Goal: Task Accomplishment & Management: Use online tool/utility

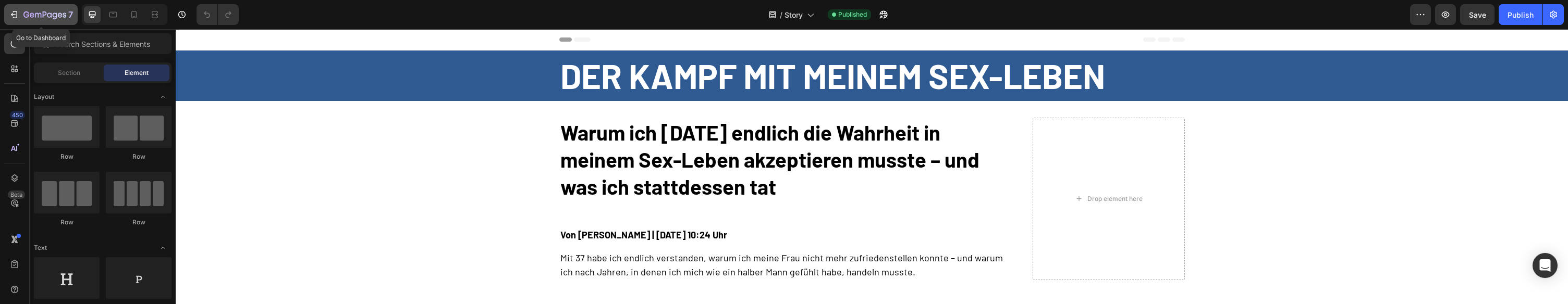
click at [13, 22] on button "7" at bounding box center [41, 15] width 73 height 21
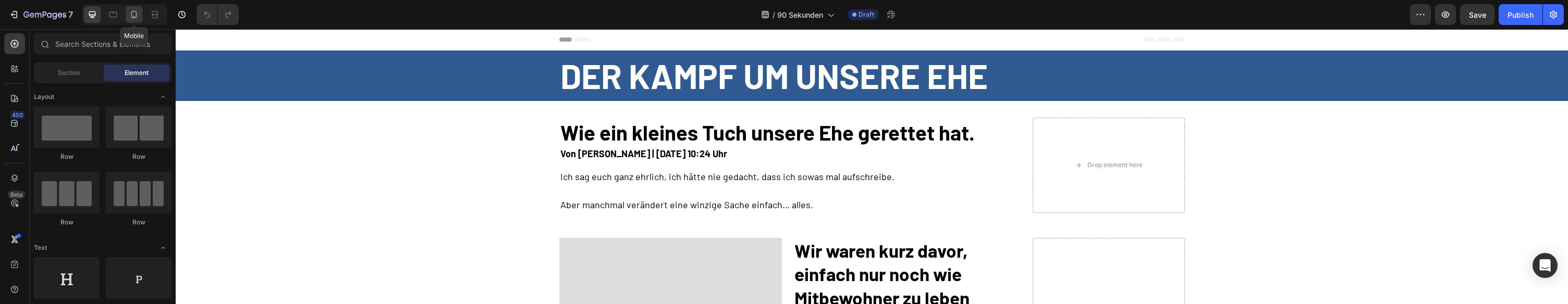
click at [134, 12] on icon at bounding box center [134, 15] width 10 height 10
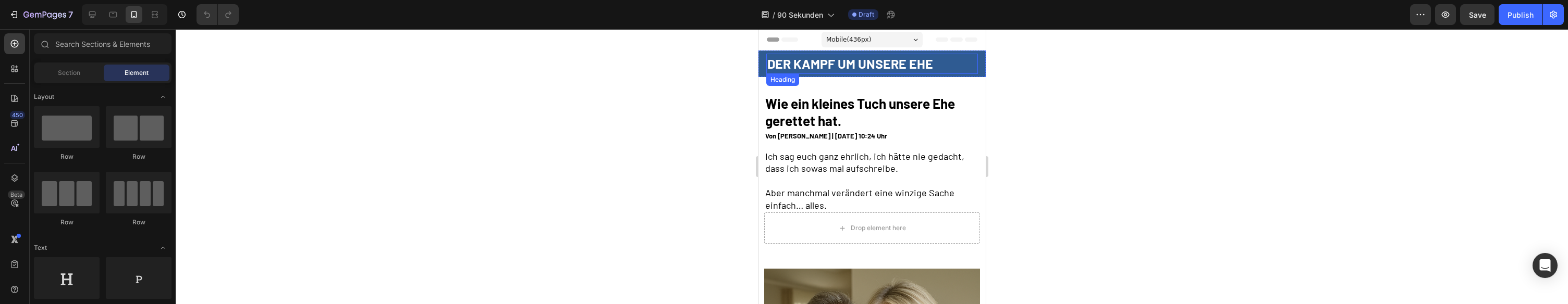
click at [793, 63] on h2 "Der kampf um unsere EHE" at bounding box center [871, 64] width 212 height 20
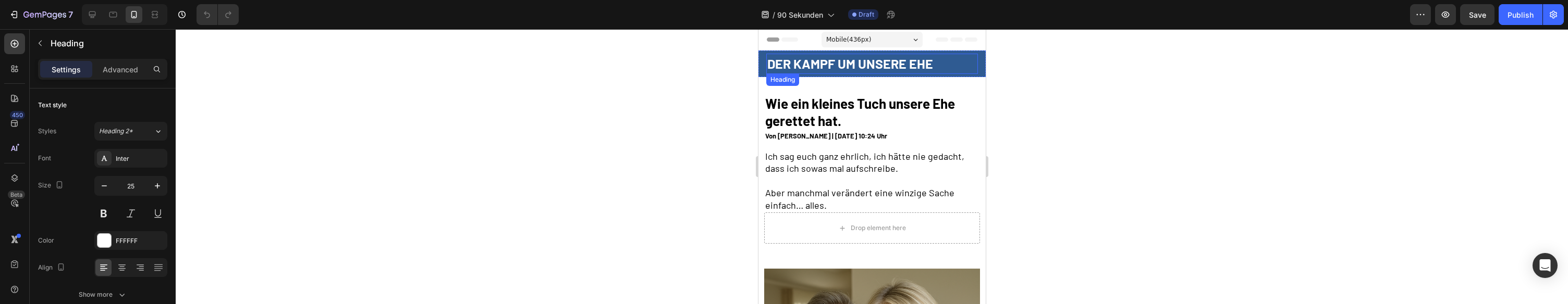
click at [793, 63] on h2 "Der kampf um unsere EHE" at bounding box center [871, 64] width 212 height 20
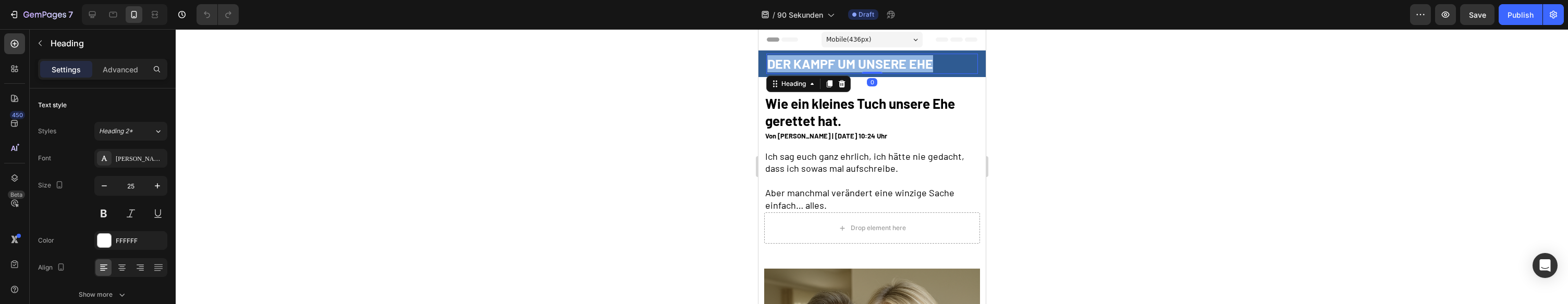
click at [793, 63] on p "Der kampf um unsere EHE" at bounding box center [871, 63] width 210 height 17
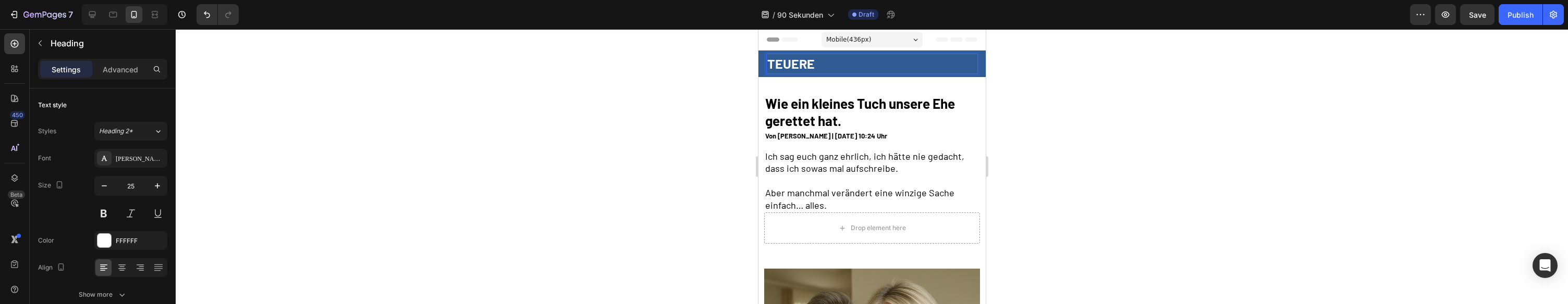
click at [806, 57] on p "Teuere" at bounding box center [871, 63] width 210 height 17
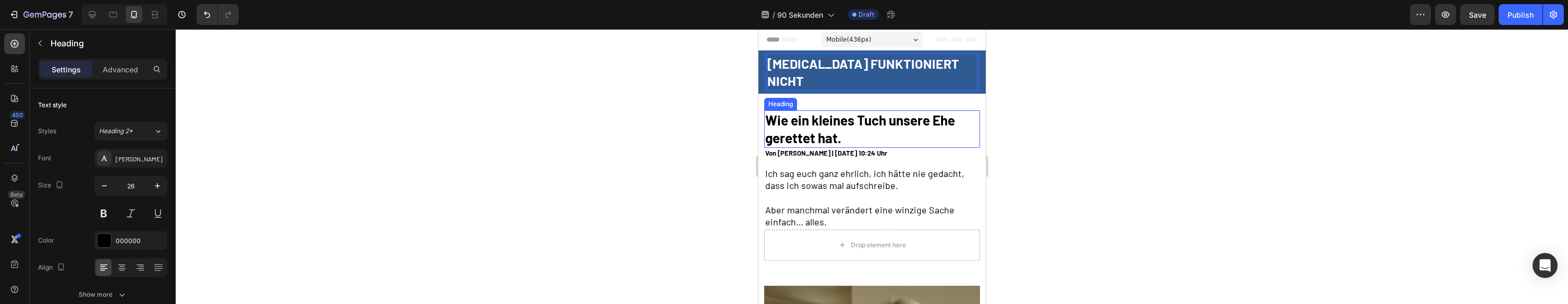
click at [800, 110] on h2 "Wie ein kleines Tuch unsere Ehe gerettet hat." at bounding box center [871, 129] width 216 height 37
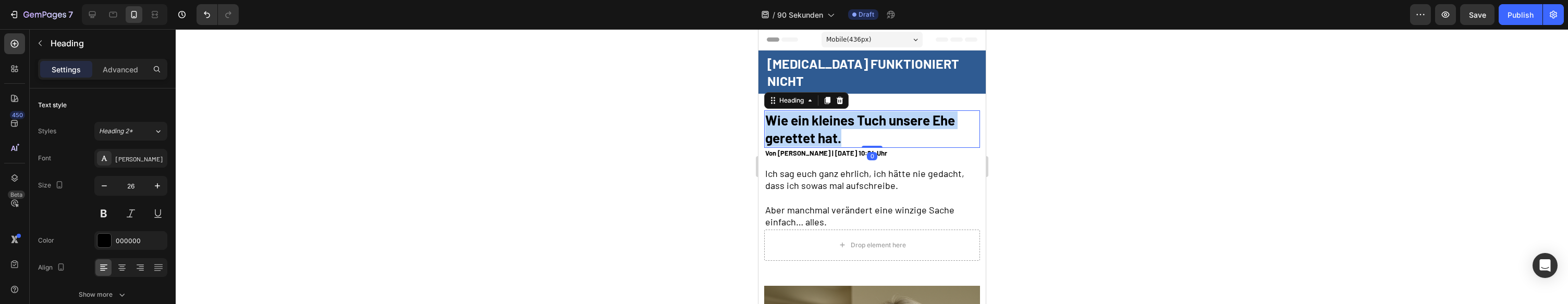
click at [800, 111] on p "Wie ein kleines Tuch unsere Ehe gerettet hat." at bounding box center [871, 129] width 214 height 35
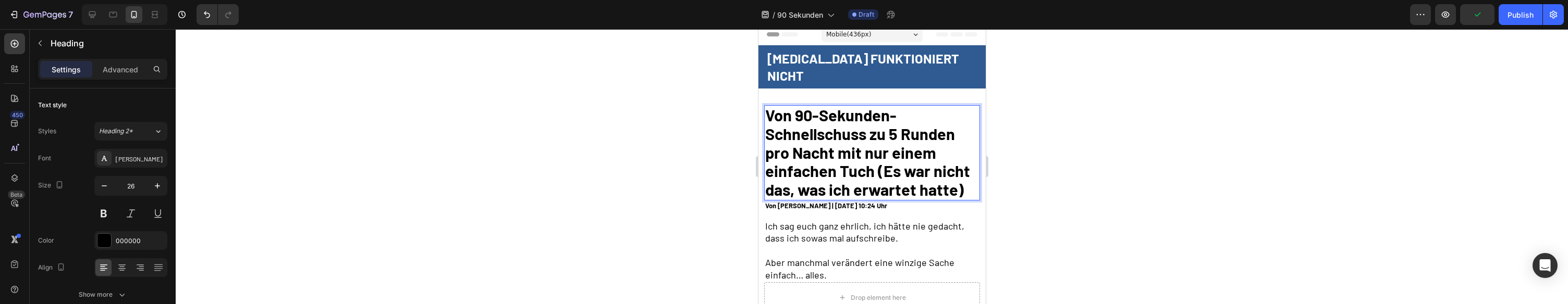
scroll to position [55, 0]
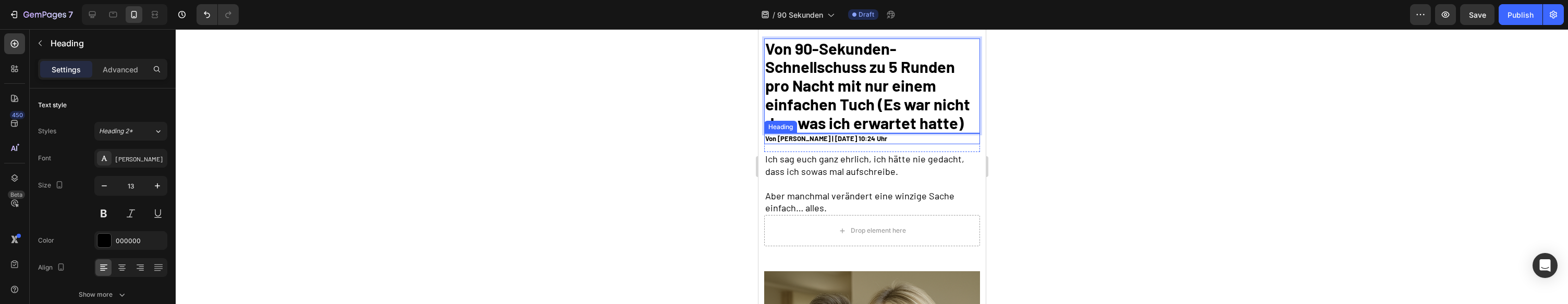
click at [788, 139] on h2 "Von [PERSON_NAME] | [DATE] 10:24 Uhr" at bounding box center [871, 139] width 216 height 11
click at [787, 139] on h2 "Von [PERSON_NAME] | [DATE] 10:24 Uhr" at bounding box center [871, 139] width 216 height 11
click at [784, 140] on p "Von [PERSON_NAME] | [DATE] 10:24 Uhr" at bounding box center [871, 139] width 214 height 9
click at [803, 139] on p "Von [PERSON_NAME] | [DATE] 10:24 Uhr" at bounding box center [871, 139] width 214 height 9
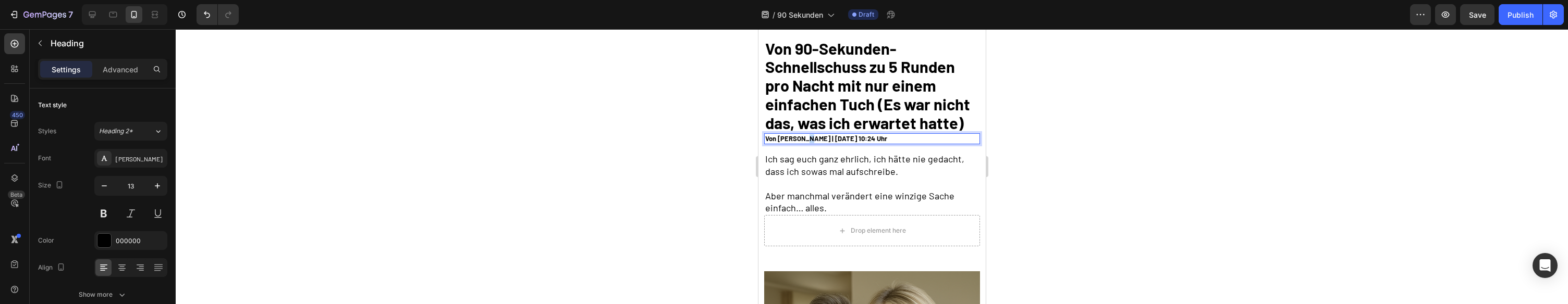
click at [803, 139] on p "Von [PERSON_NAME] | [DATE] 10:24 Uhr" at bounding box center [871, 139] width 214 height 9
click at [803, 139] on p "[PERSON_NAME] HT | [DATE] 10:24 Uhr" at bounding box center [871, 139] width 214 height 9
click at [822, 177] on h2 "Ich sag euch ganz ehrlich, ich hätte nie gedacht, dass ich sowas mal aufschreib…" at bounding box center [871, 184] width 216 height 63
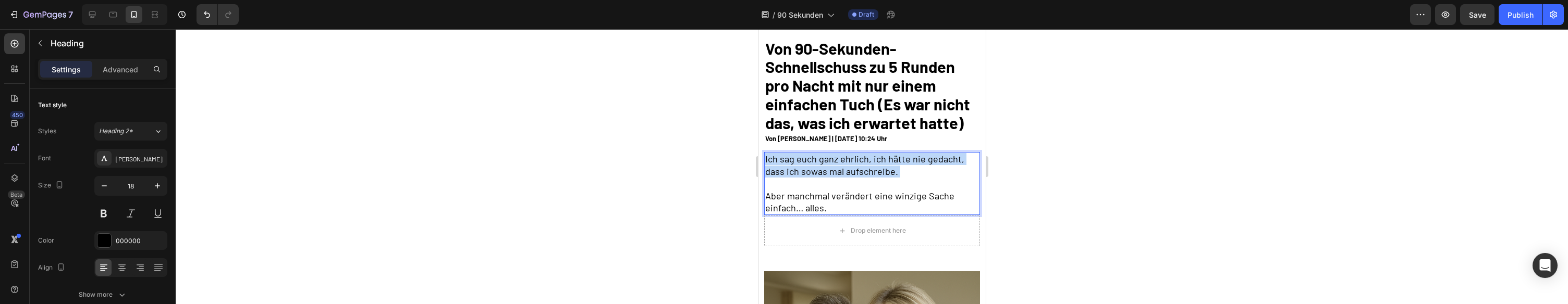
click at [822, 177] on p "Ich sag euch ganz ehrlich, ich hätte nie gedacht, dass ich sowas mal aufschreib…" at bounding box center [871, 184] width 214 height 61
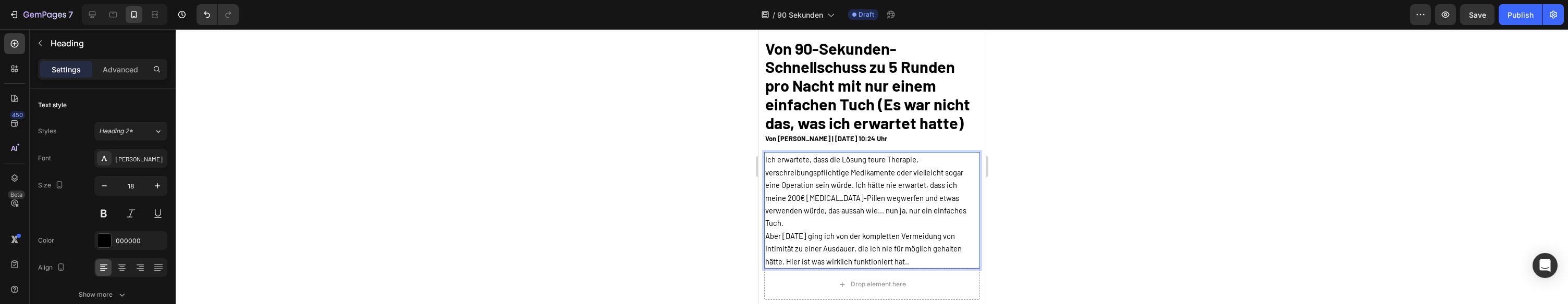
click at [883, 196] on span "Ich erwartete, dass die Lösung teure Therapie, verschreibungspflichtige Medikam…" at bounding box center [865, 191] width 201 height 73
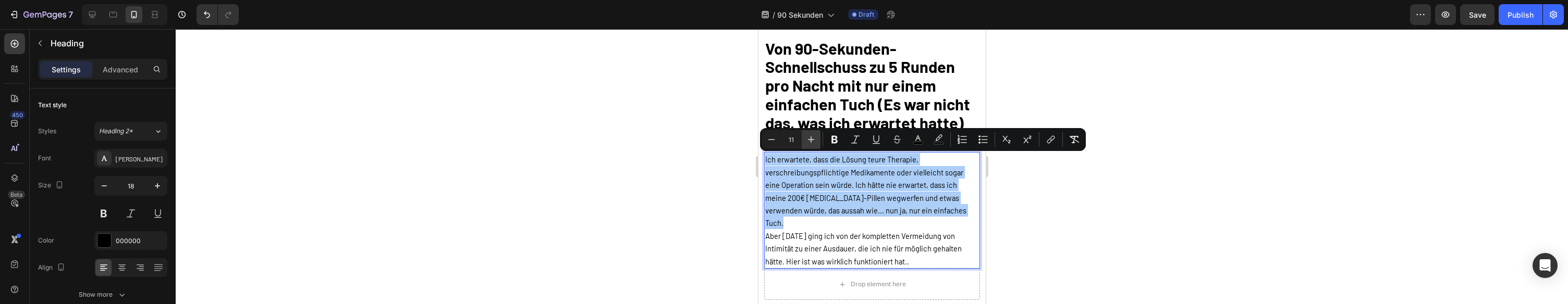
click at [809, 142] on icon "Editor contextual toolbar" at bounding box center [811, 139] width 10 height 10
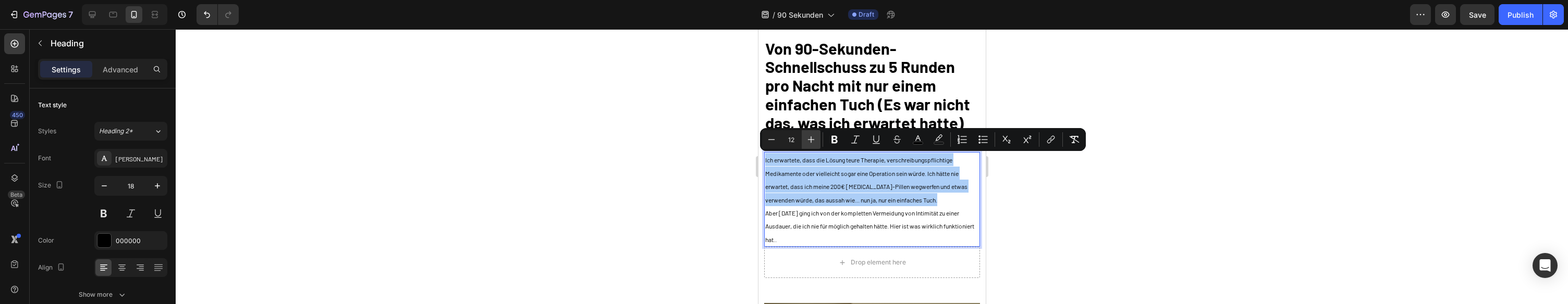
click at [809, 142] on icon "Editor contextual toolbar" at bounding box center [811, 139] width 10 height 10
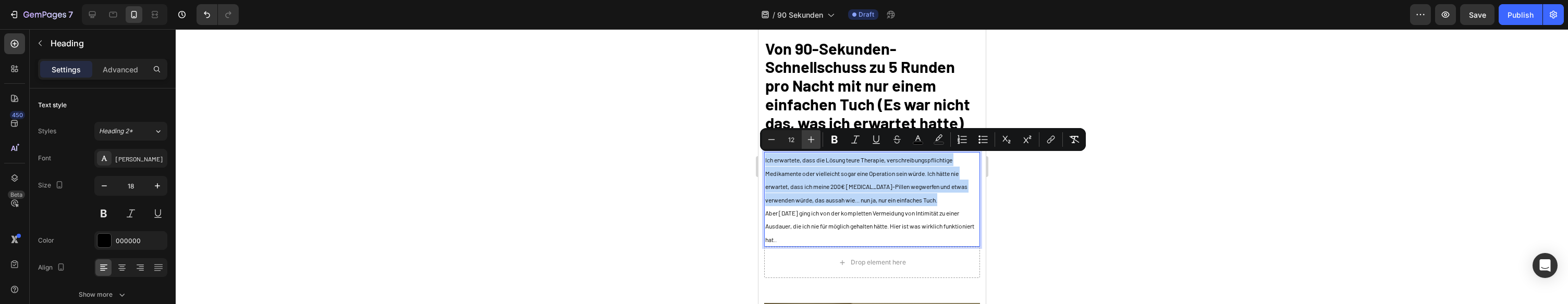
type input "13"
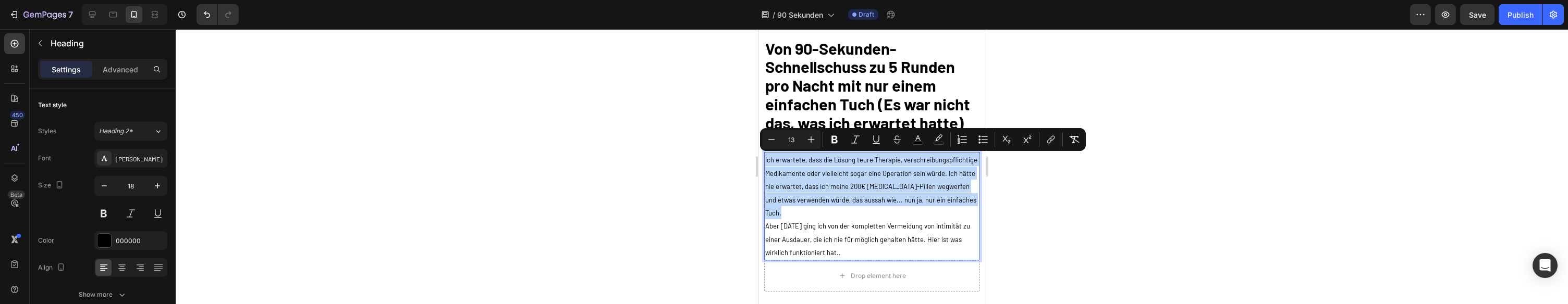
click at [889, 183] on span "Ich erwartete, dass die Lösung teure Therapie, verschreibungspflichtige Medikam…" at bounding box center [870, 186] width 212 height 61
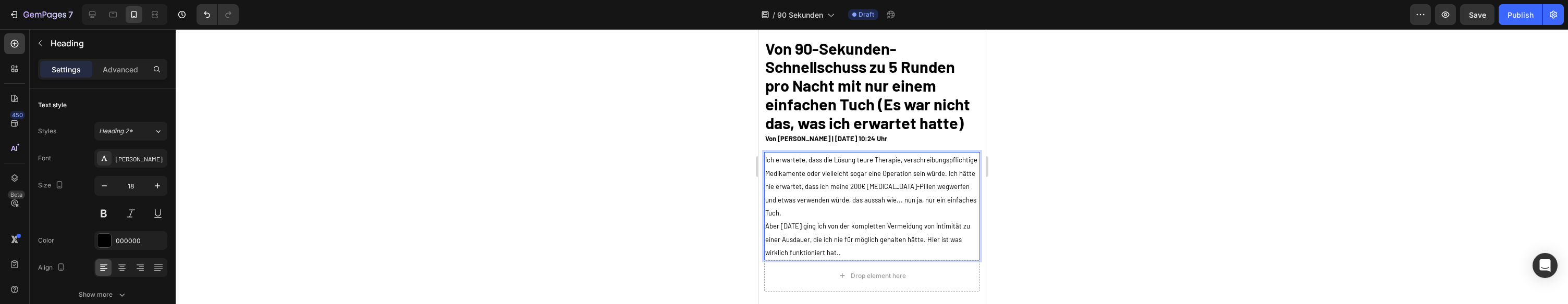
click at [854, 187] on span "Ich erwartete, dass die Lösung teure Therapie, verschreibungspflichtige Medikam…" at bounding box center [870, 186] width 212 height 61
click at [850, 189] on span "Ich erwartete, dass die Lösung teure Therapie, verschreibungspflichtige Medikam…" at bounding box center [870, 186] width 212 height 61
click at [944, 175] on span "Ich erwartete, dass die Lösung teure Therapie, verschreibungspflichtige Medikam…" at bounding box center [870, 186] width 212 height 61
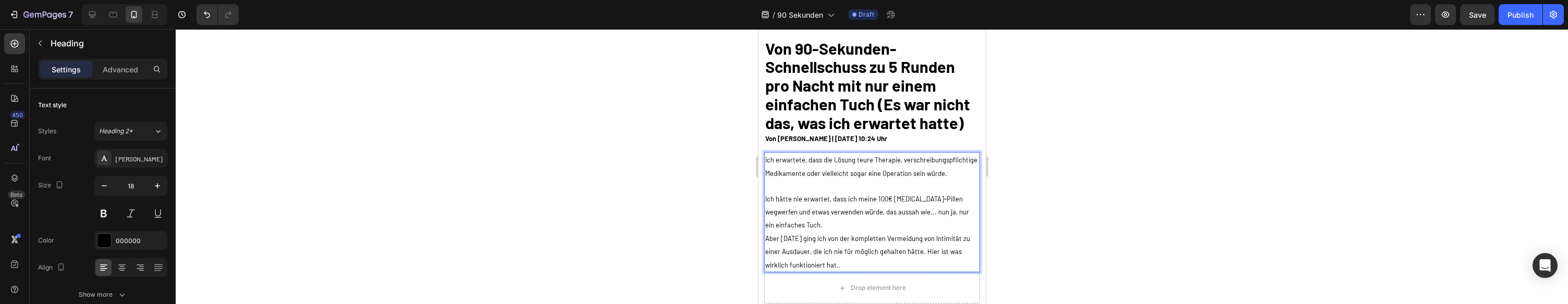
click at [968, 215] on span "Ich hätte nie erwartet, dass ich meine 100€ [MEDICAL_DATA]-Pillen wegwerfen und…" at bounding box center [867, 212] width 204 height 35
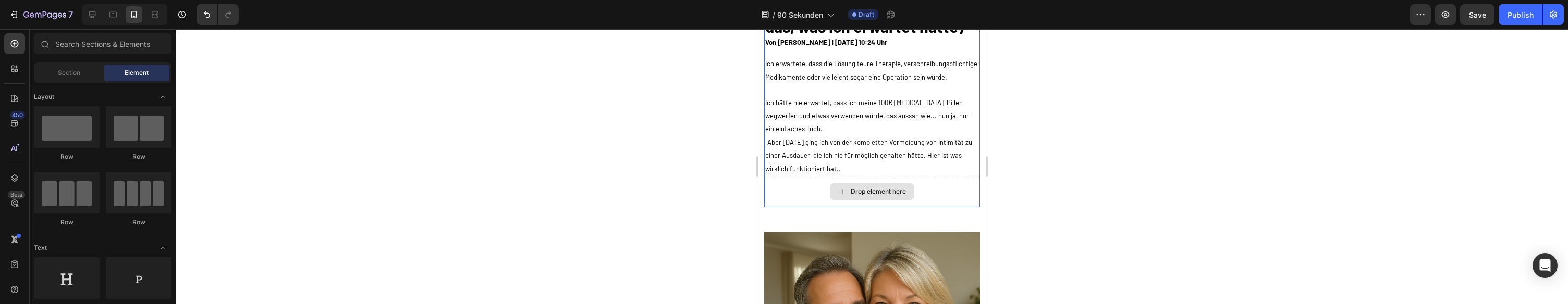
click at [839, 184] on div "Drop element here" at bounding box center [871, 192] width 84 height 16
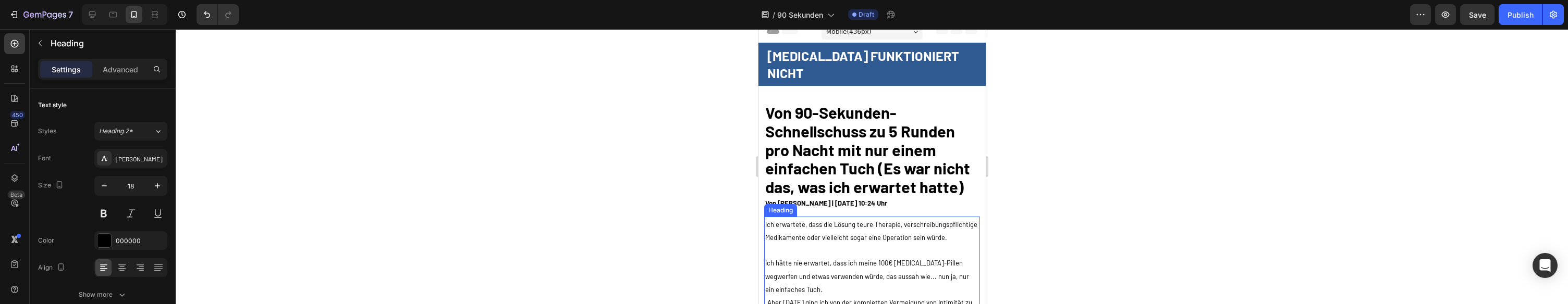
scroll to position [13, 0]
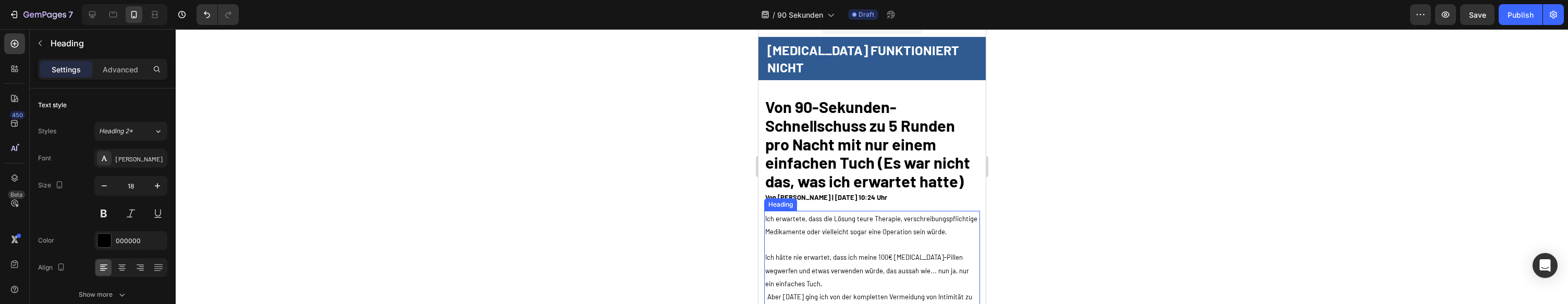
click at [839, 253] on span "Ich hätte nie erwartet, dass ich meine 100€ [MEDICAL_DATA]-Pillen wegwerfen und…" at bounding box center [867, 270] width 204 height 35
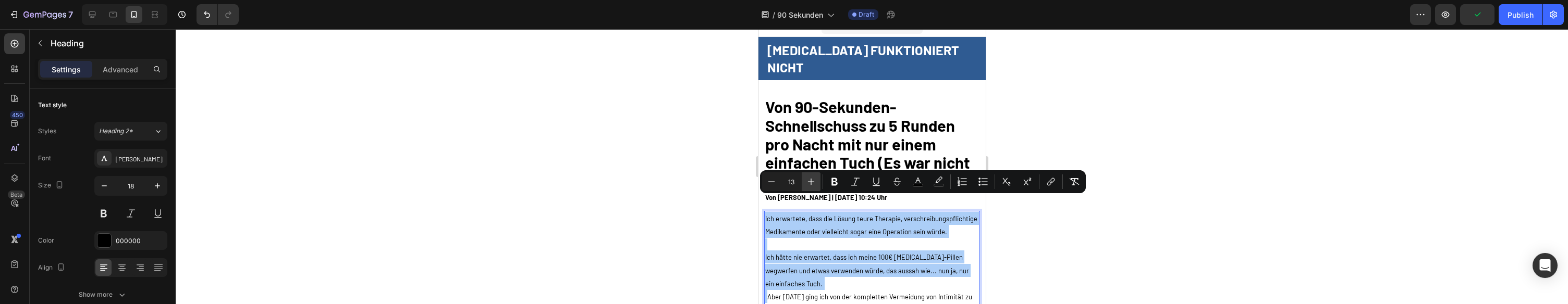
click at [808, 187] on button "Plus" at bounding box center [811, 182] width 19 height 19
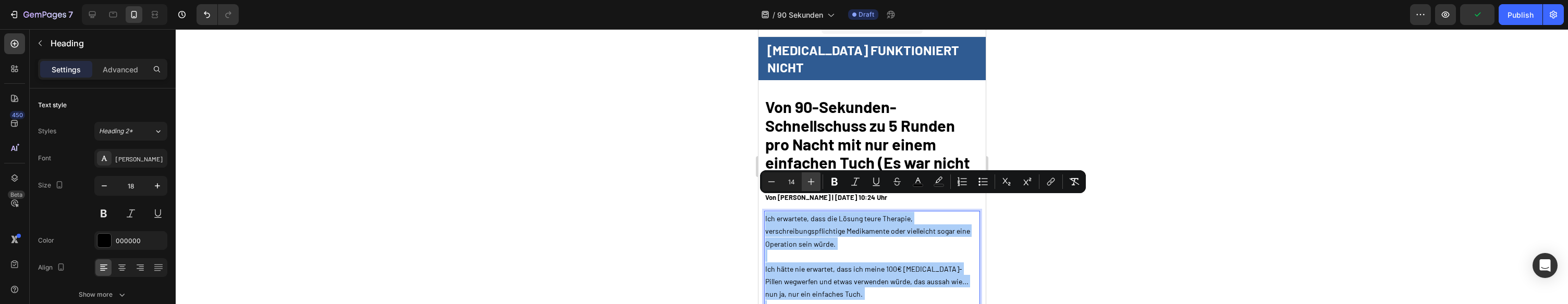
click at [807, 187] on button "Plus" at bounding box center [811, 182] width 19 height 19
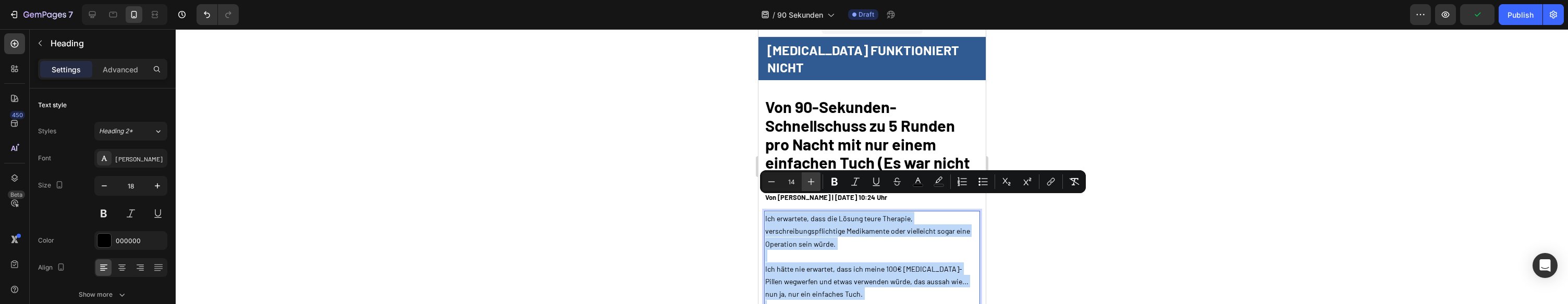
type input "15"
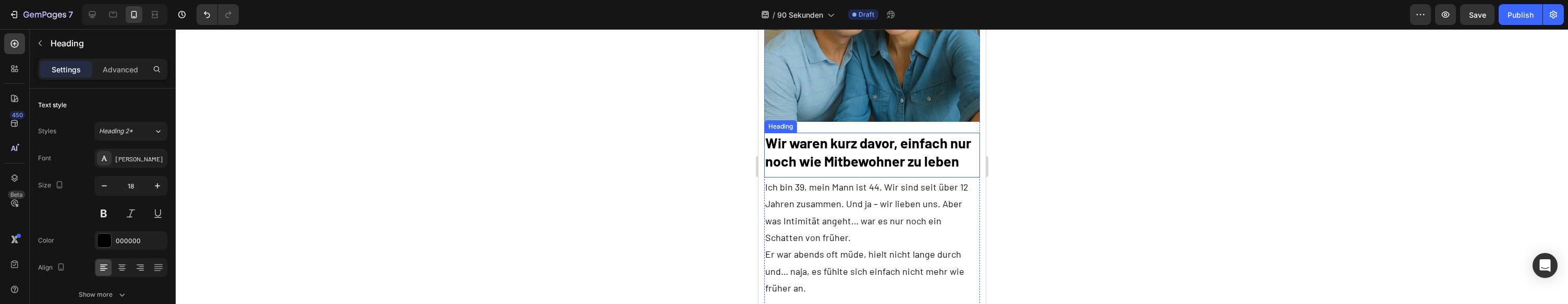
scroll to position [497, 0]
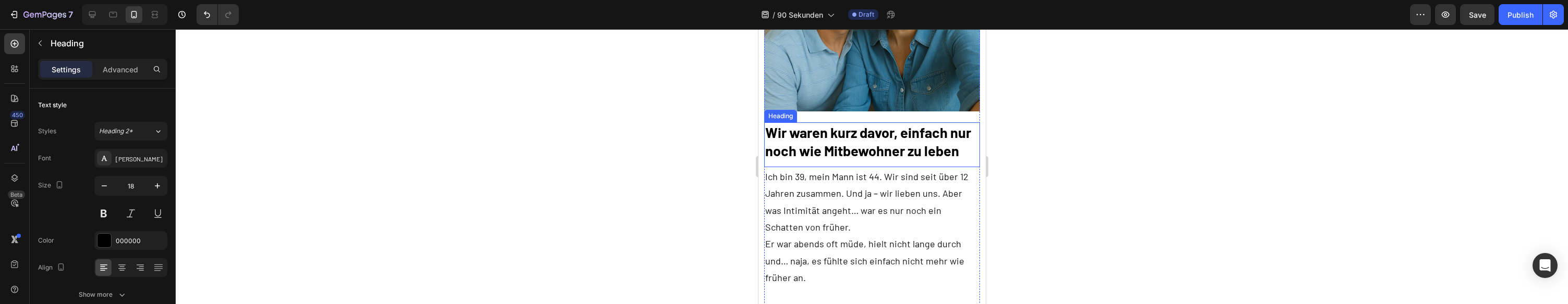
click at [814, 130] on strong "Wir waren kurz davor, einfach nur noch wie Mitbewohner zu leben" at bounding box center [867, 141] width 206 height 35
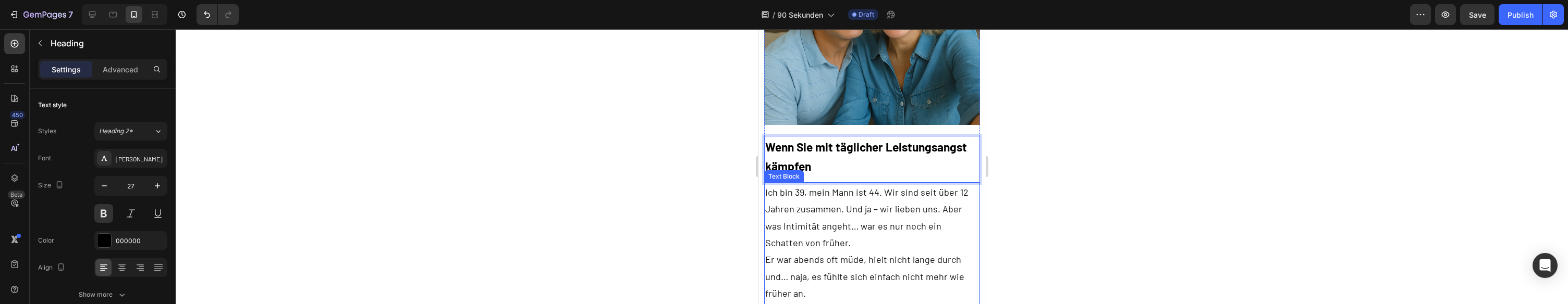
click at [841, 202] on p "Ich bin 39, mein Mann ist 44. Wir sind seit über 12 Jahren zusammen. Und ja – w…" at bounding box center [871, 217] width 214 height 68
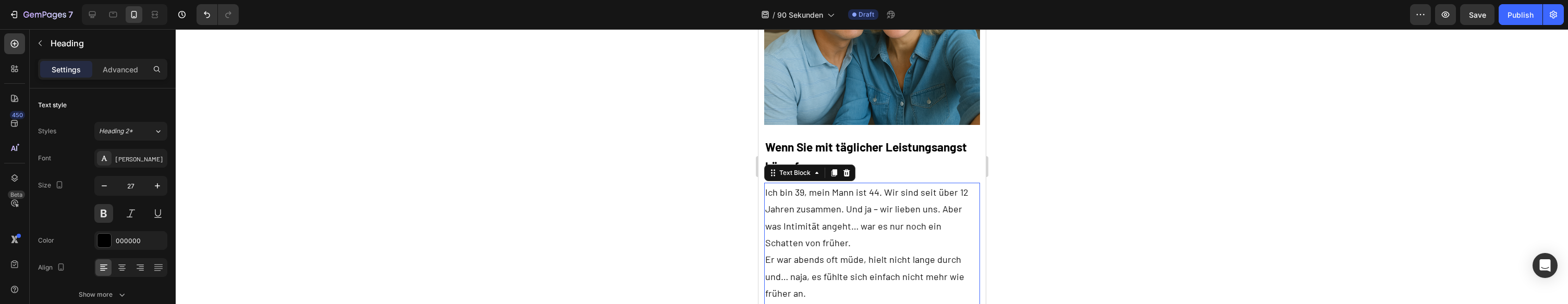
click at [841, 202] on p "Ich bin 39, mein Mann ist 44. Wir sind seit über 12 Jahren zusammen. Und ja – w…" at bounding box center [871, 217] width 214 height 68
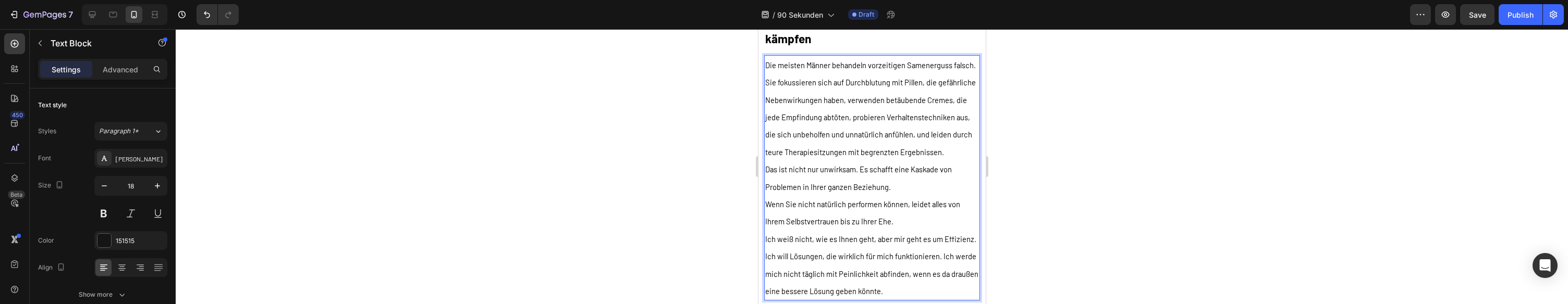
scroll to position [616, 0]
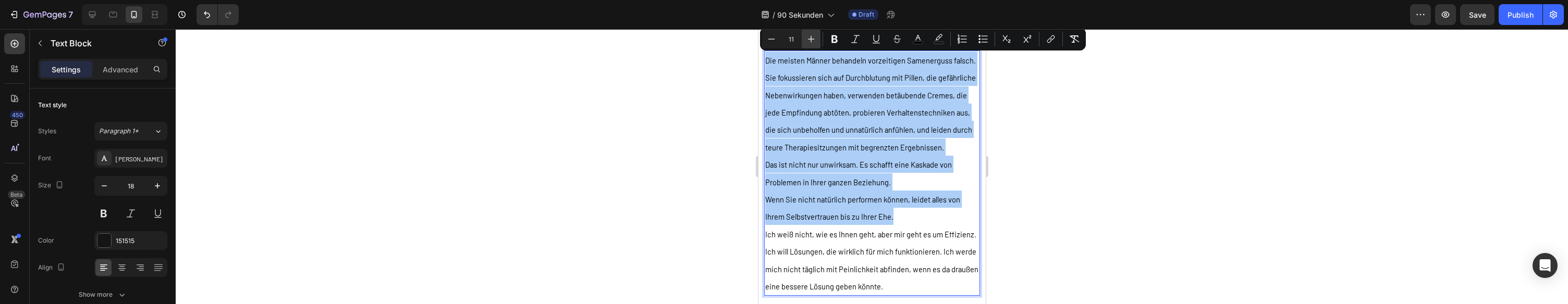
click at [809, 45] on button "Plus" at bounding box center [811, 39] width 19 height 19
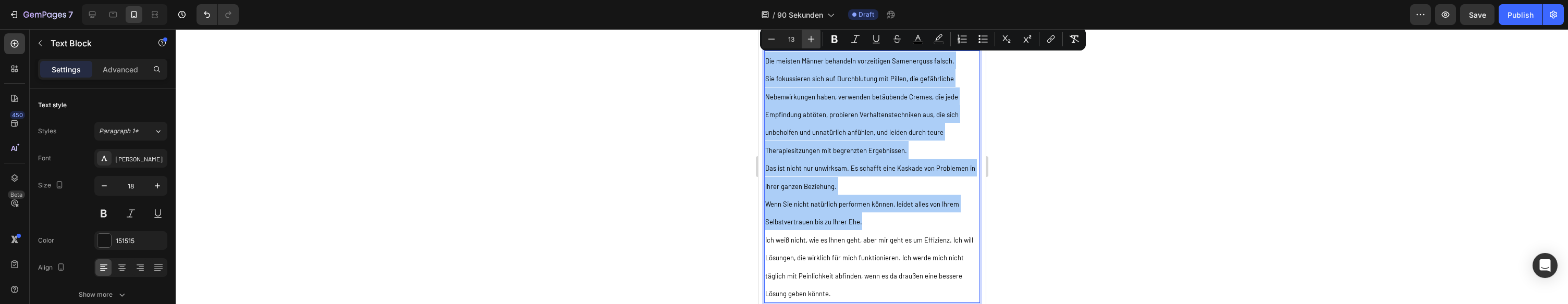
click at [809, 45] on button "Plus" at bounding box center [811, 39] width 19 height 19
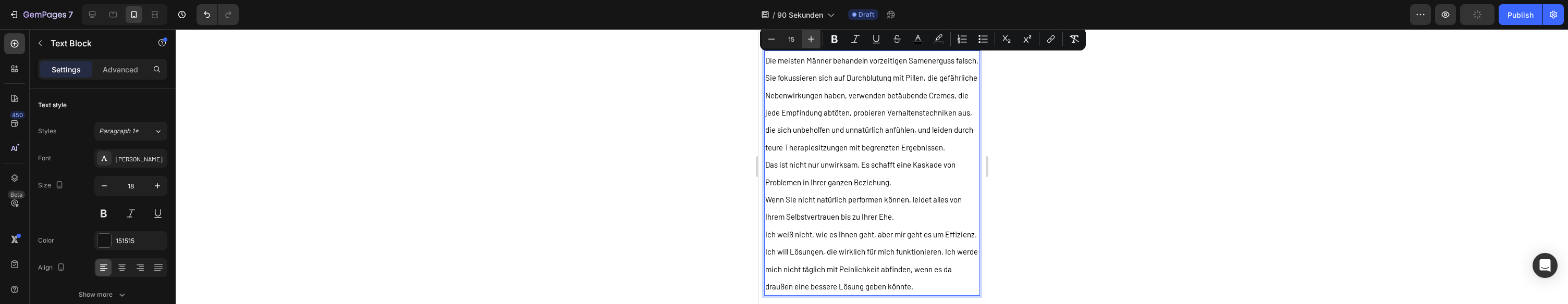
click at [810, 45] on button "Plus" at bounding box center [811, 39] width 19 height 19
type input "16"
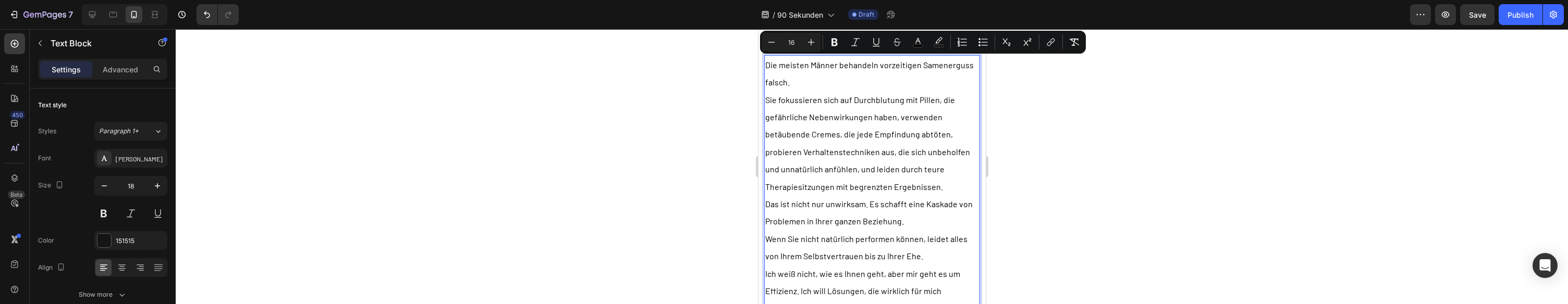
click at [898, 134] on span "Sie fokussieren sich auf Durchblutung mit Pillen, die gefährliche Nebenwirkunge…" at bounding box center [867, 143] width 205 height 97
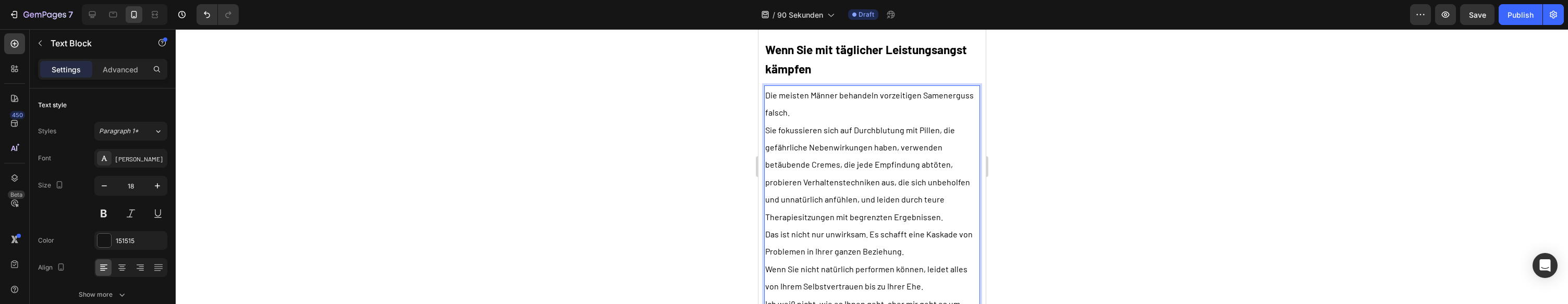
scroll to position [580, 0]
click at [851, 116] on p "Die meisten Männer behandeln vorzeitigen Samenerguss falsch." at bounding box center [871, 104] width 214 height 35
click at [953, 211] on p "Sie fokussieren sich auf Durchblutung mit Pillen, die gefährliche Nebenwirkunge…" at bounding box center [871, 174] width 214 height 104
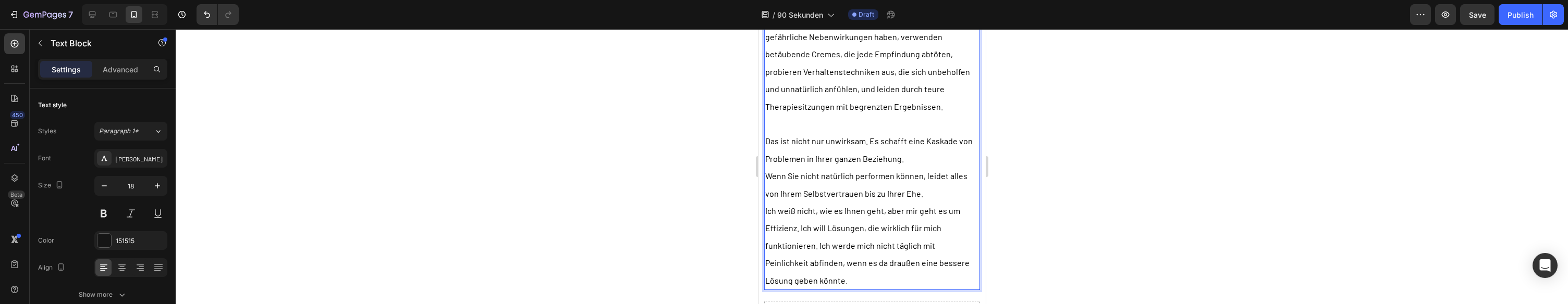
scroll to position [693, 0]
click at [936, 191] on p "Wenn Sie nicht natürlich performen können, leidet alles von Ihrem Selbstvertrau…" at bounding box center [871, 182] width 214 height 35
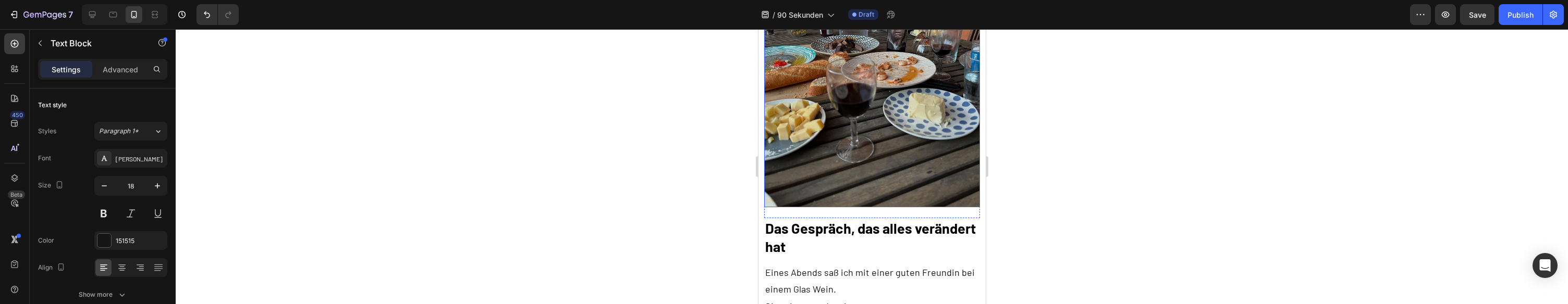
scroll to position [1141, 0]
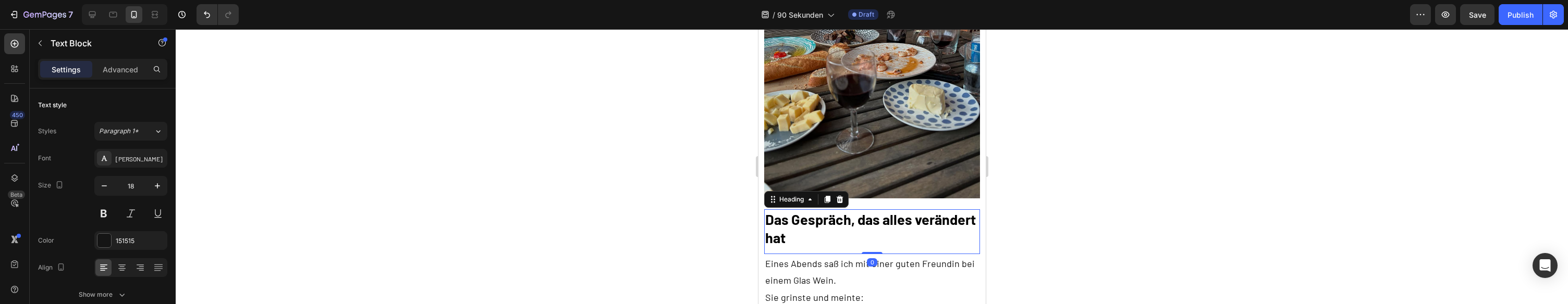
click at [833, 214] on strong "Das Gespräch, das alles verändert hat" at bounding box center [870, 228] width 210 height 35
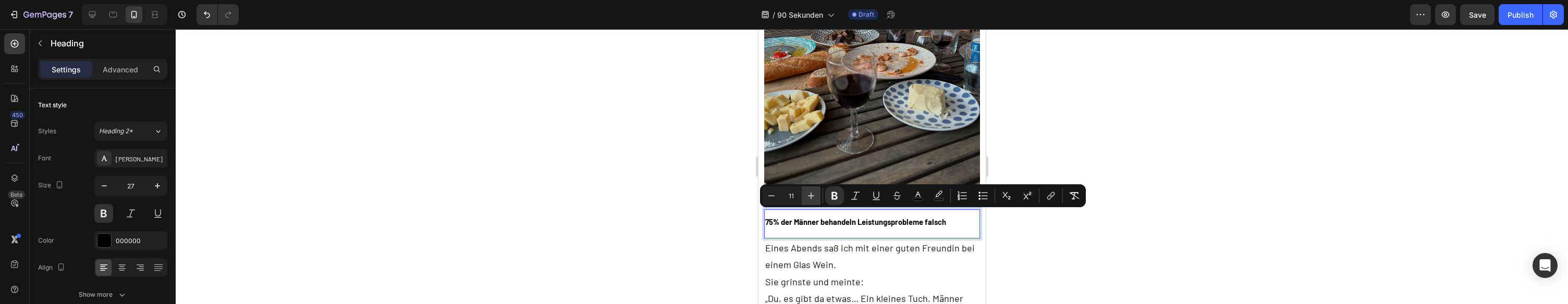
click at [811, 195] on icon "Editor contextual toolbar" at bounding box center [811, 196] width 7 height 7
type input "15"
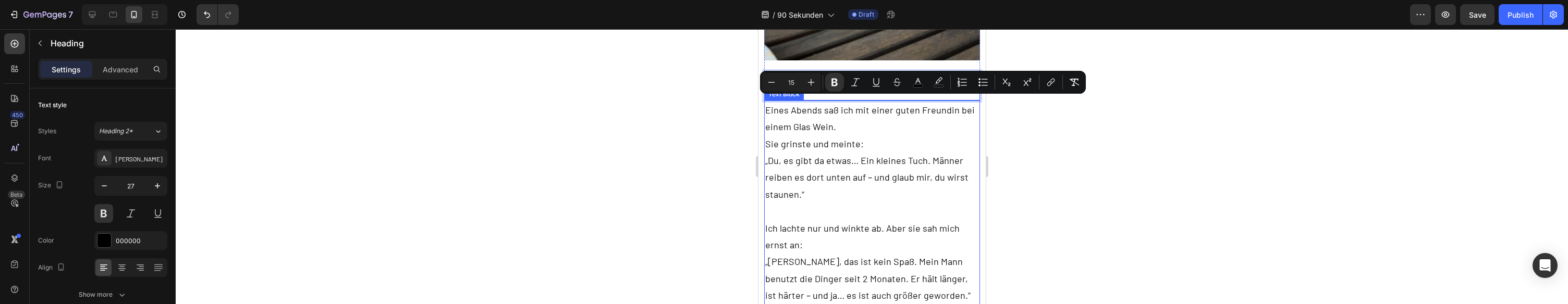
scroll to position [1285, 0]
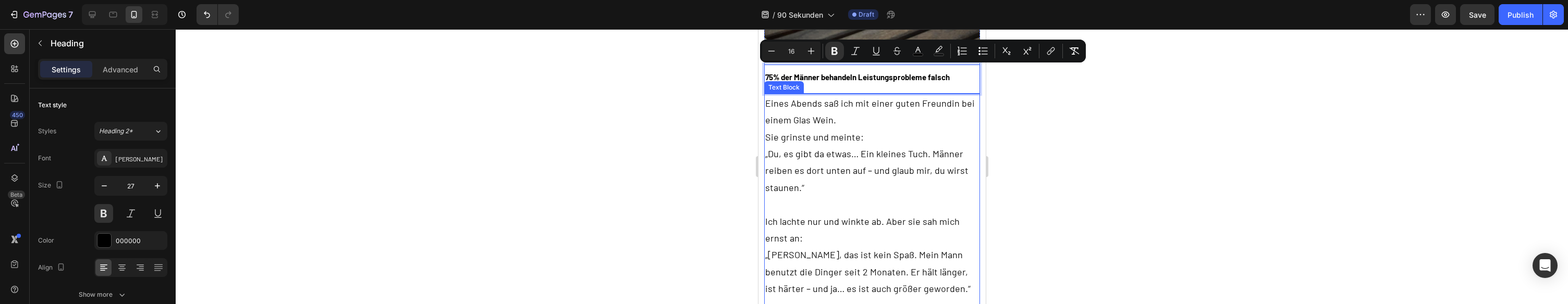
click at [865, 176] on p "„Du, es gibt da etwas… Ein kleines Tuch. Männer reiben es dort unten auf – und …" at bounding box center [871, 171] width 214 height 51
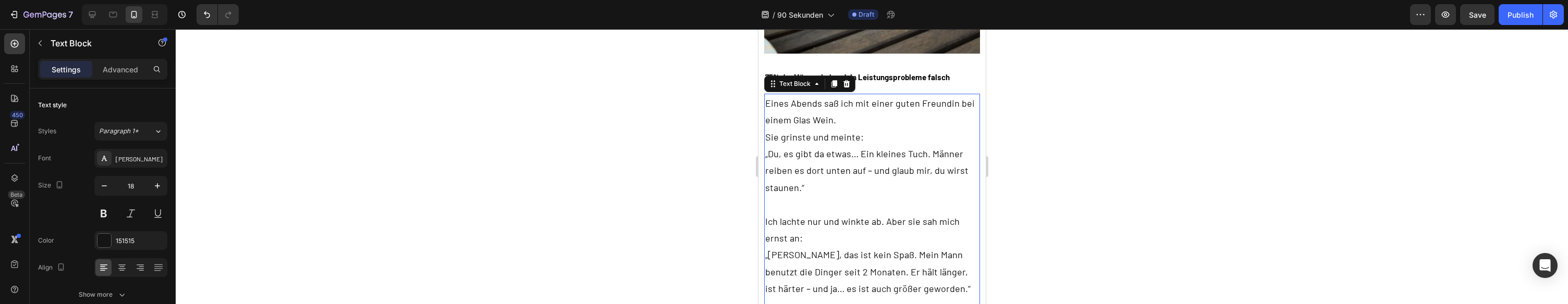
click at [865, 176] on p "„Du, es gibt da etwas… Ein kleines Tuch. Männer reiben es dort unten auf – und …" at bounding box center [871, 171] width 214 height 51
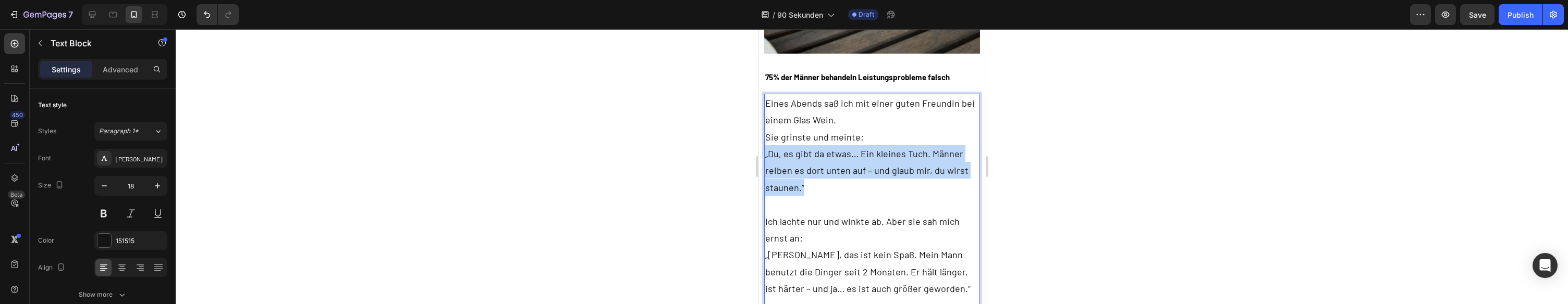
click at [865, 176] on p "„Du, es gibt da etwas… Ein kleines Tuch. Männer reiben es dort unten auf – und …" at bounding box center [871, 171] width 214 height 51
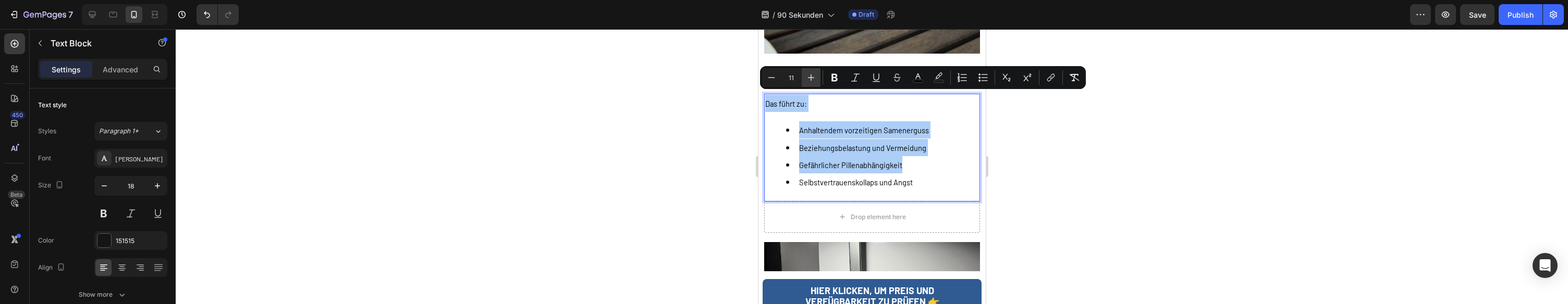
click at [810, 82] on icon "Editor contextual toolbar" at bounding box center [811, 77] width 10 height 10
type input "12"
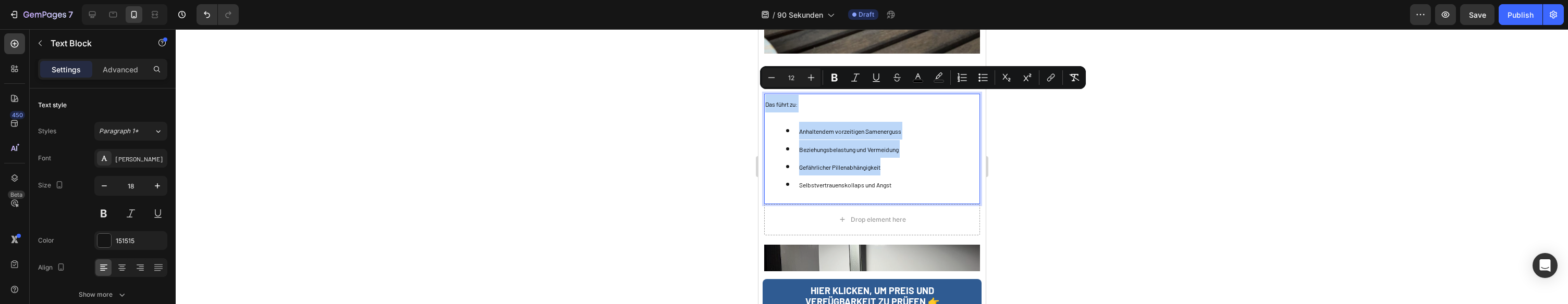
click at [860, 146] on span "Beziehungsbelastung und Vermeidung" at bounding box center [848, 149] width 99 height 8
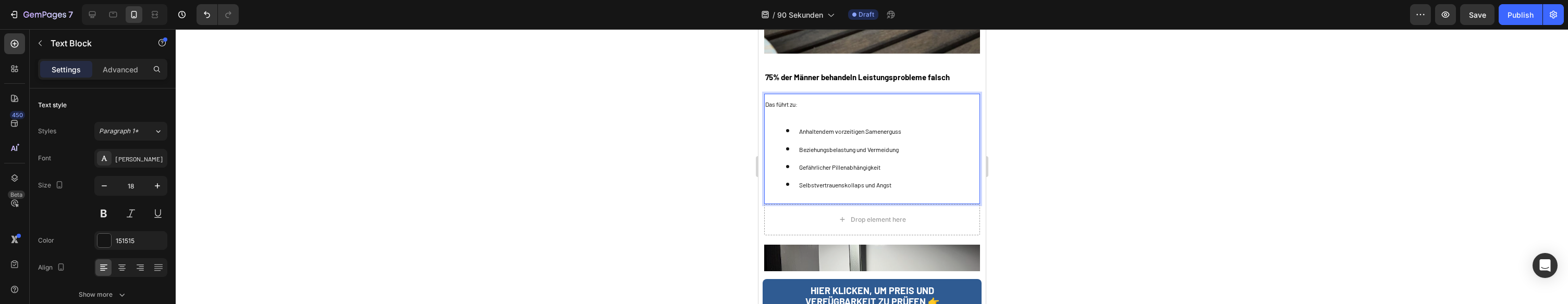
click at [830, 140] on li "Beziehungsbelastung und Vermeidung" at bounding box center [882, 149] width 193 height 18
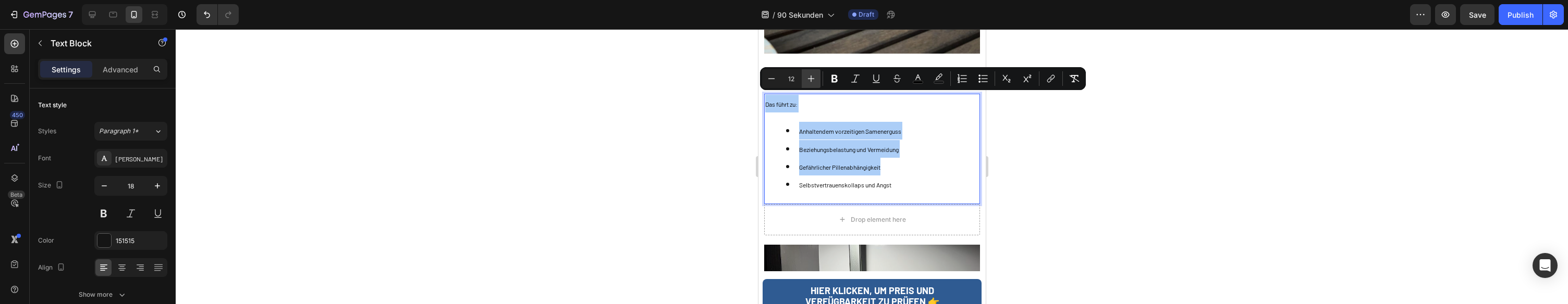
click at [804, 80] on button "Plus" at bounding box center [811, 79] width 19 height 19
type input "15"
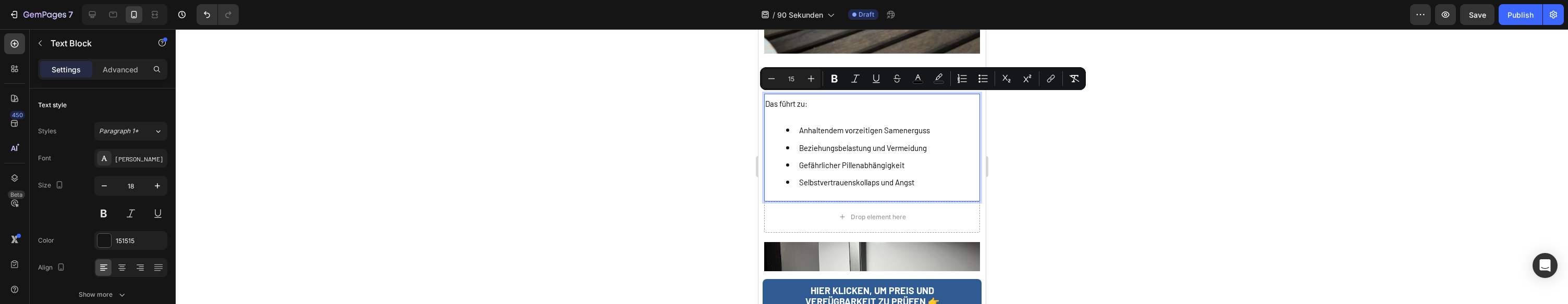
drag, startPoint x: 870, startPoint y: 124, endPoint x: 836, endPoint y: 91, distance: 47.4
click at [870, 125] on span "Anhaltendem vorzeitigen Samenerguss" at bounding box center [864, 130] width 131 height 10
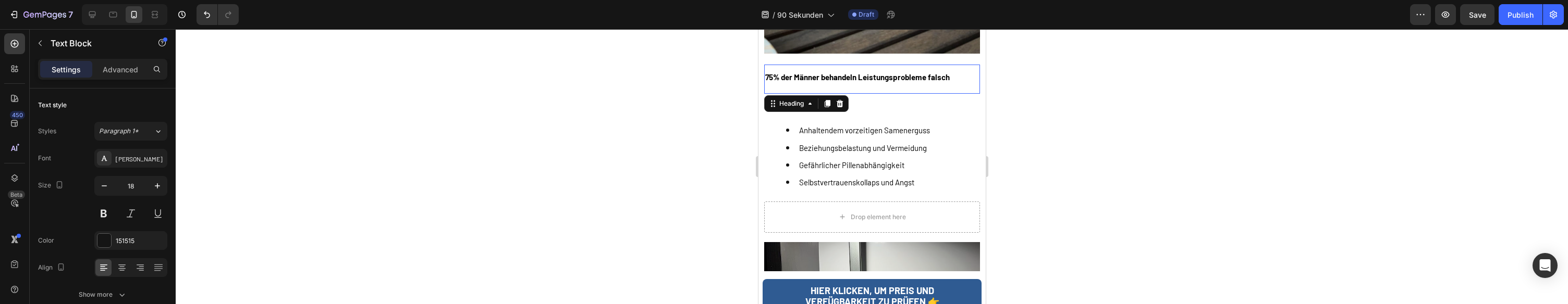
click at [822, 75] on strong "75% der Männer behandeln Leistungsprobleme falsch" at bounding box center [857, 77] width 184 height 10
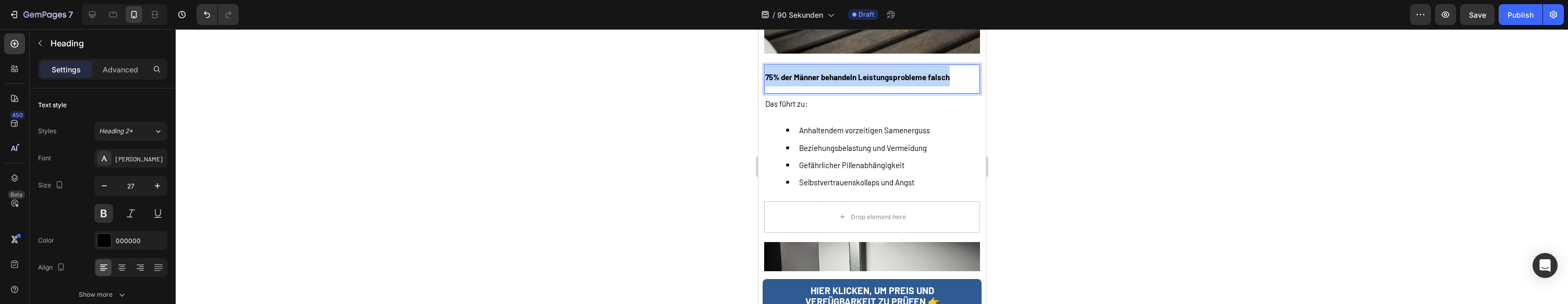
click at [822, 75] on strong "75% der Männer behandeln Leistungsprobleme falsch" at bounding box center [857, 77] width 184 height 10
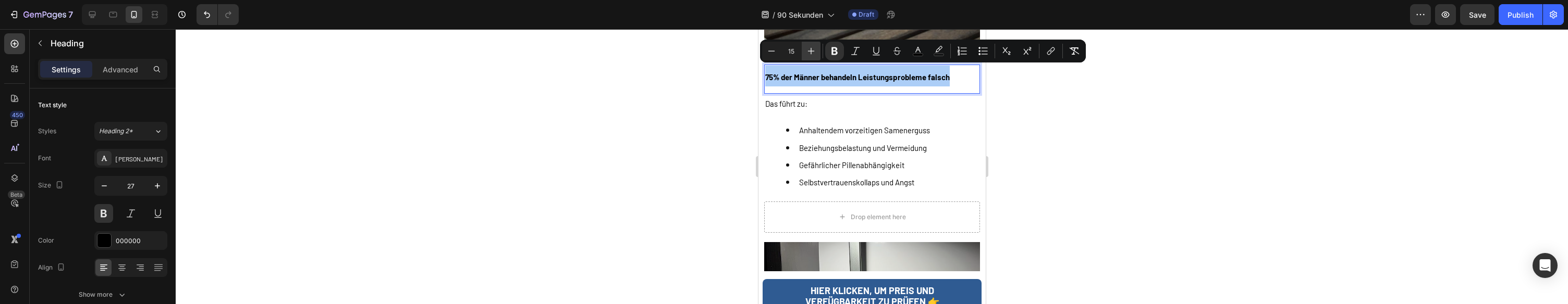
click at [809, 57] on button "Plus" at bounding box center [811, 51] width 19 height 19
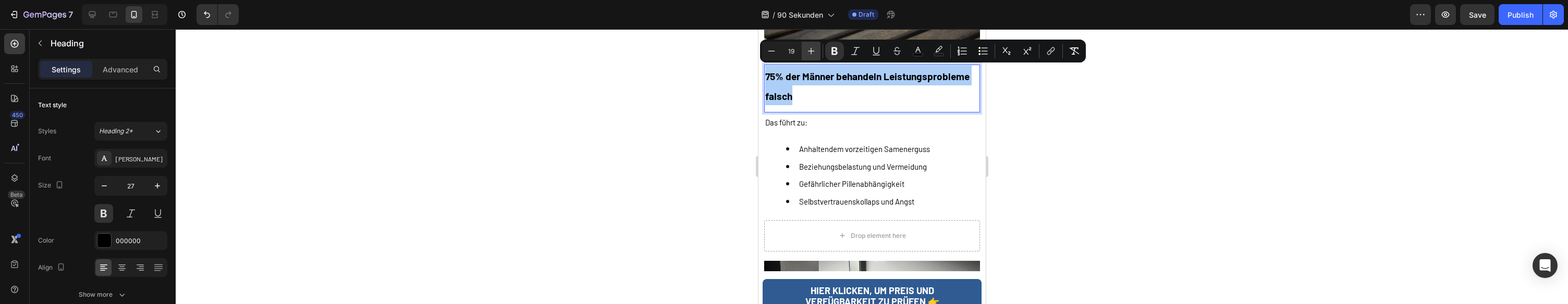
click at [809, 57] on button "Plus" at bounding box center [811, 51] width 19 height 19
type input "20"
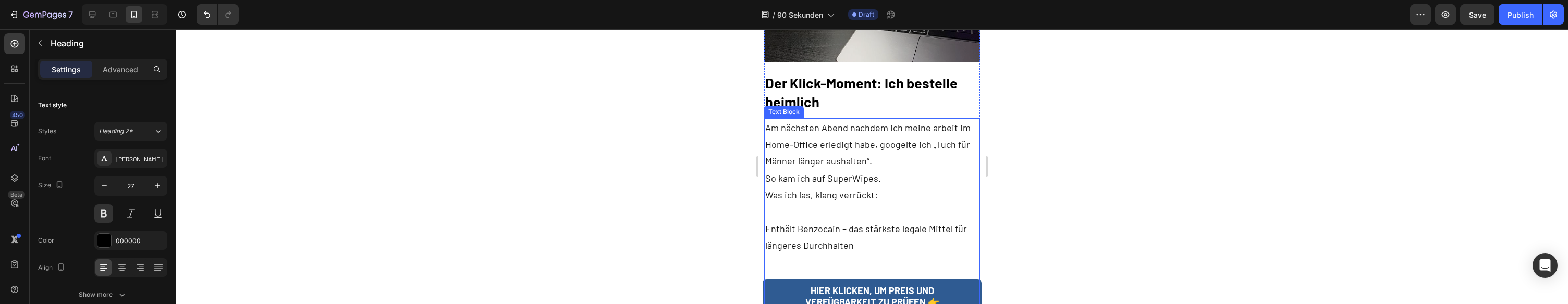
scroll to position [1707, 0]
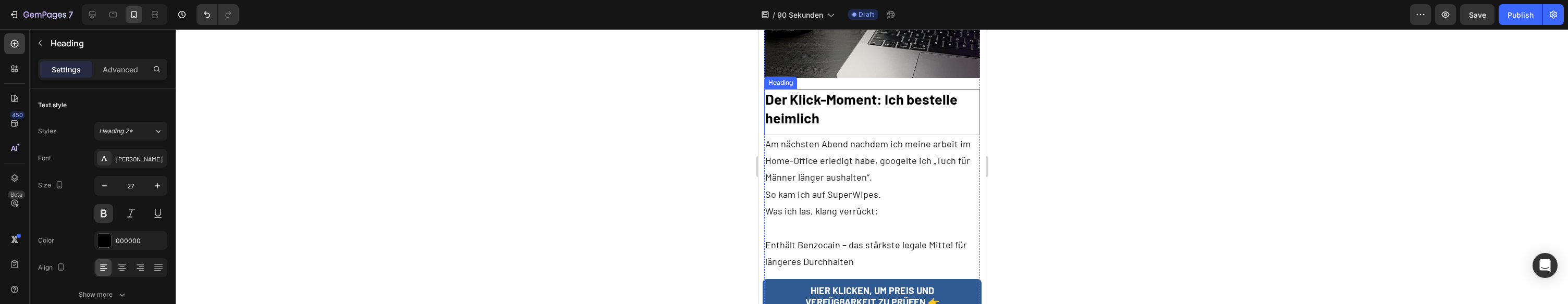
click at [802, 103] on strong "Der Klick-Moment: Ich bestelle heimlich" at bounding box center [861, 108] width 193 height 35
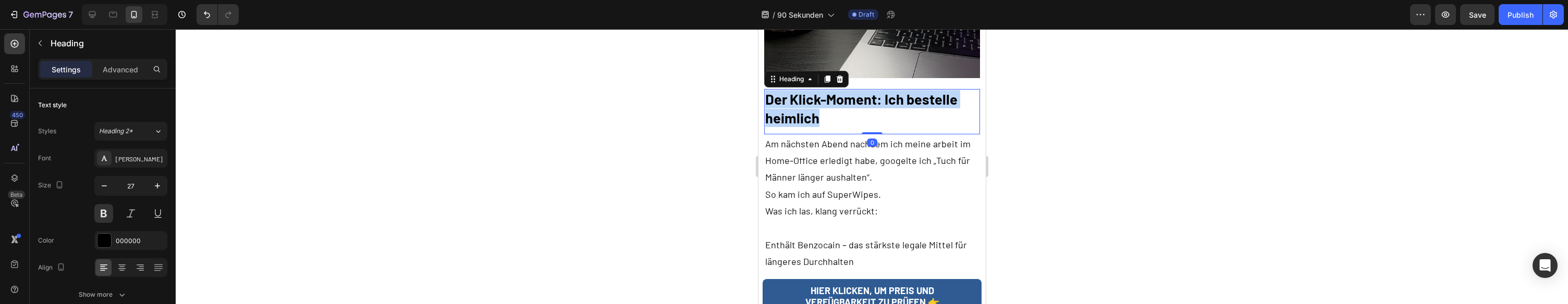
click at [802, 103] on strong "Der Klick-Moment: Ich bestelle heimlich" at bounding box center [861, 108] width 193 height 35
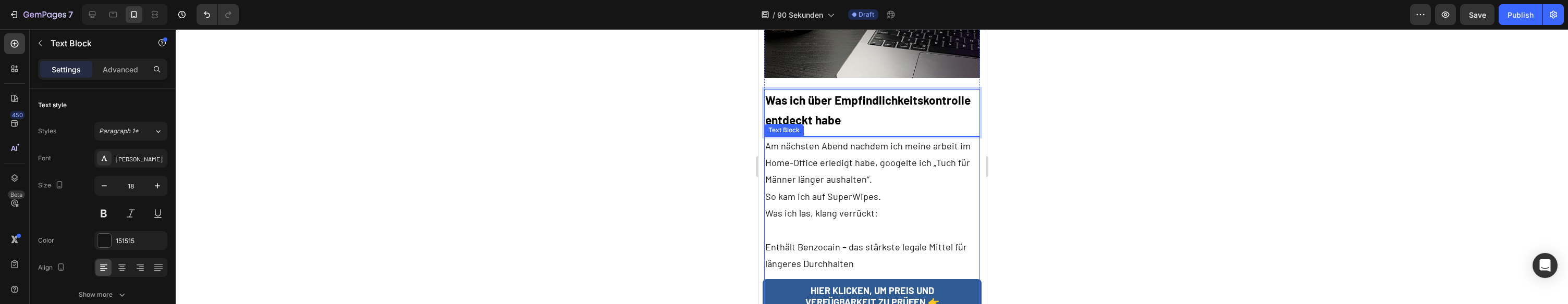
click at [837, 180] on p "Am nächsten Abend nachdem ich meine arbeit im Home-Office erledigt habe, googel…" at bounding box center [871, 163] width 214 height 51
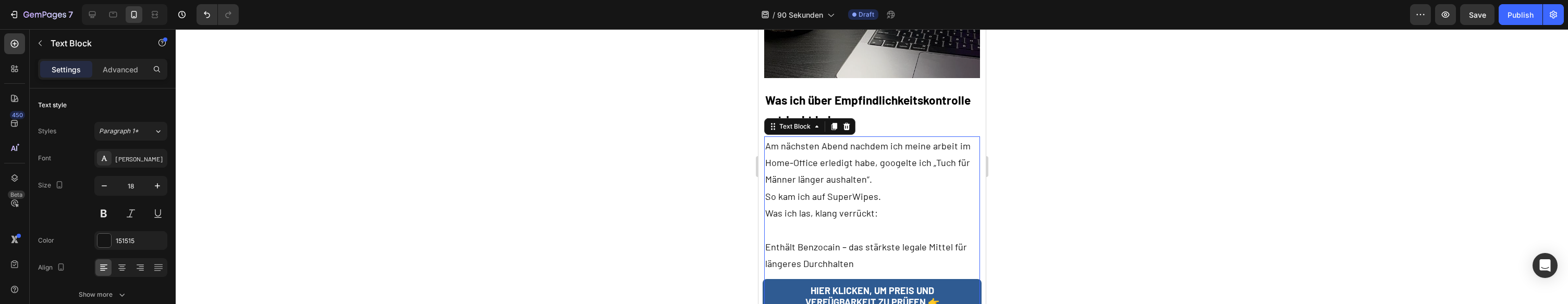
click at [837, 180] on p "Am nächsten Abend nachdem ich meine arbeit im Home-Office erledigt habe, googel…" at bounding box center [871, 163] width 214 height 51
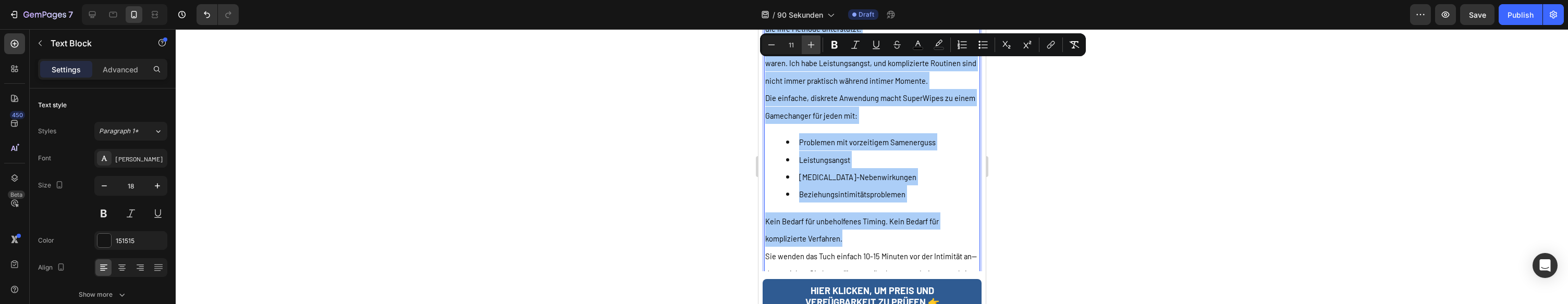
click at [806, 45] on icon "Editor contextual toolbar" at bounding box center [811, 45] width 10 height 10
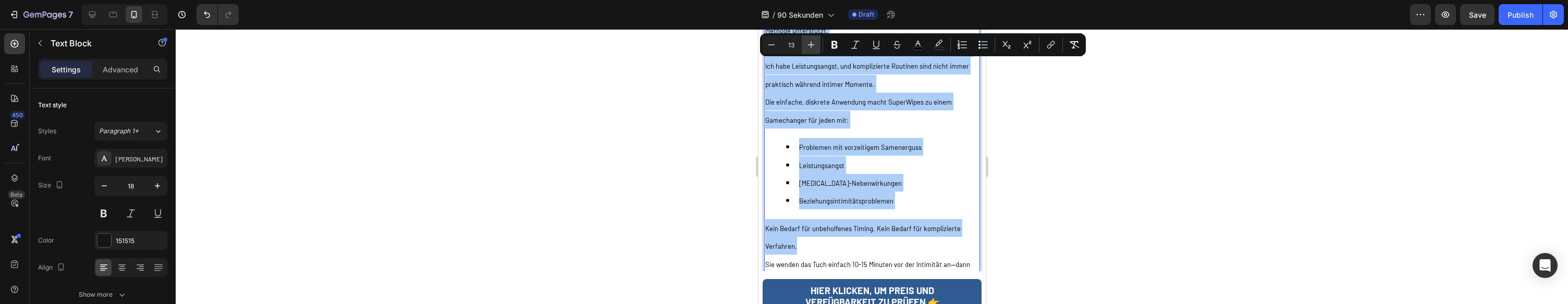
click at [806, 46] on icon "Editor contextual toolbar" at bounding box center [811, 45] width 10 height 10
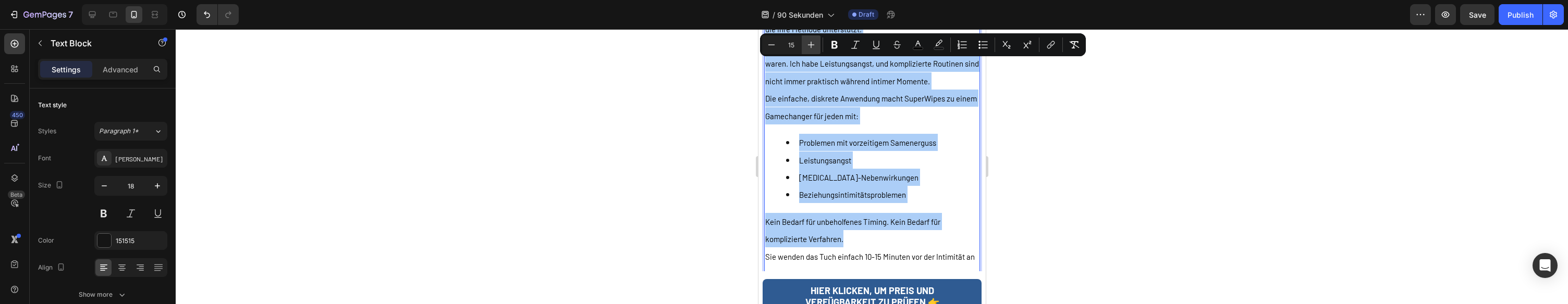
click at [806, 46] on icon "Editor contextual toolbar" at bounding box center [811, 45] width 10 height 10
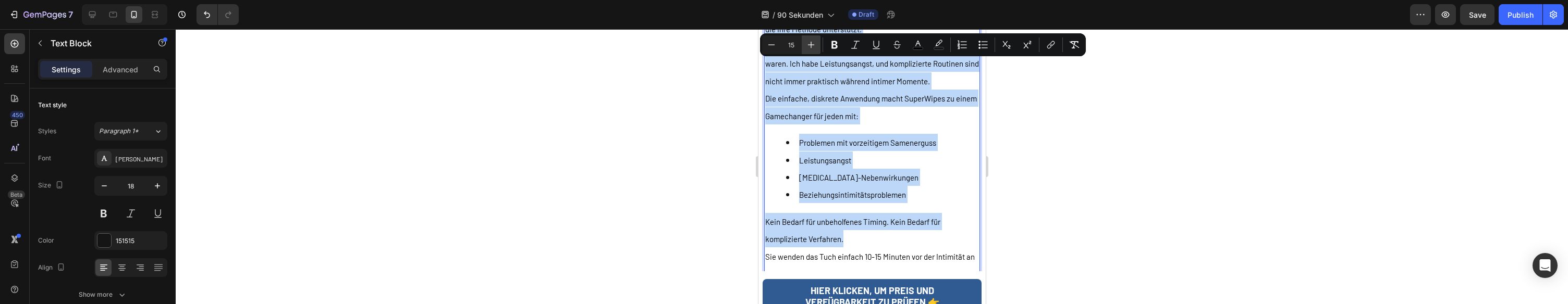
type input "16"
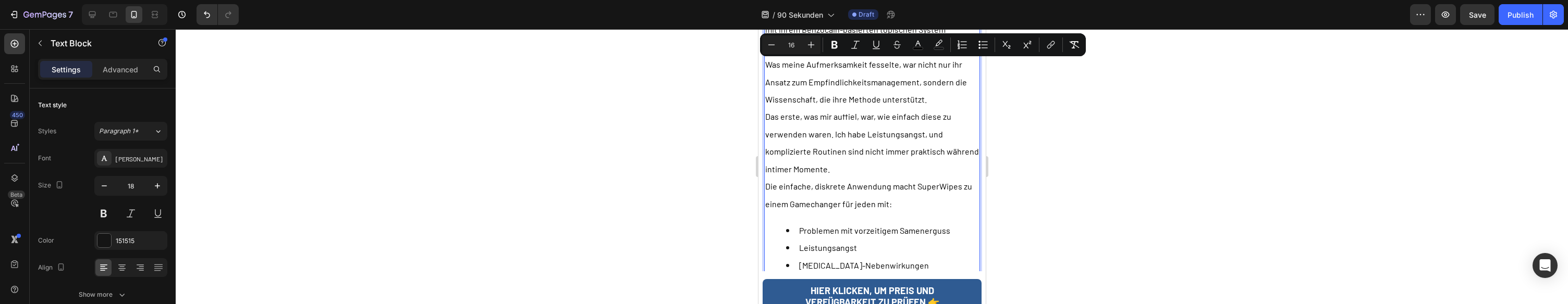
click at [898, 130] on p "Das erste, was mir auffiel, war, wie einfach diese zu verwenden waren. Ich habe…" at bounding box center [871, 142] width 214 height 70
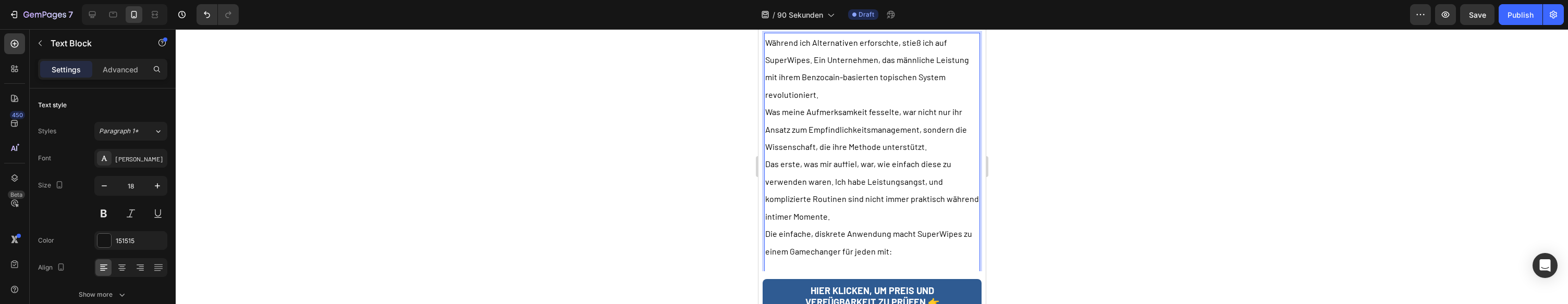
scroll to position [1804, 0]
click at [936, 138] on p "Was meine Aufmerksamkeit fesselte, war nicht nur ihr Ansatz zum Empfindlichkeit…" at bounding box center [871, 136] width 214 height 52
click at [853, 89] on p "Während ich Alternativen erforschte, stieß ich auf SuperWipes. Ein Unternehmen,…" at bounding box center [871, 75] width 214 height 70
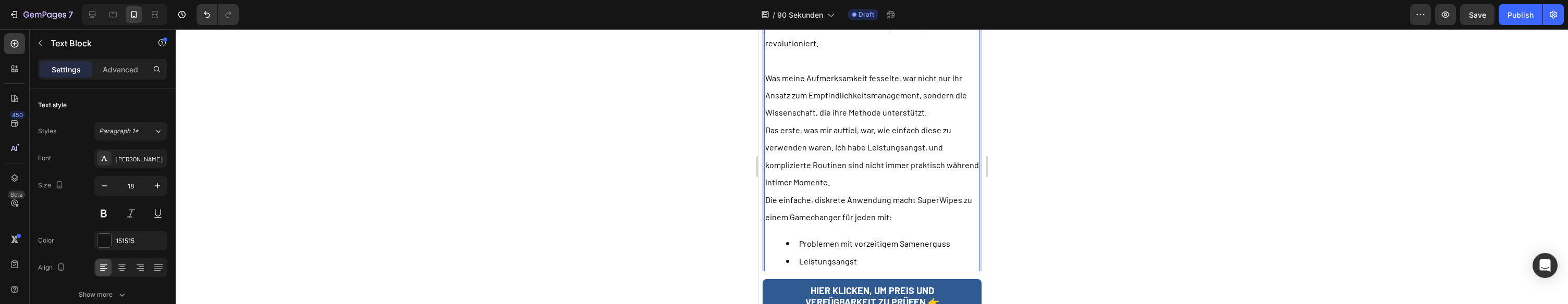
scroll to position [1863, 0]
click at [947, 110] on p "Was meine Aufmerksamkeit fesselte, war nicht nur ihr Ansatz zum Empfindlichkeit…" at bounding box center [871, 94] width 214 height 52
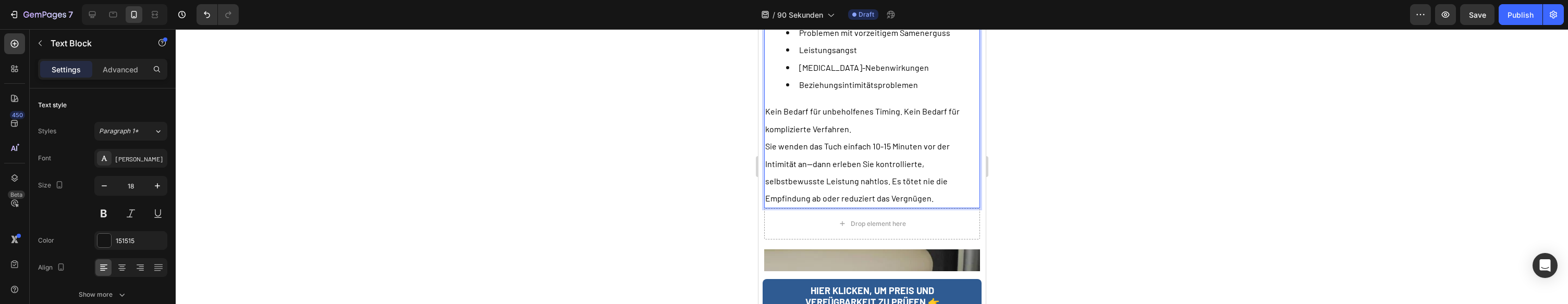
click at [892, 116] on p "Kein Bedarf für unbeholfenes Timing. Kein Bedarf für komplizierte Verfahren." at bounding box center [871, 120] width 214 height 35
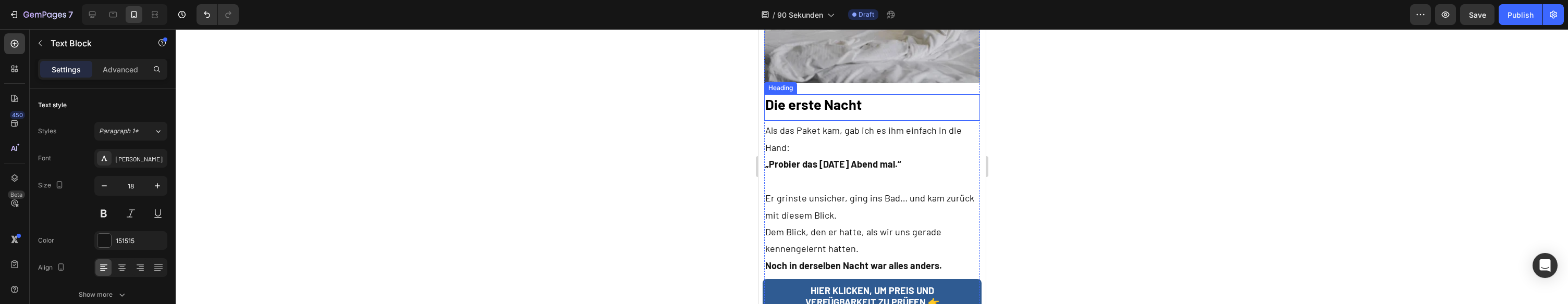
drag, startPoint x: 836, startPoint y: 86, endPoint x: 834, endPoint y: 92, distance: 6.3
click at [835, 96] on strong "Die erste Nacht" at bounding box center [813, 104] width 96 height 16
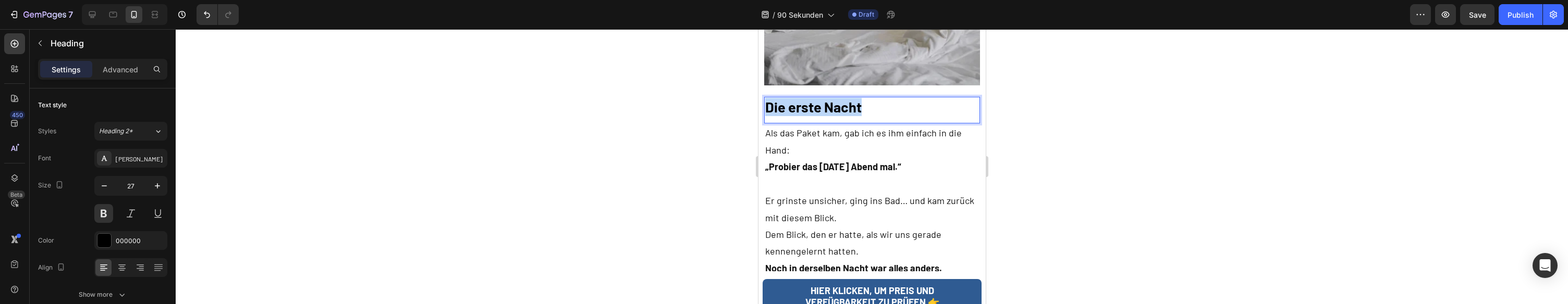
click at [833, 98] on strong "Die erste Nacht" at bounding box center [813, 106] width 96 height 16
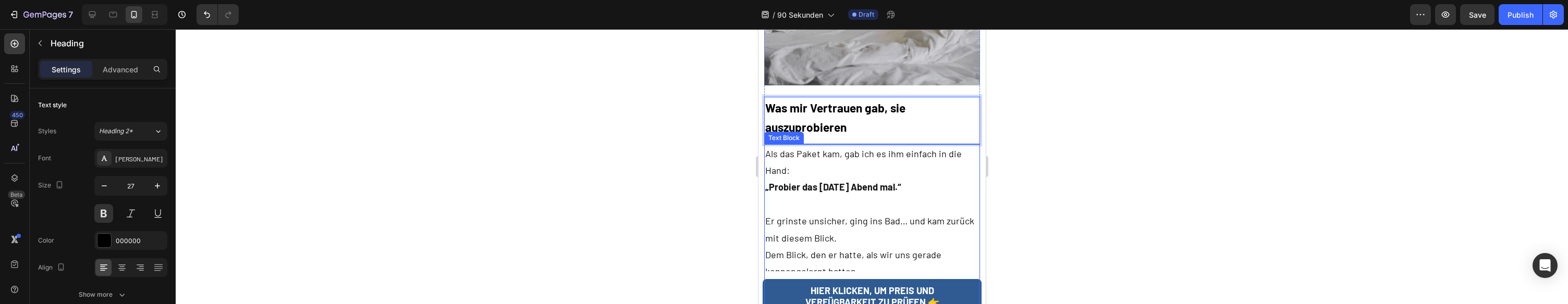
click at [861, 213] on p "Er grinste unsicher, ging ins Bad… und kam zurück mit diesem Blick." at bounding box center [871, 229] width 214 height 34
click at [860, 213] on p "Er grinste unsicher, ging ins Bad… und kam zurück mit diesem Blick." at bounding box center [871, 229] width 214 height 34
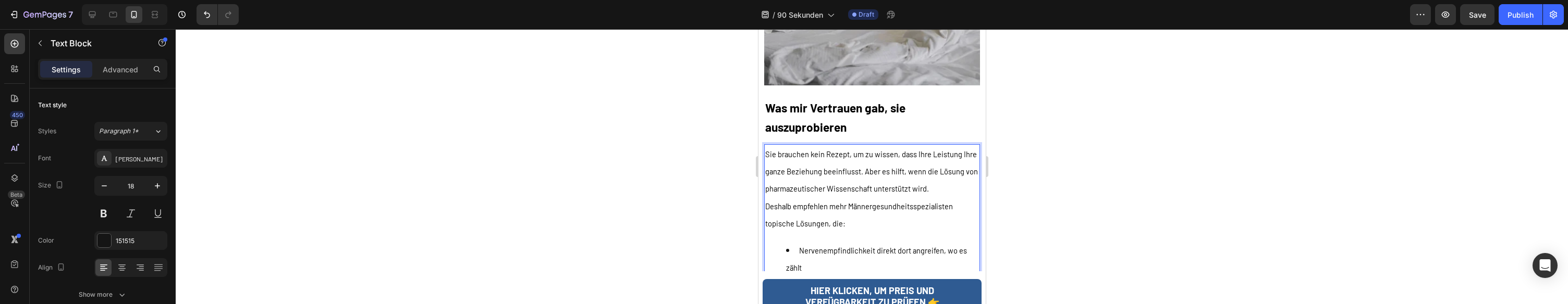
scroll to position [2489, 0]
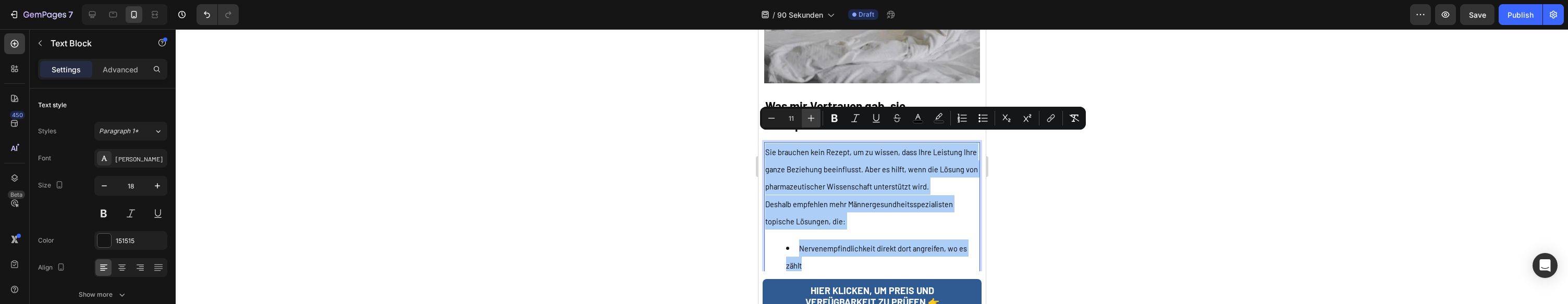
click at [814, 121] on icon "Editor contextual toolbar" at bounding box center [811, 118] width 10 height 10
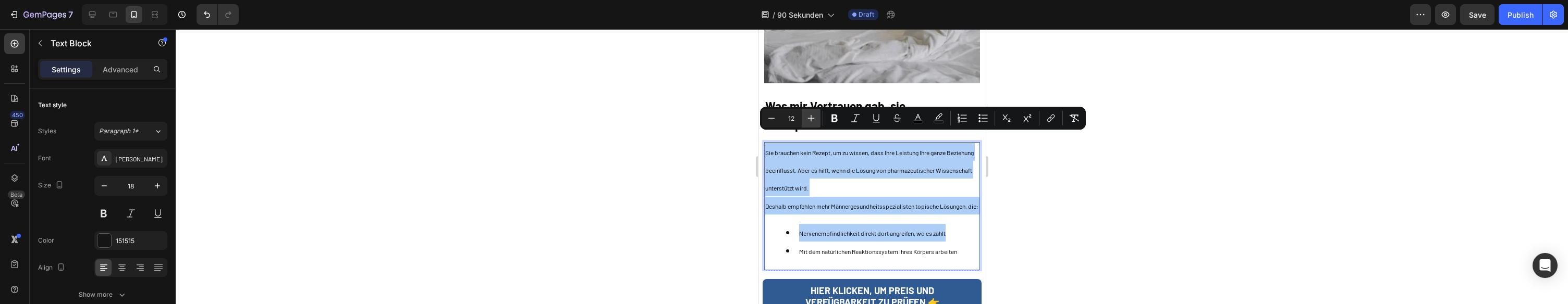
click at [814, 121] on icon "Editor contextual toolbar" at bounding box center [811, 118] width 10 height 10
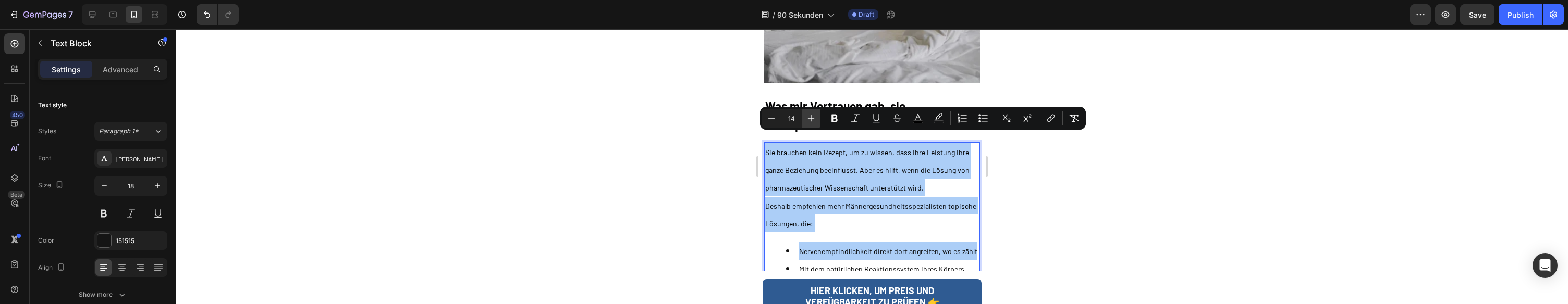
click at [814, 121] on icon "Editor contextual toolbar" at bounding box center [811, 118] width 10 height 10
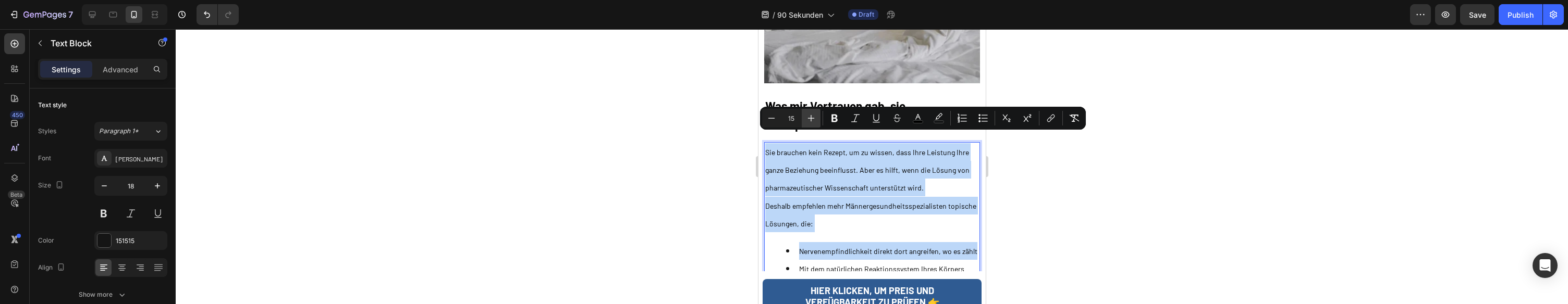
type input "16"
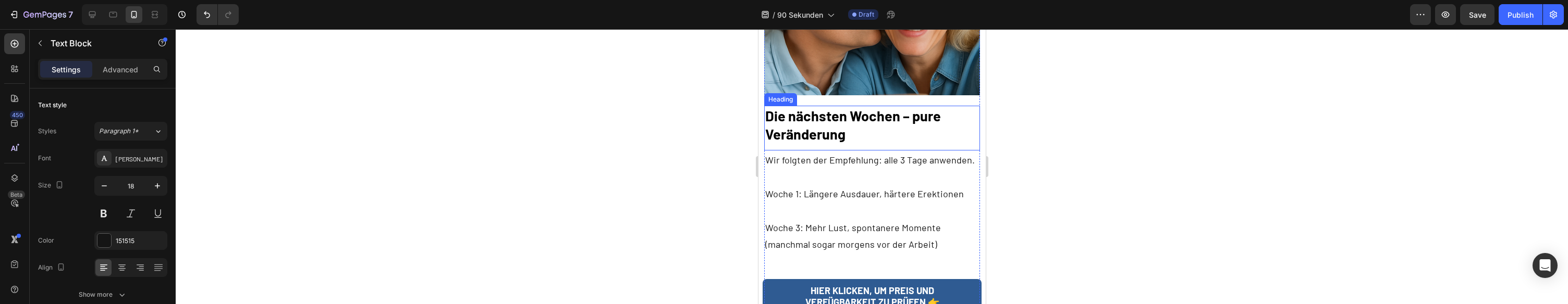
scroll to position [2988, 0]
click at [832, 118] on strong "Die nächsten Wochen – pure Veränderung" at bounding box center [852, 124] width 175 height 35
click at [831, 118] on strong "Die nächsten Wochen – pure Veränderung" at bounding box center [852, 124] width 175 height 35
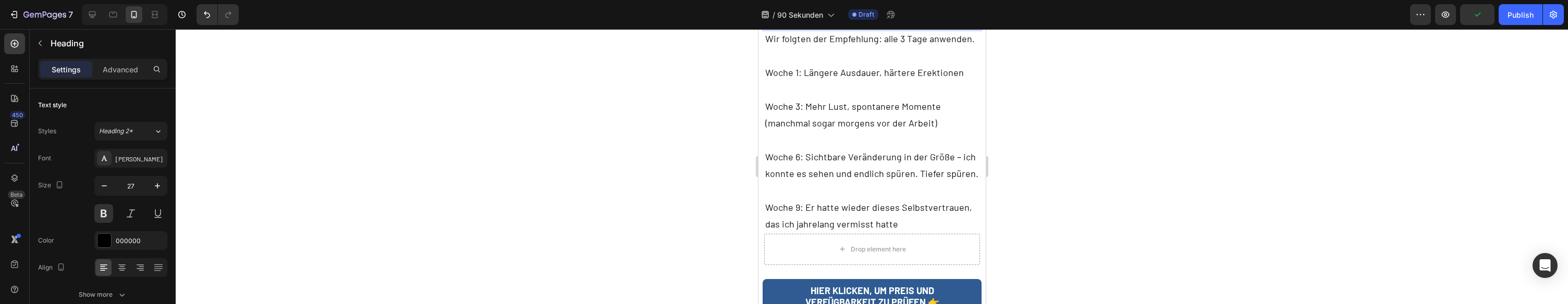
click at [869, 110] on p "Woche 3: Mehr Lust, spontanere Momente (manchmal sogar morgens vor der Arbeit)" at bounding box center [871, 115] width 214 height 34
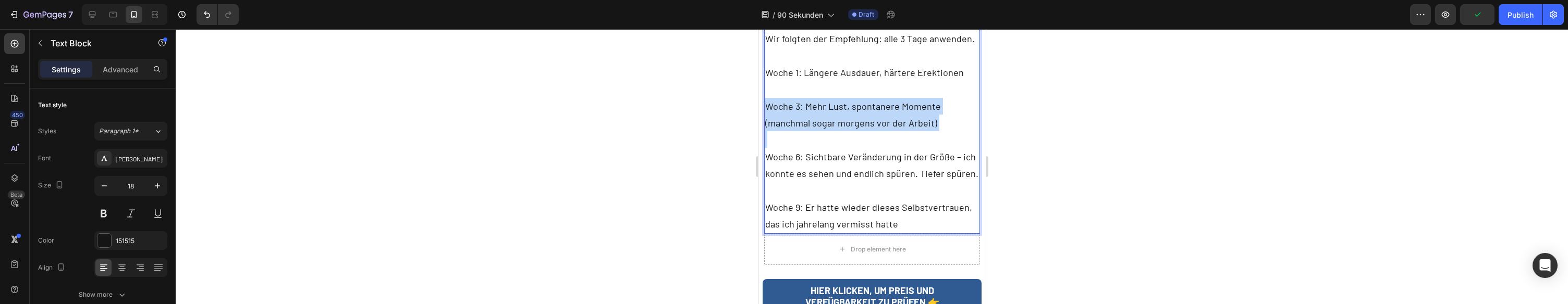
click at [869, 110] on p "Woche 3: Mehr Lust, spontanere Momente (manchmal sogar morgens vor der Arbeit)" at bounding box center [871, 115] width 214 height 34
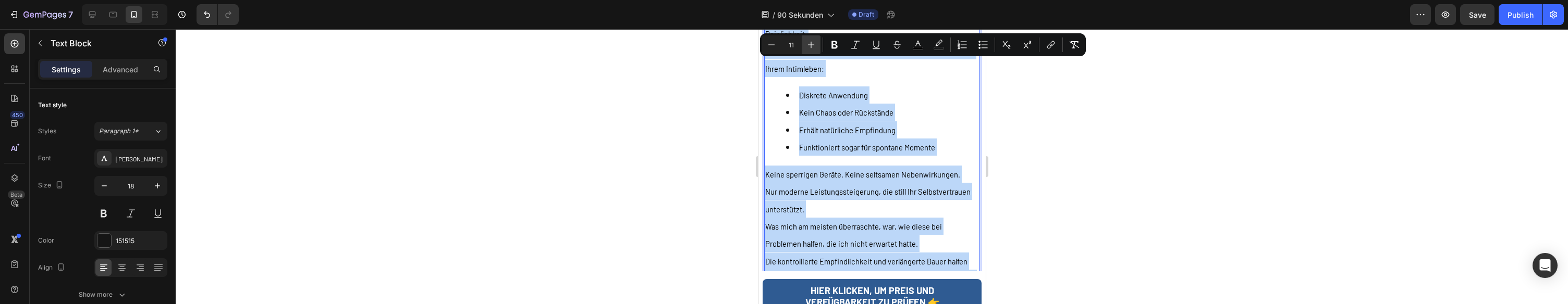
scroll to position [3238, 0]
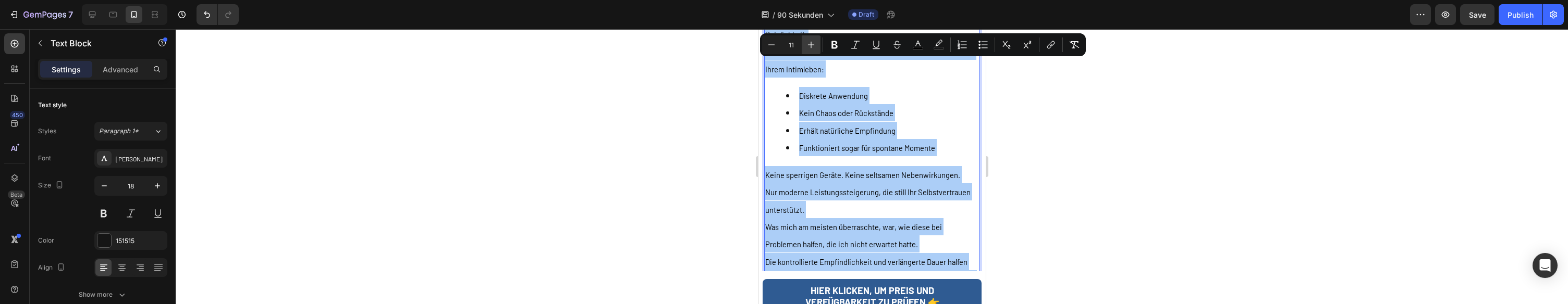
click at [810, 49] on icon "Editor contextual toolbar" at bounding box center [811, 45] width 10 height 10
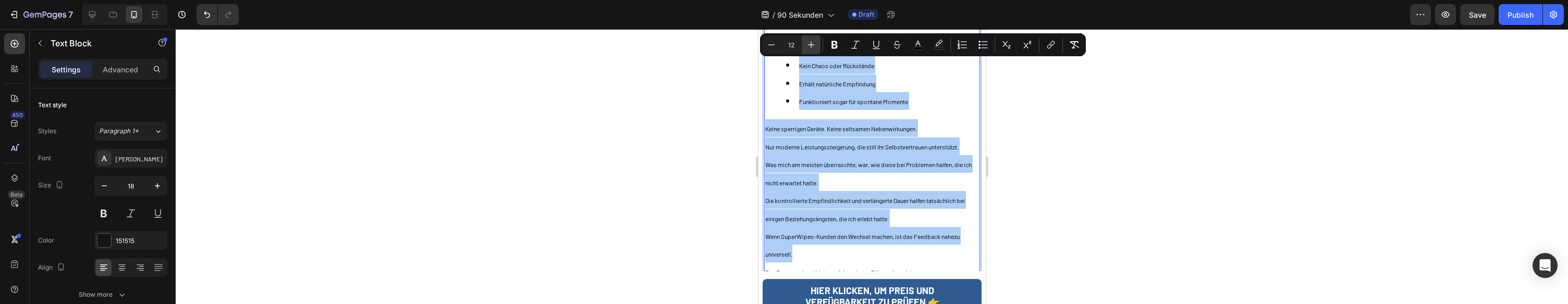
click at [810, 49] on icon "Editor contextual toolbar" at bounding box center [811, 45] width 10 height 10
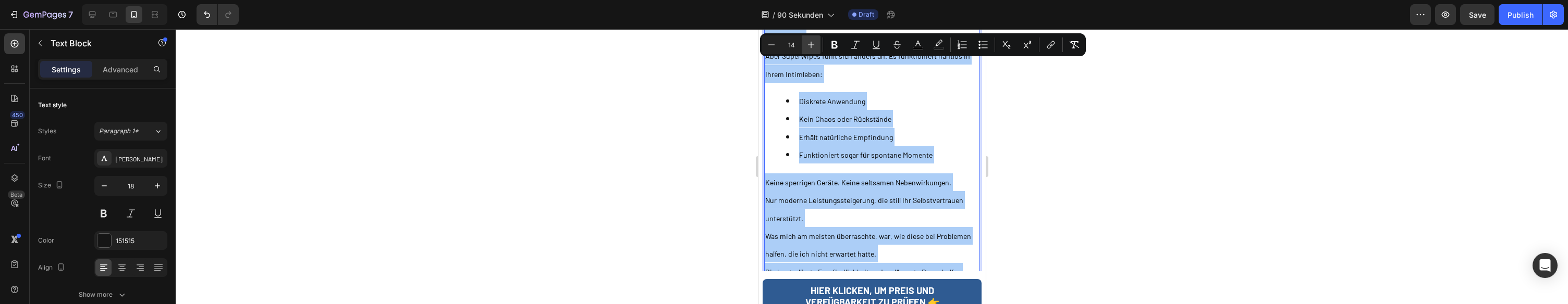
click at [809, 49] on icon "Editor contextual toolbar" at bounding box center [811, 45] width 10 height 10
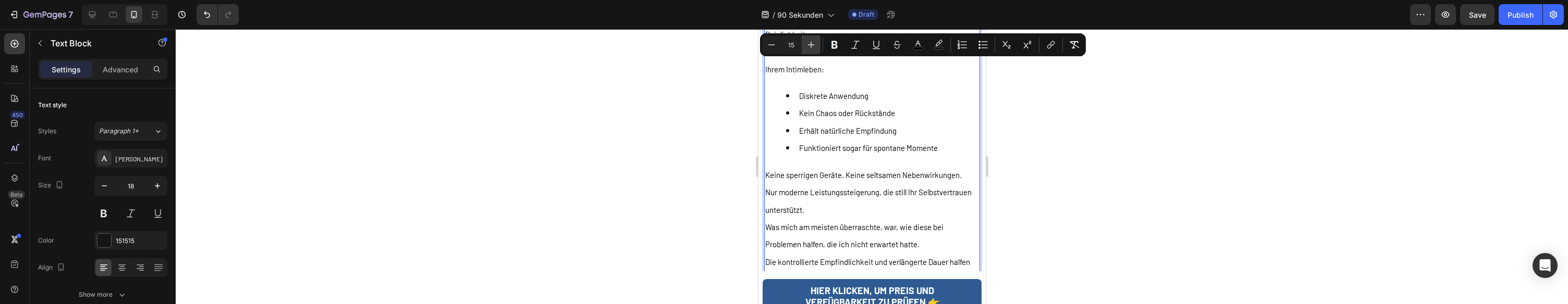
drag, startPoint x: 811, startPoint y: 49, endPoint x: 815, endPoint y: 53, distance: 5.7
click at [811, 49] on icon "Editor contextual toolbar" at bounding box center [811, 45] width 10 height 10
type input "16"
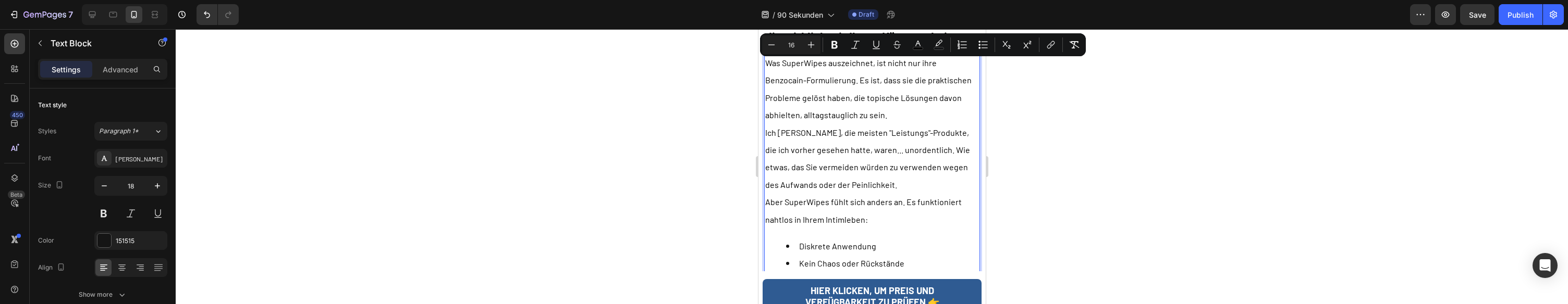
scroll to position [3065, 0]
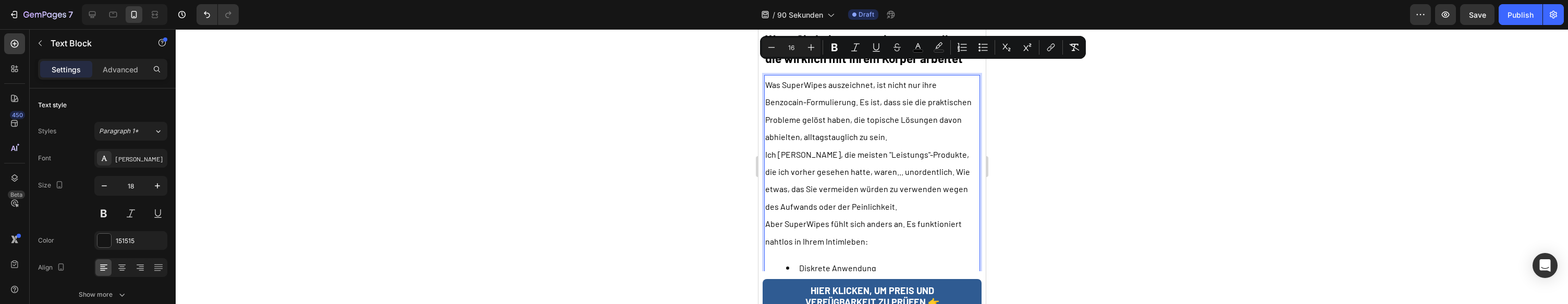
click at [888, 121] on p "Was SuperWipes auszeichnet, ist nicht nur ihre Benzocain-Formulierung. Es ist, …" at bounding box center [871, 111] width 214 height 70
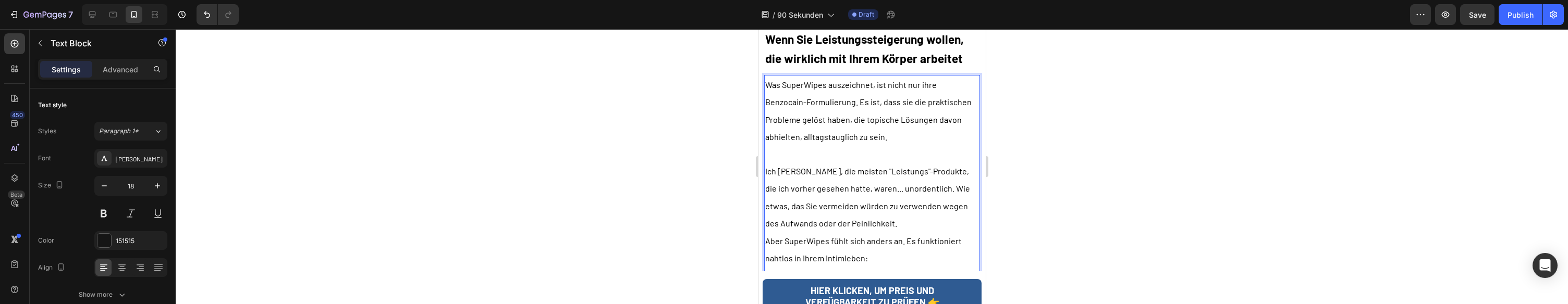
click at [898, 200] on p "Ich [PERSON_NAME], die meisten "Leistungs"-Produkte, die ich vorher gesehen hat…" at bounding box center [871, 198] width 214 height 70
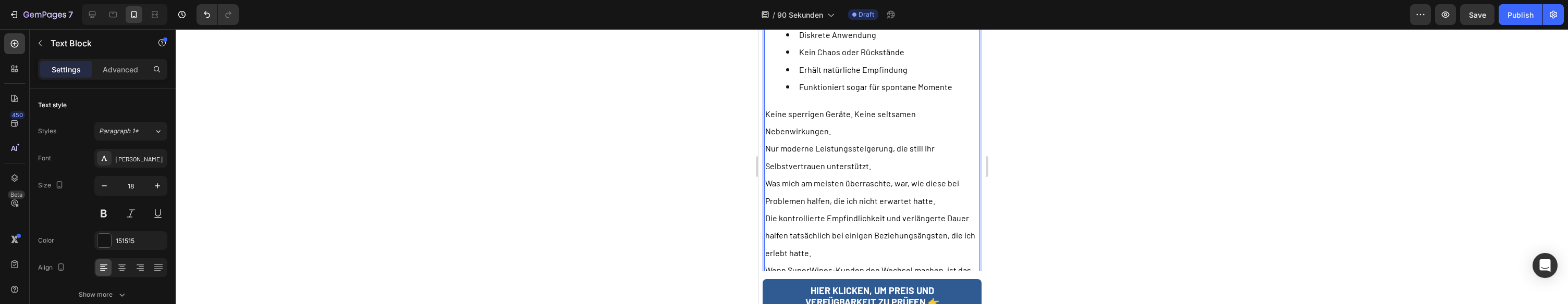
click at [894, 139] on p "Nur moderne Leistungssteigerung, die still Ihr Selbstvertrauen unterstützt." at bounding box center [871, 156] width 214 height 35
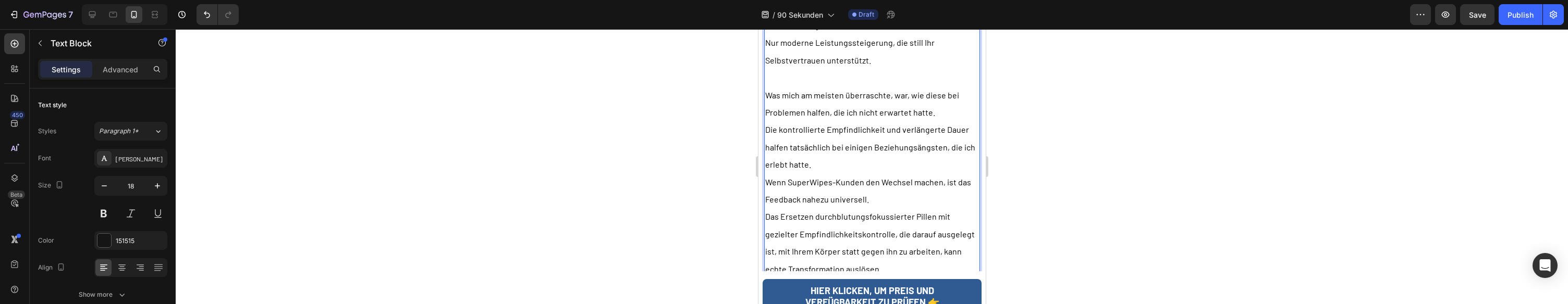
scroll to position [3439, 0]
click at [855, 123] on p "Die kontrollierte Empfindlichkeit und verlängerte Dauer halfen tatsächlich bei …" at bounding box center [871, 146] width 214 height 52
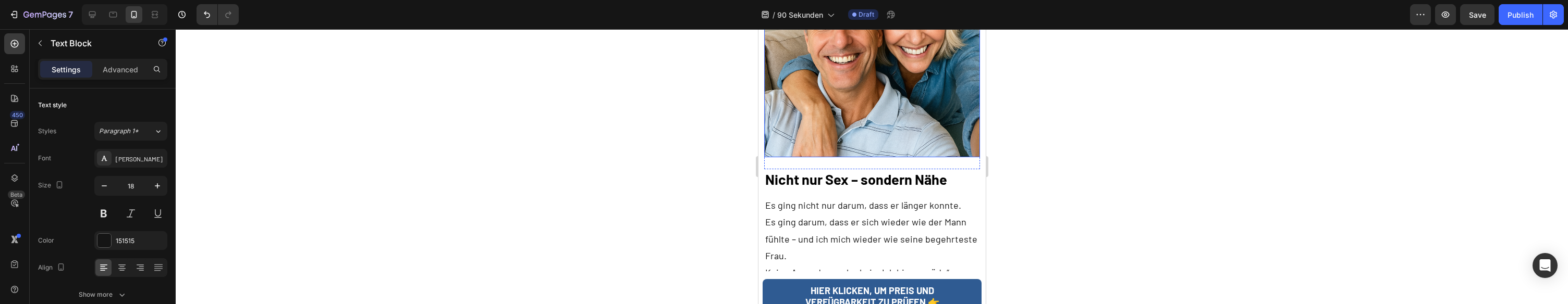
scroll to position [3851, 0]
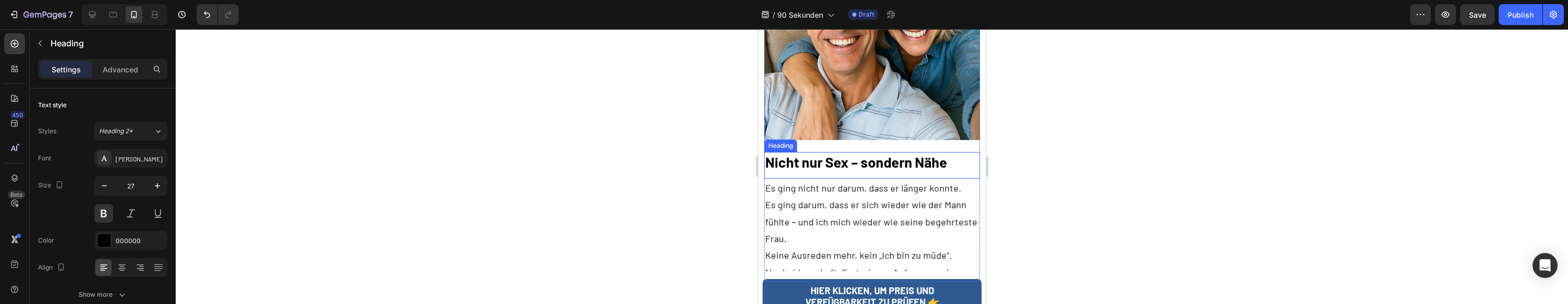
click at [834, 154] on strong "Nicht nur Sex – sondern Nähe" at bounding box center [855, 162] width 182 height 16
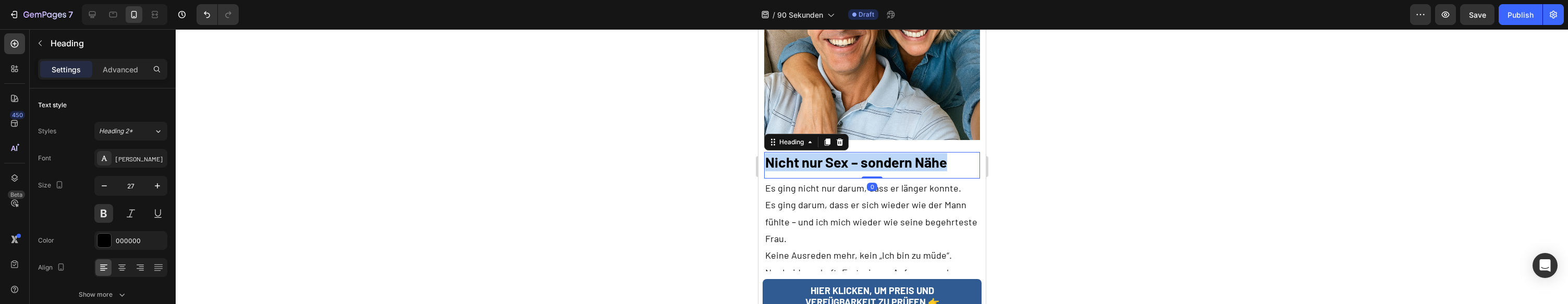
click at [834, 154] on strong "Nicht nur Sex – sondern Nähe" at bounding box center [855, 162] width 182 height 16
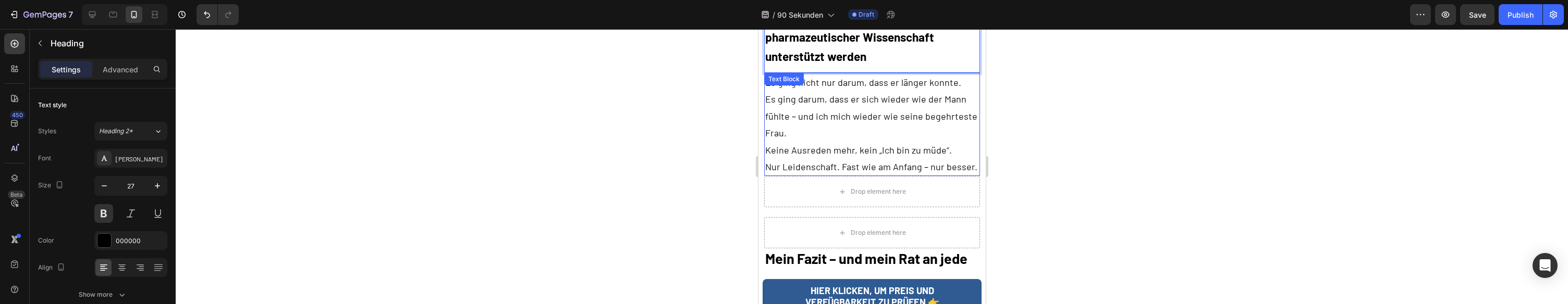
scroll to position [4007, 0]
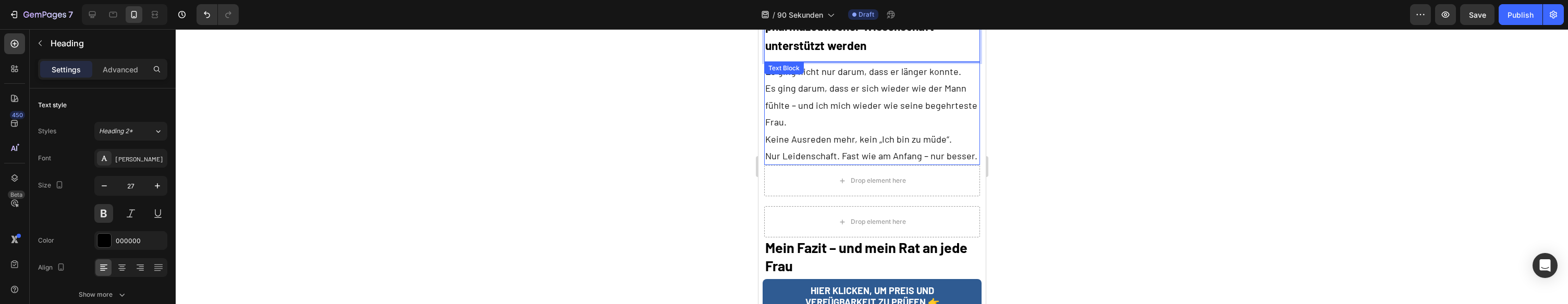
click at [846, 130] on p "Keine Ausreden mehr, kein „Ich bin zu müde“." at bounding box center [871, 139] width 214 height 16
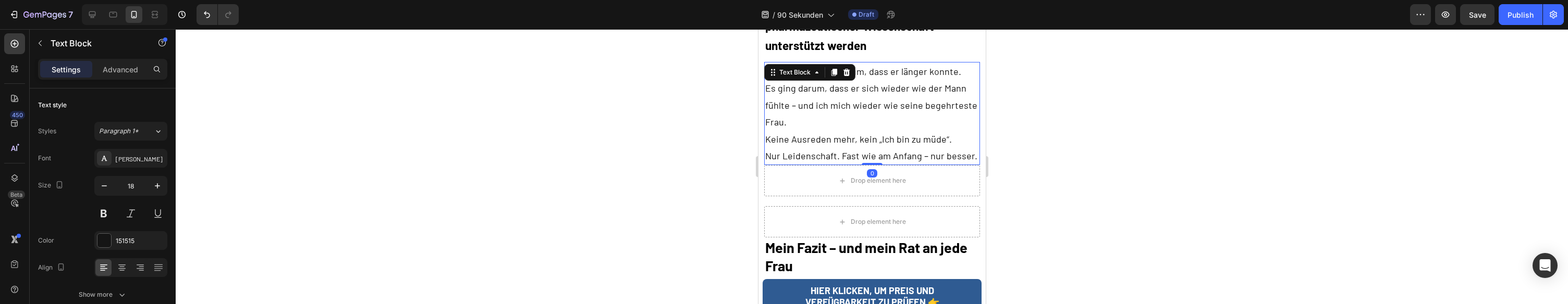
click at [846, 130] on p "Keine Ausreden mehr, kein „Ich bin zu müde“." at bounding box center [871, 139] width 214 height 16
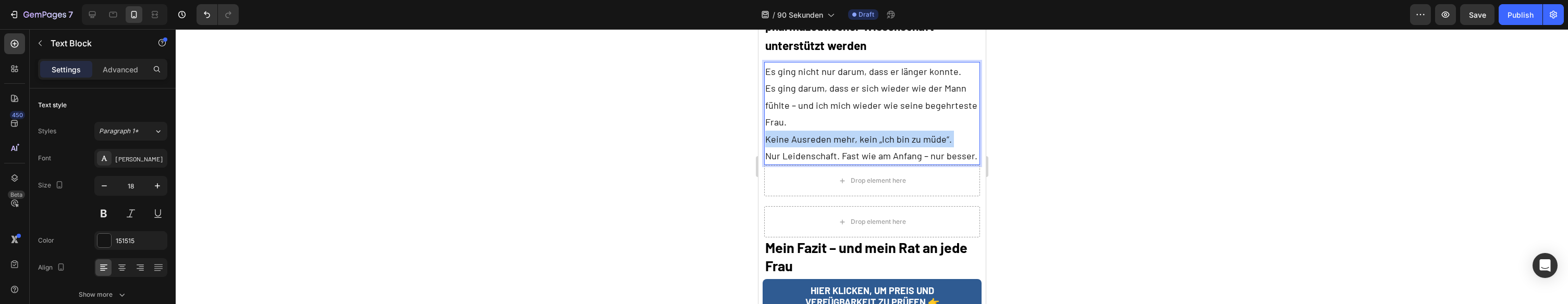
click at [846, 130] on p "Keine Ausreden mehr, kein „Ich bin zu müde“." at bounding box center [871, 139] width 214 height 16
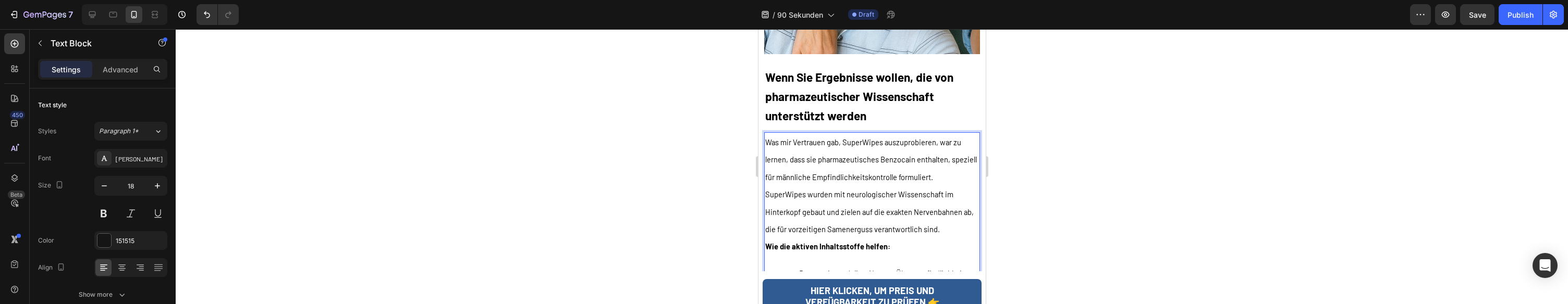
scroll to position [3933, 0]
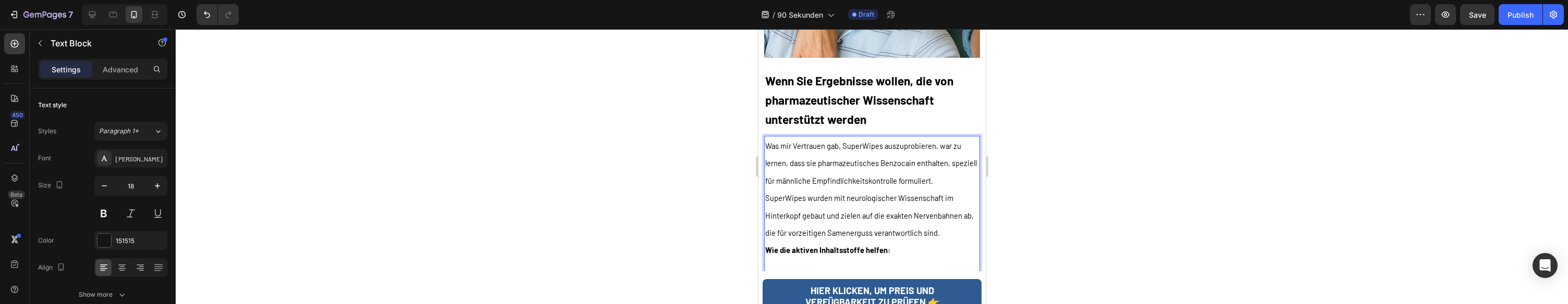
click at [850, 141] on span "Was mir Vertrauen gab, SuperWipes auszuprobieren, war zu lernen, dass sie pharm…" at bounding box center [870, 163] width 212 height 44
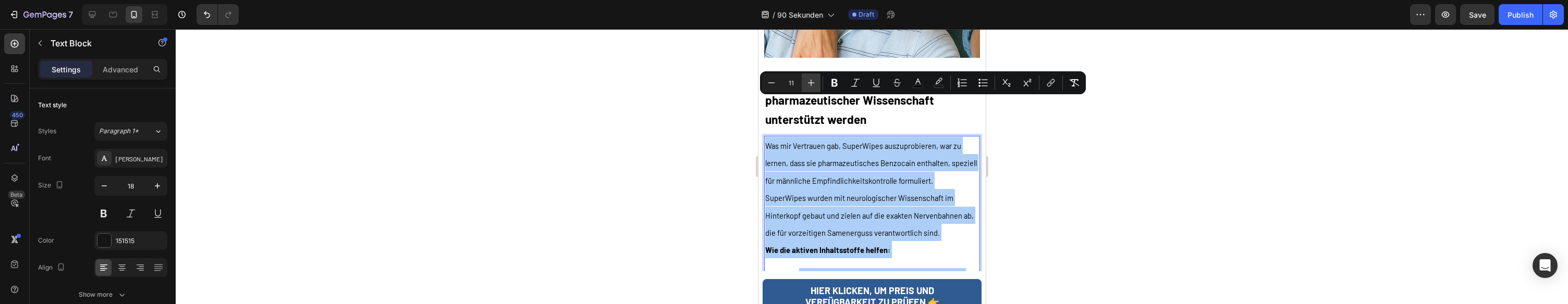
click at [813, 82] on icon "Editor contextual toolbar" at bounding box center [811, 83] width 10 height 10
click at [814, 82] on icon "Editor contextual toolbar" at bounding box center [811, 83] width 10 height 10
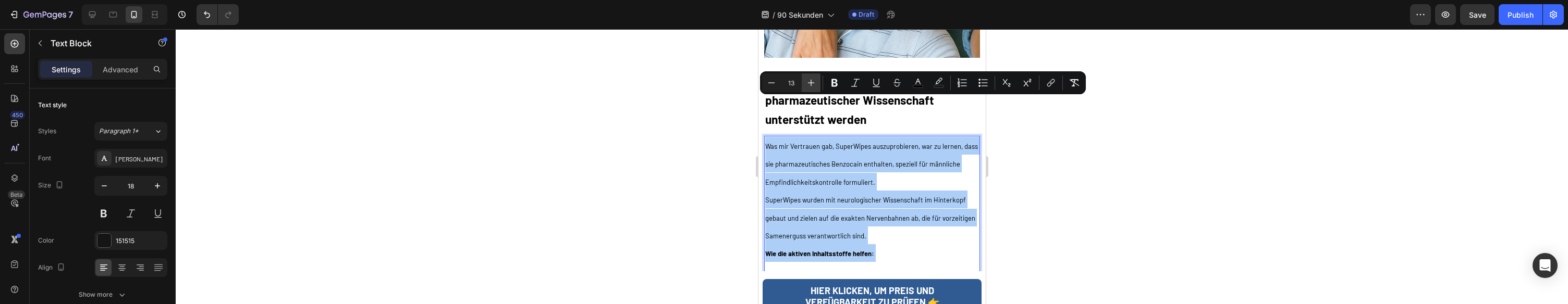
click at [813, 82] on icon "Editor contextual toolbar" at bounding box center [811, 83] width 10 height 10
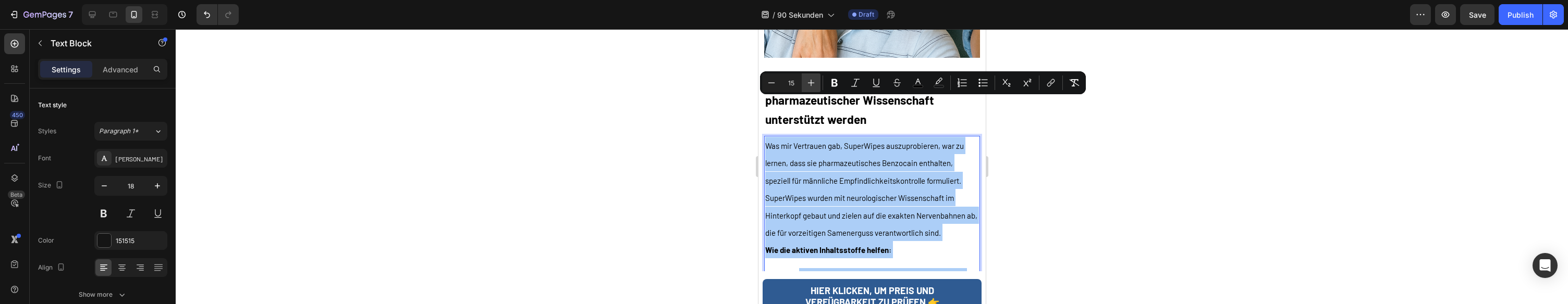
click at [813, 81] on icon "Editor contextual toolbar" at bounding box center [811, 83] width 10 height 10
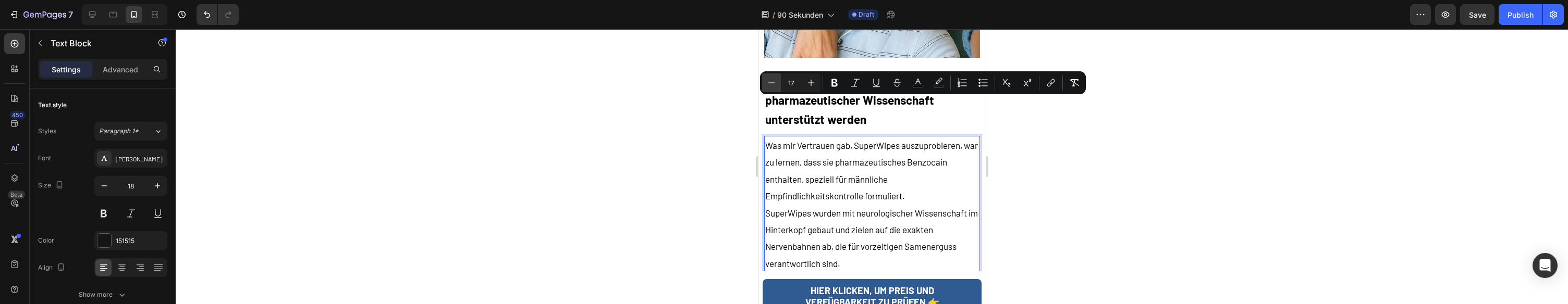
click at [774, 83] on icon "Editor contextual toolbar" at bounding box center [772, 82] width 7 height 1
type input "16"
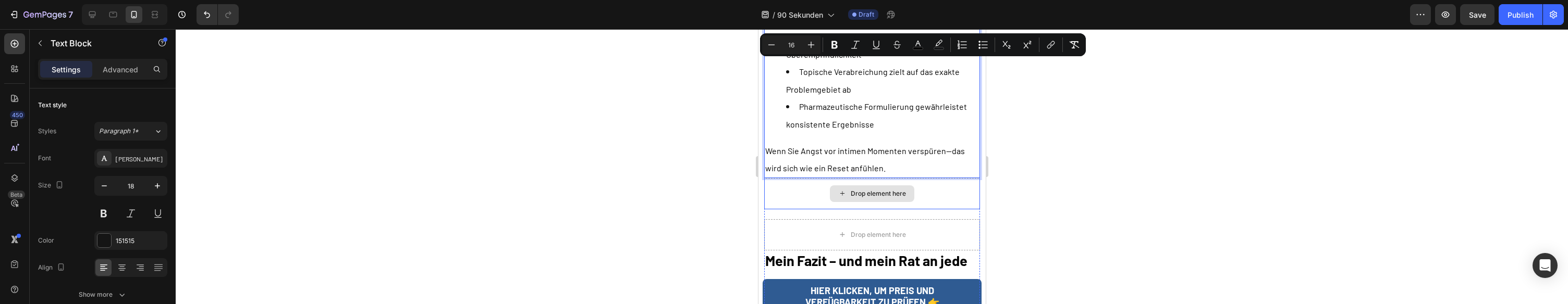
scroll to position [4273, 0]
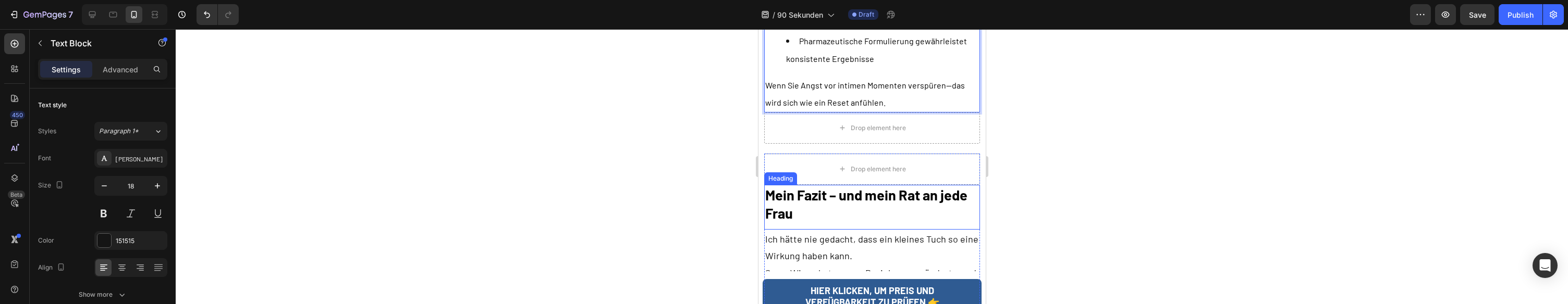
click at [845, 185] on h2 "Mein Fazit – und mein Rat an jede Frau" at bounding box center [871, 204] width 216 height 39
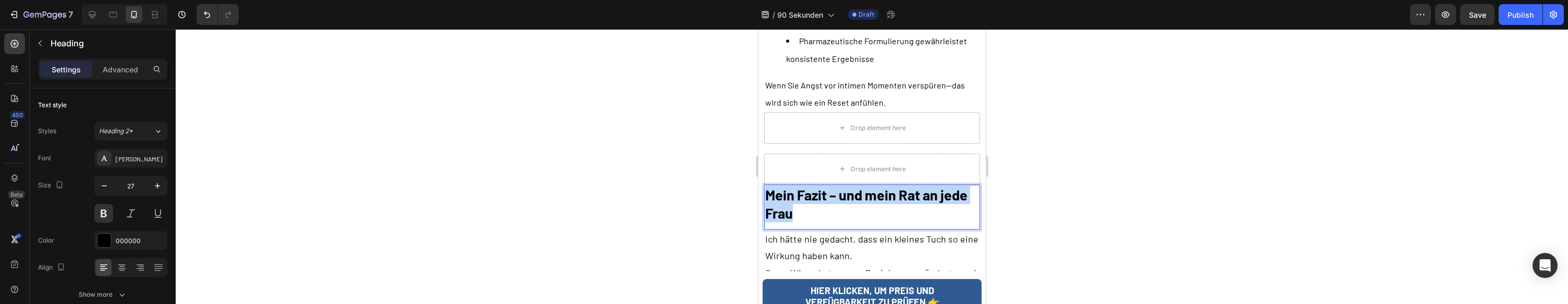
click at [845, 186] on p "Mein Fazit – und mein Rat an jede Frau" at bounding box center [871, 205] width 214 height 37
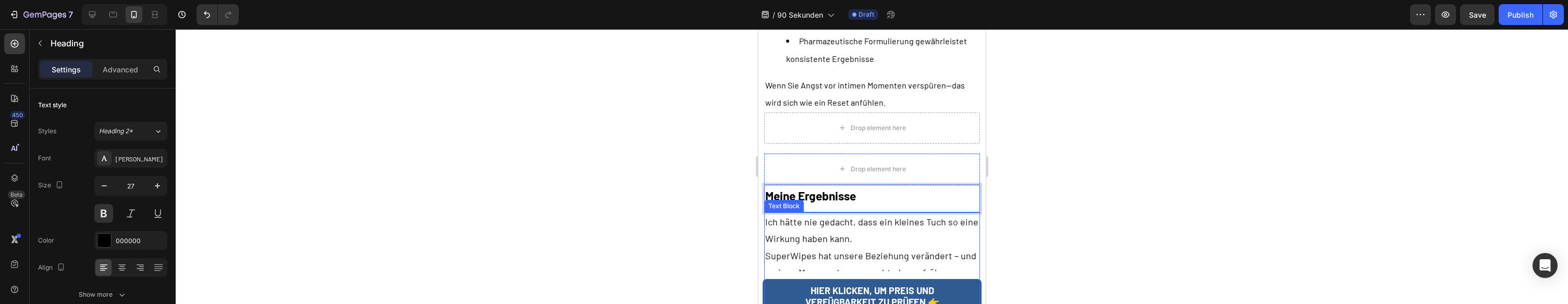
click at [806, 213] on p "Ich hätte nie gedacht, dass ein kleines Tuch so eine Wirkung haben kann. SuperW…" at bounding box center [871, 281] width 214 height 135
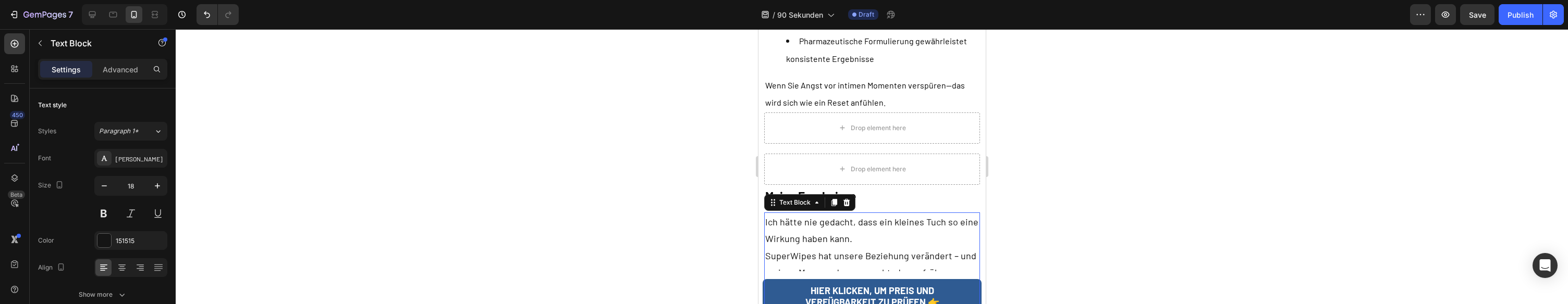
click at [816, 213] on p "Ich hätte nie gedacht, dass ein kleines Tuch so eine Wirkung haben kann. SuperW…" at bounding box center [871, 281] width 214 height 135
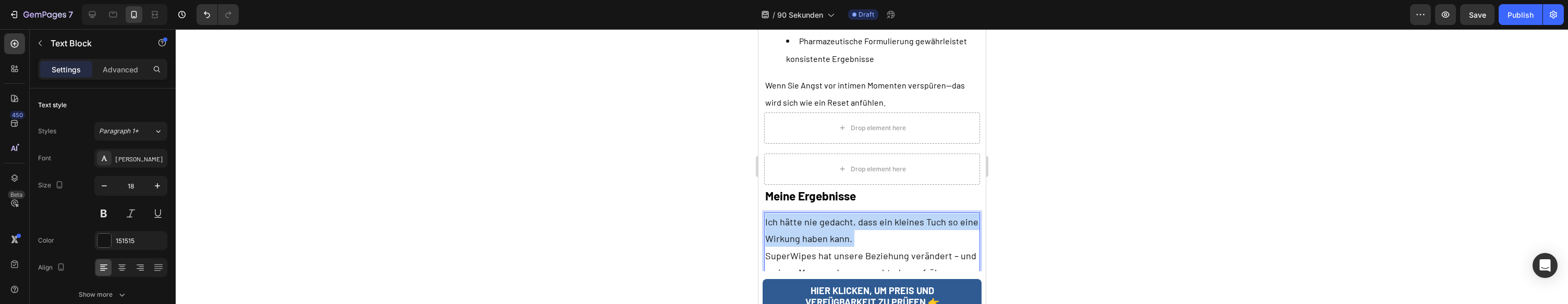
click at [815, 213] on p "Ich hätte nie gedacht, dass ein kleines Tuch so eine Wirkung haben kann. SuperW…" at bounding box center [871, 281] width 214 height 135
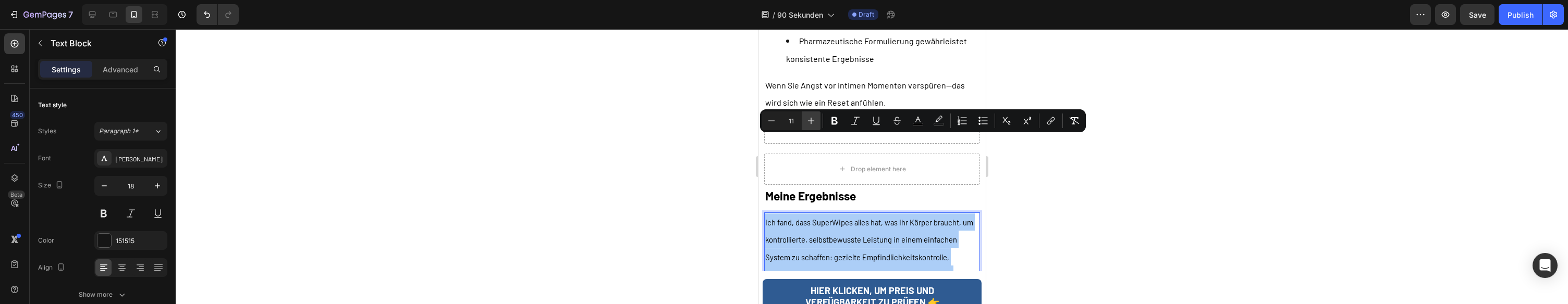
click at [817, 119] on button "Plus" at bounding box center [811, 121] width 19 height 19
click at [816, 119] on button "Plus" at bounding box center [811, 121] width 19 height 19
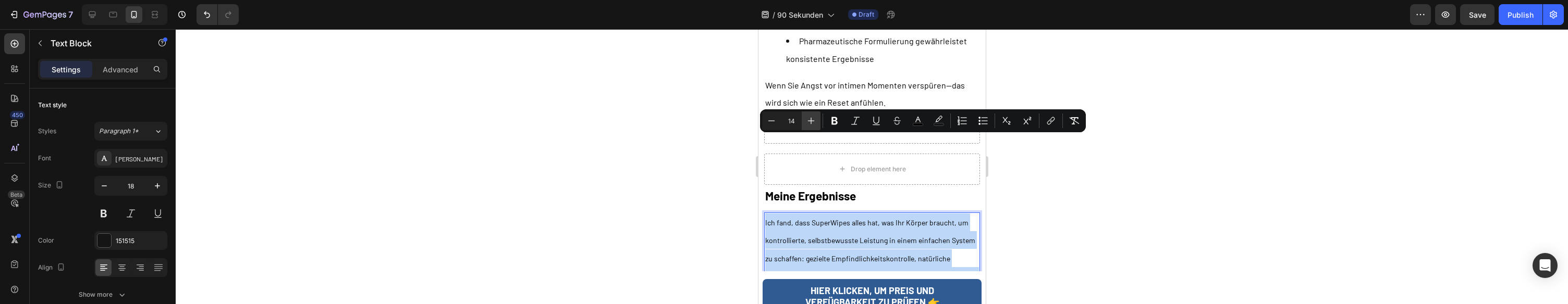
type input "15"
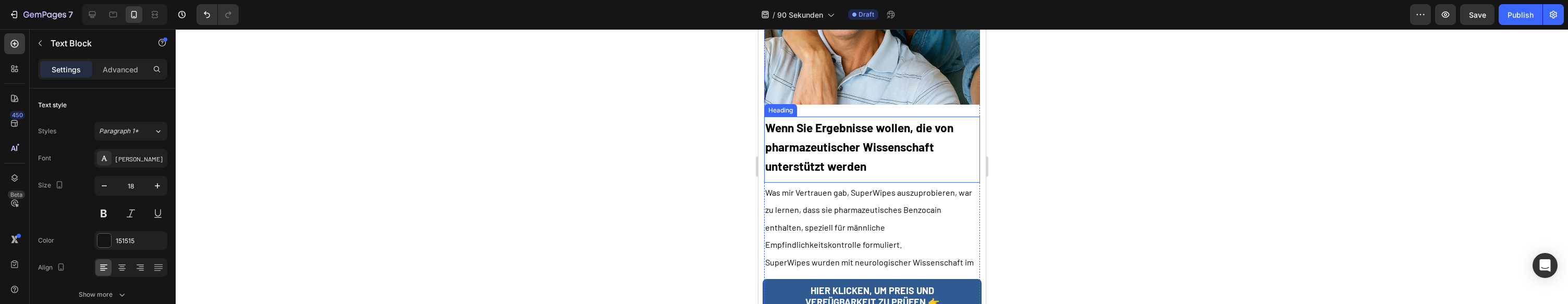
scroll to position [3879, 0]
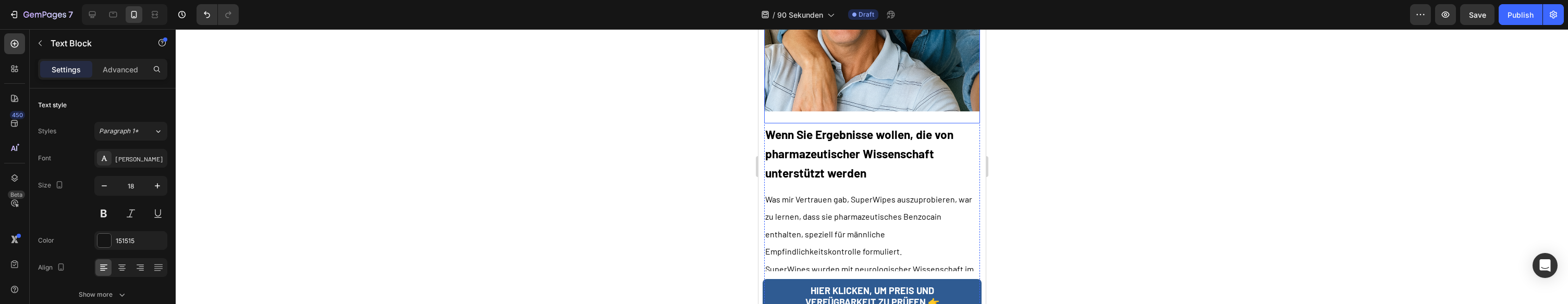
click at [767, 78] on div "Image" at bounding box center [871, 10] width 216 height 228
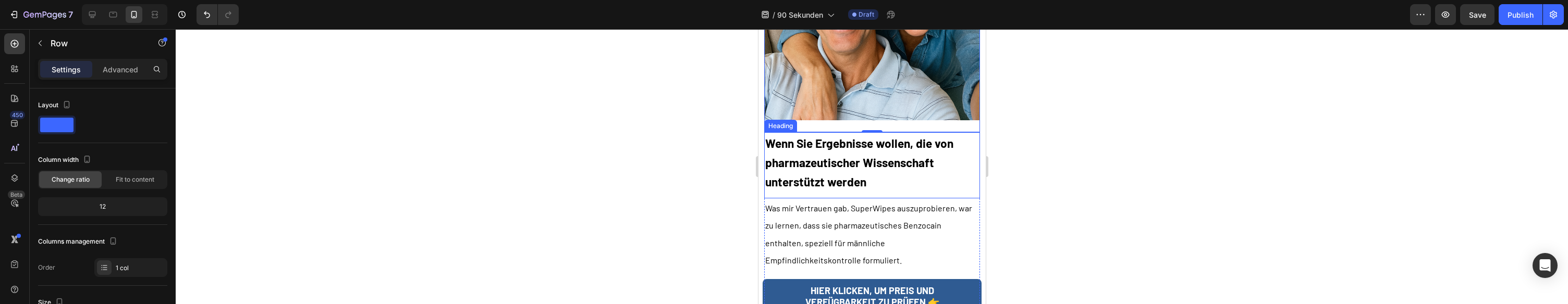
scroll to position [3880, 0]
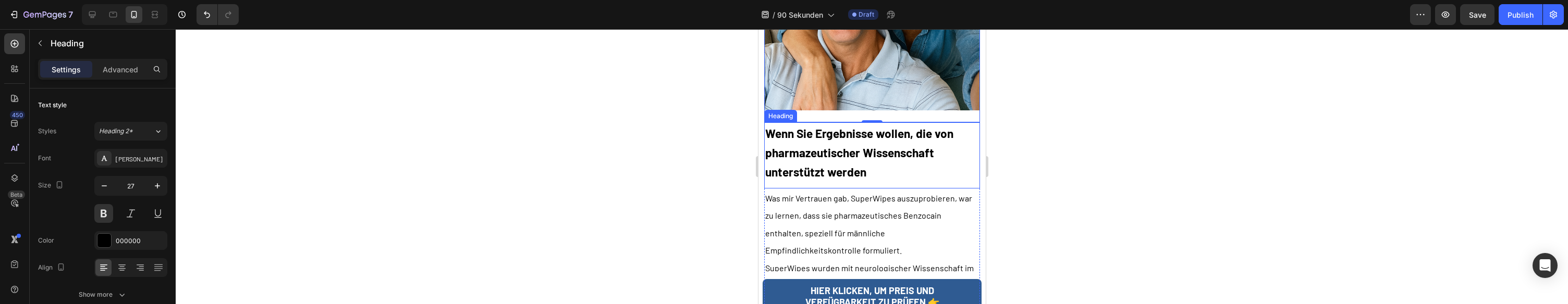
click at [782, 124] on p "⁠⁠⁠⁠⁠⁠⁠ Wenn Sie Ergebnisse wollen, die von pharmazeutischer Wissenschaft unter…" at bounding box center [871, 152] width 214 height 58
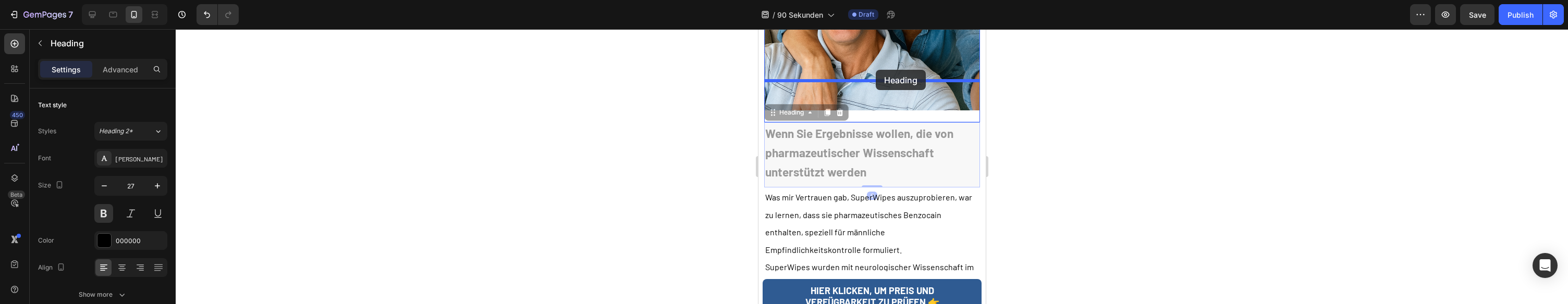
drag, startPoint x: 830, startPoint y: 87, endPoint x: 875, endPoint y: 70, distance: 48.1
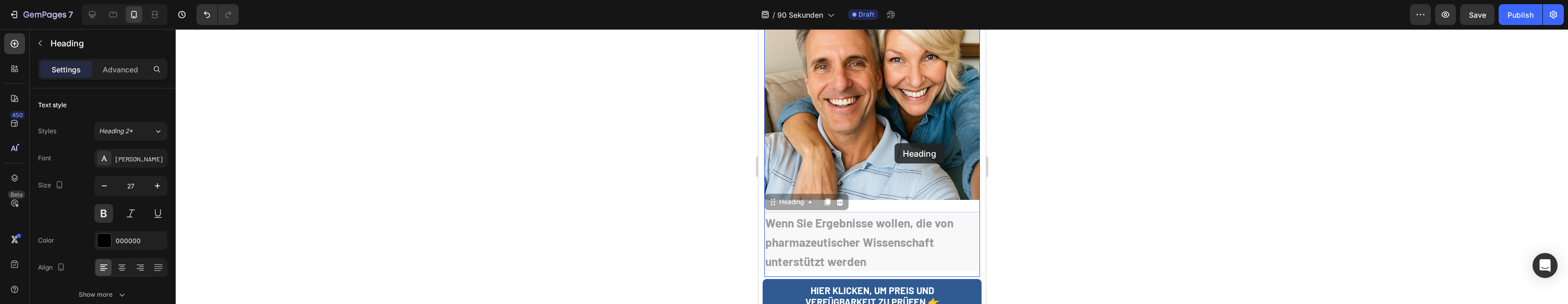
scroll to position [3806, 0]
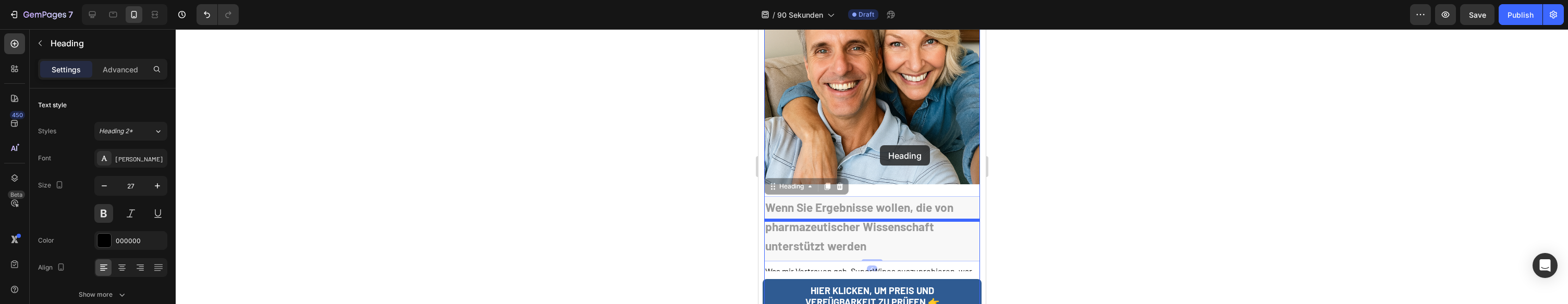
drag, startPoint x: 774, startPoint y: 72, endPoint x: 879, endPoint y: 146, distance: 128.5
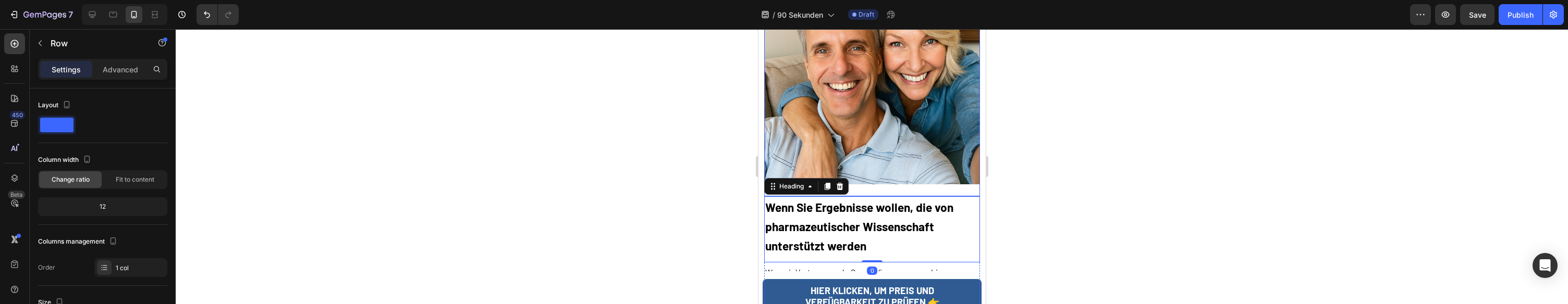
click at [948, 146] on div "Image" at bounding box center [871, 82] width 216 height 228
click at [826, 196] on h2 "Wenn Sie Ergebnisse wollen, die von pharmazeutischer Wissenschaft unterstützt w…" at bounding box center [871, 226] width 216 height 60
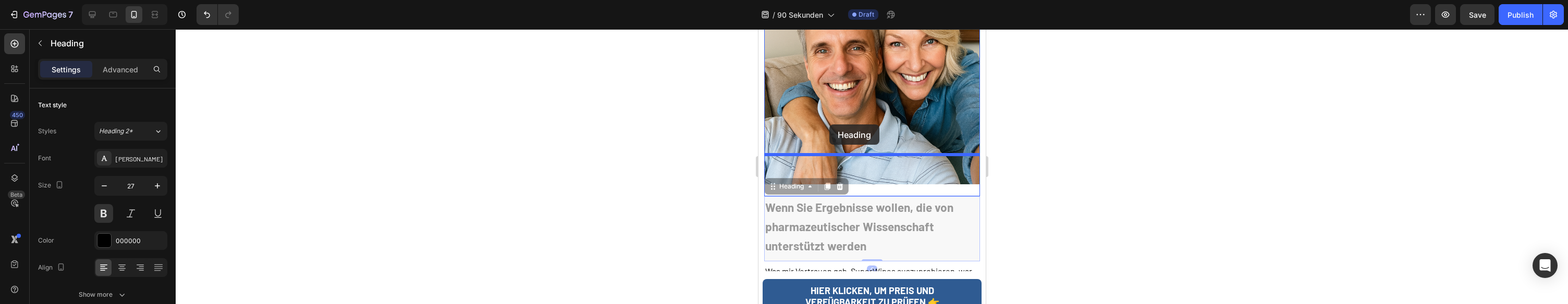
drag, startPoint x: 770, startPoint y: 146, endPoint x: 829, endPoint y: 125, distance: 62.6
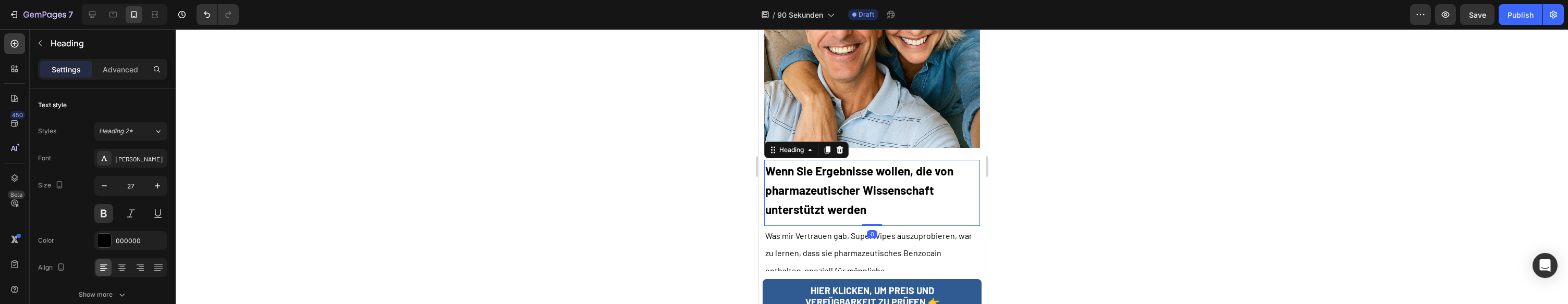
scroll to position [3861, 0]
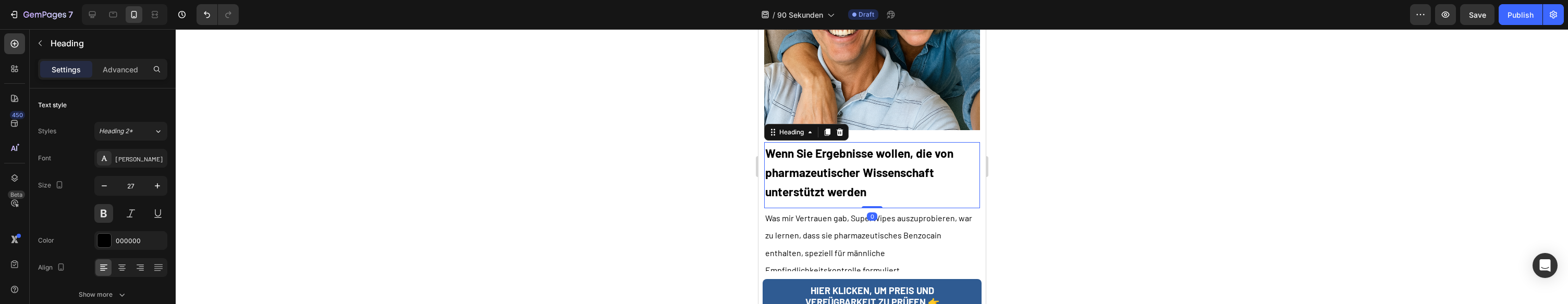
click at [829, 213] on span "Was mir Vertrauen gab, SuperWipes auszuprobieren, war zu lernen, dass sie pharm…" at bounding box center [868, 244] width 207 height 62
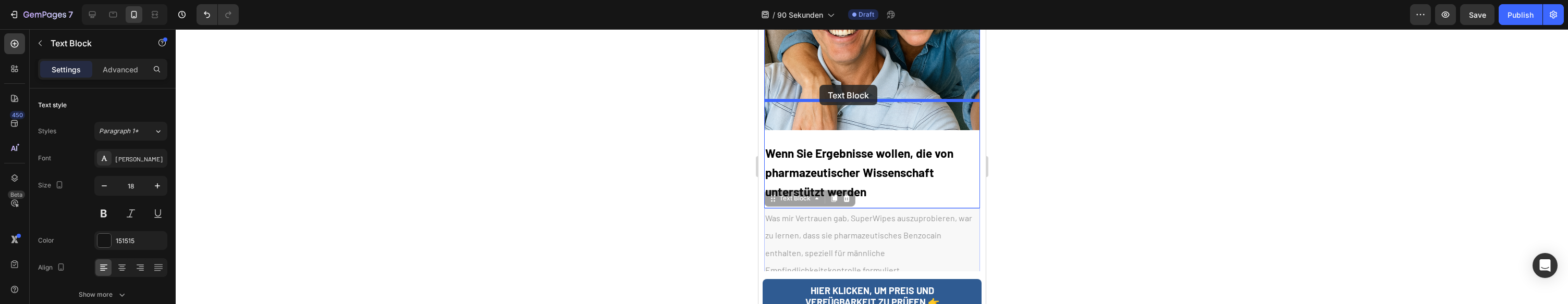
drag, startPoint x: 772, startPoint y: 156, endPoint x: 819, endPoint y: 84, distance: 86.0
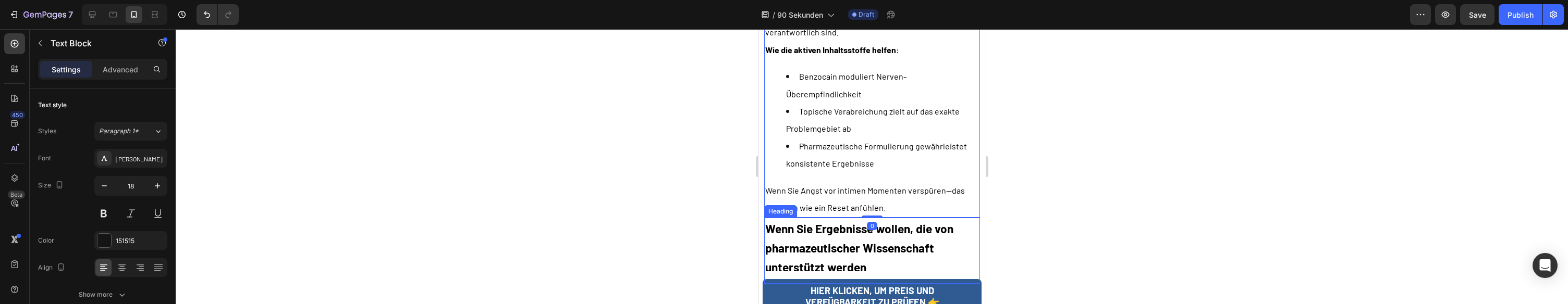
scroll to position [4117, 0]
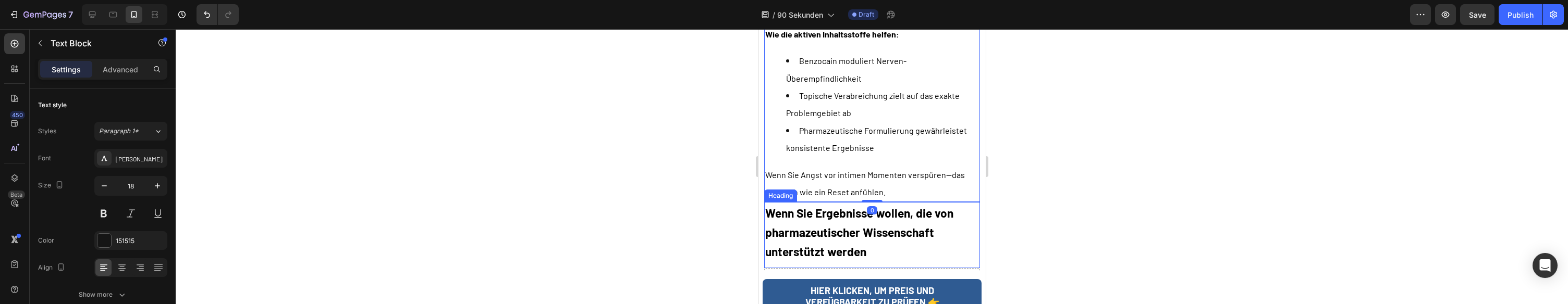
click at [829, 206] on strong "Wenn Sie Ergebnisse wollen, die von pharmazeutischer Wissenschaft unterstützt w…" at bounding box center [858, 232] width 188 height 53
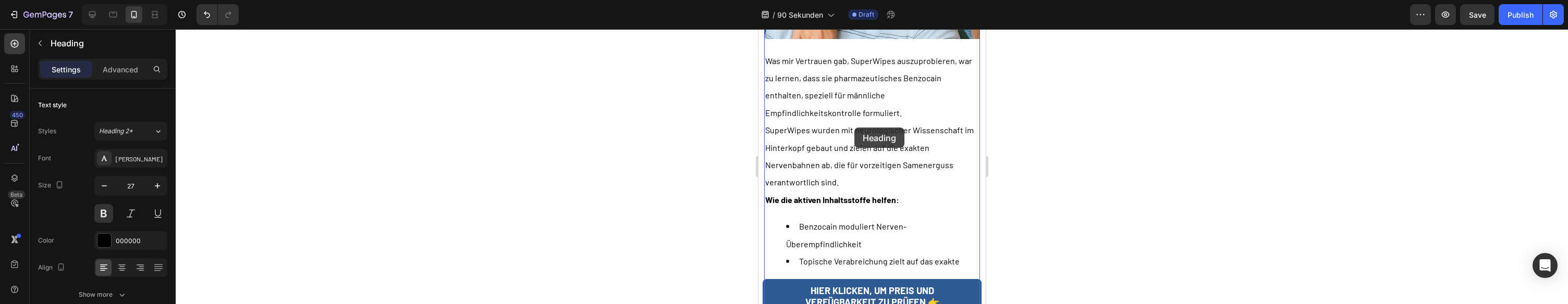
scroll to position [3887, 0]
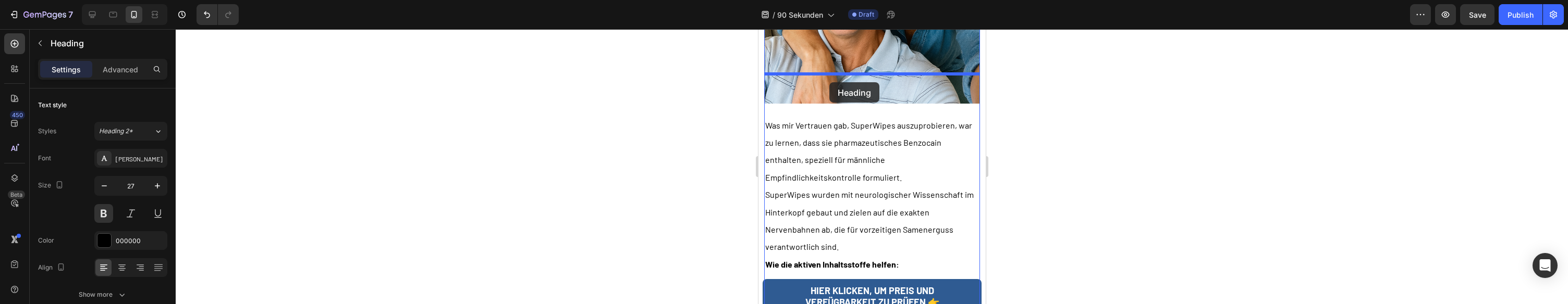
drag, startPoint x: 775, startPoint y: 113, endPoint x: 829, endPoint y: 82, distance: 62.3
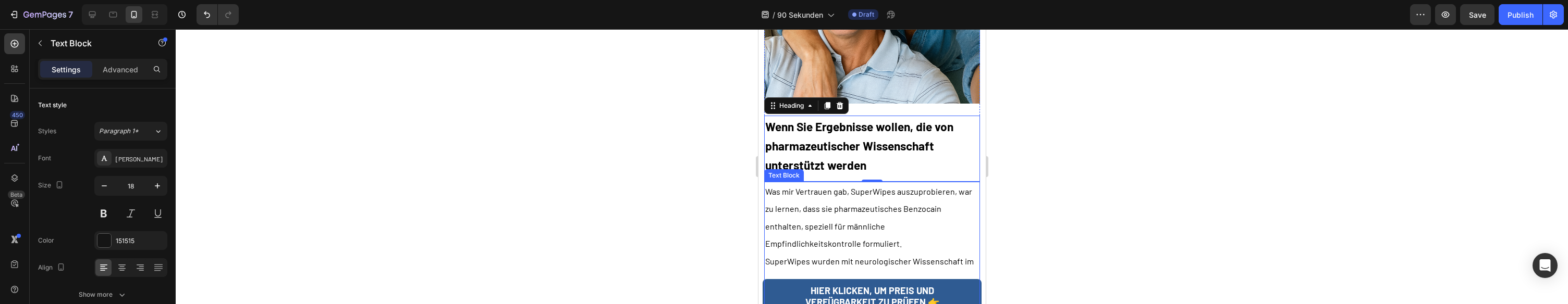
click at [765, 187] on span "Was mir Vertrauen gab, SuperWipes auszuprobieren, war zu lernen, dass sie pharm…" at bounding box center [868, 218] width 207 height 62
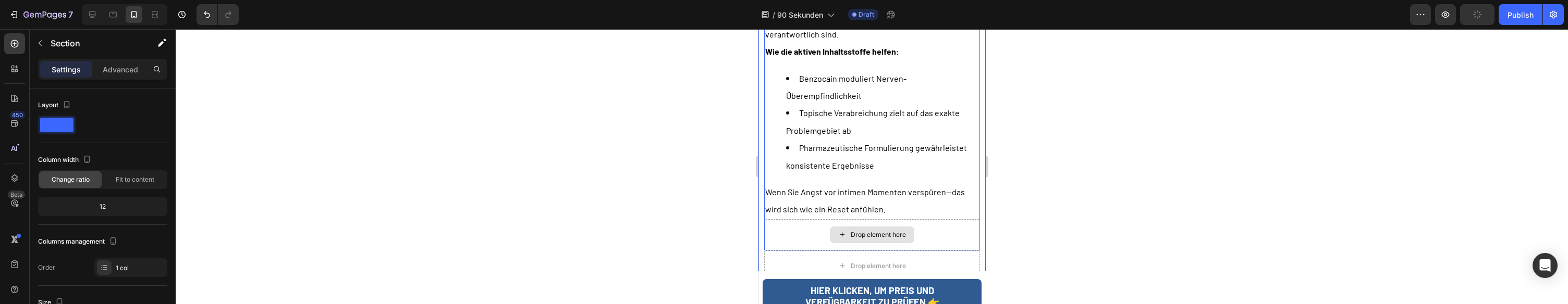
scroll to position [4164, 0]
click at [824, 222] on div "Drop element here" at bounding box center [871, 237] width 216 height 31
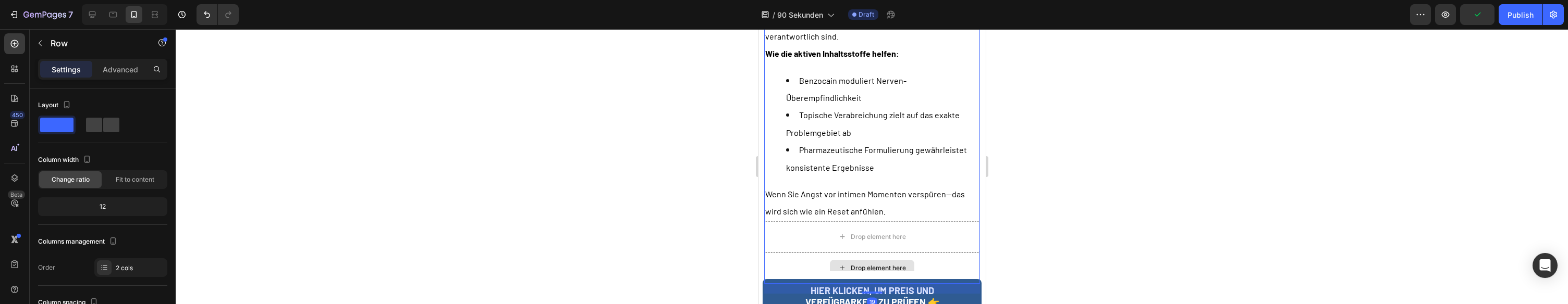
click at [839, 253] on div "Drop element here" at bounding box center [871, 268] width 216 height 31
click at [836, 260] on div "Drop element here" at bounding box center [871, 269] width 84 height 16
click at [827, 294] on div "Drop element here" at bounding box center [871, 309] width 216 height 31
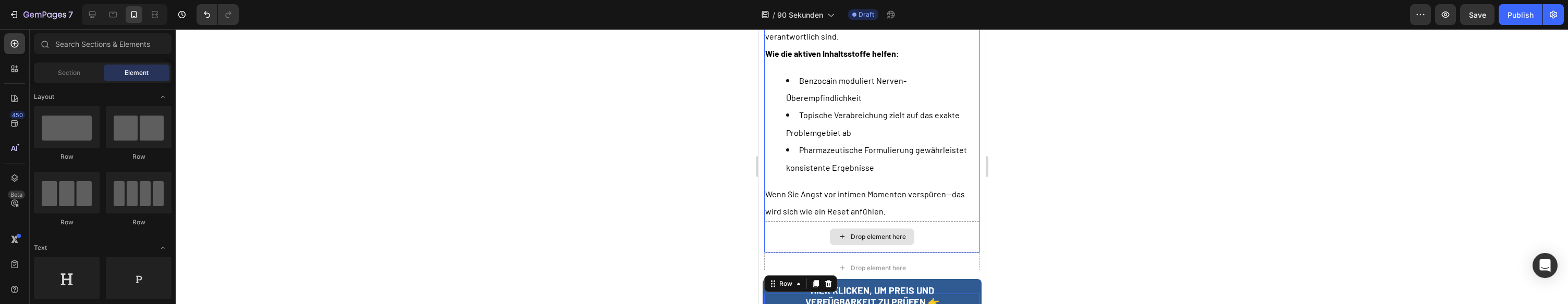
click at [895, 229] on div "Drop element here" at bounding box center [871, 237] width 84 height 16
click at [897, 233] on div "Drop element here" at bounding box center [877, 237] width 55 height 8
click at [67, 77] on span "Section" at bounding box center [68, 73] width 22 height 10
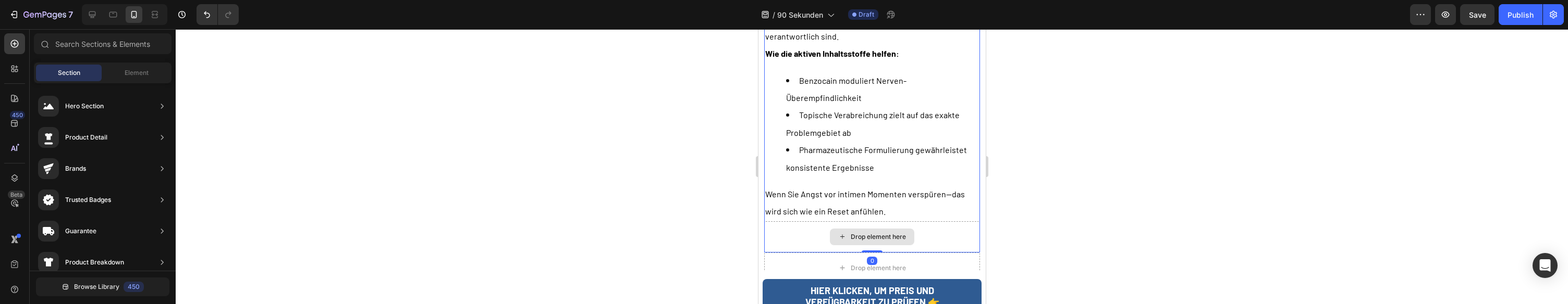
click at [827, 222] on div "Drop element here" at bounding box center [871, 237] width 216 height 31
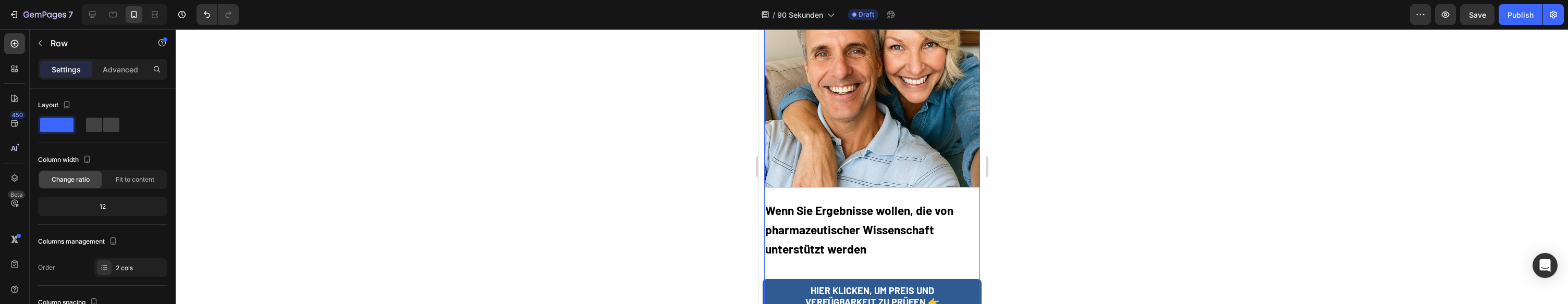
scroll to position [3796, 0]
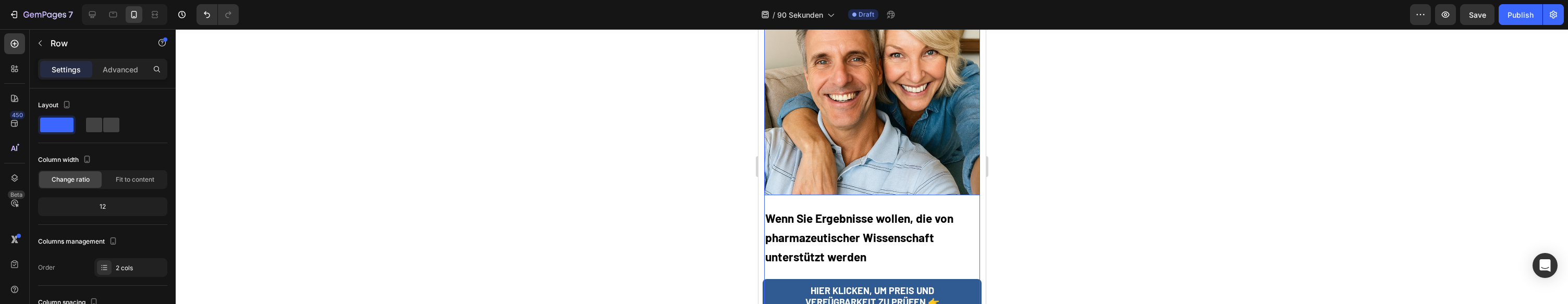
click at [905, 113] on img at bounding box center [871, 87] width 216 height 216
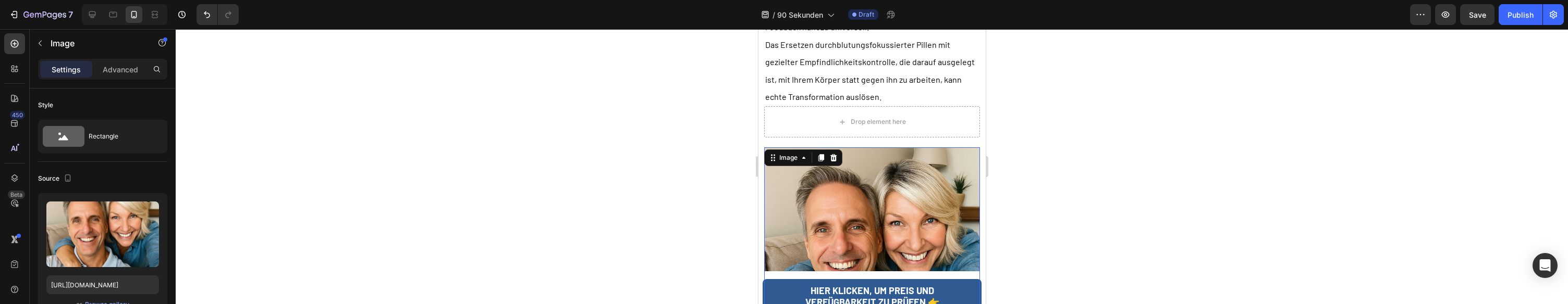
drag, startPoint x: 823, startPoint y: 118, endPoint x: 835, endPoint y: 130, distance: 17.0
click at [823, 155] on icon at bounding box center [820, 158] width 6 height 8
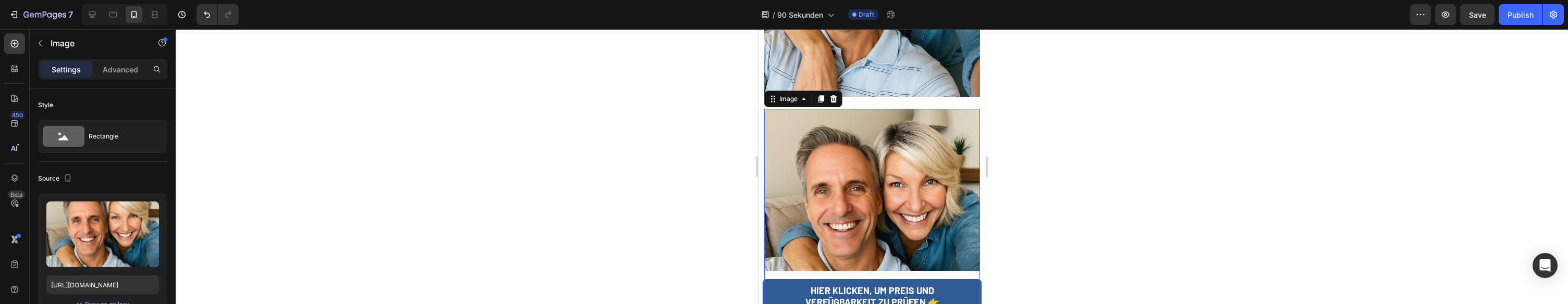
scroll to position [3896, 0]
click at [860, 139] on img at bounding box center [871, 215] width 216 height 216
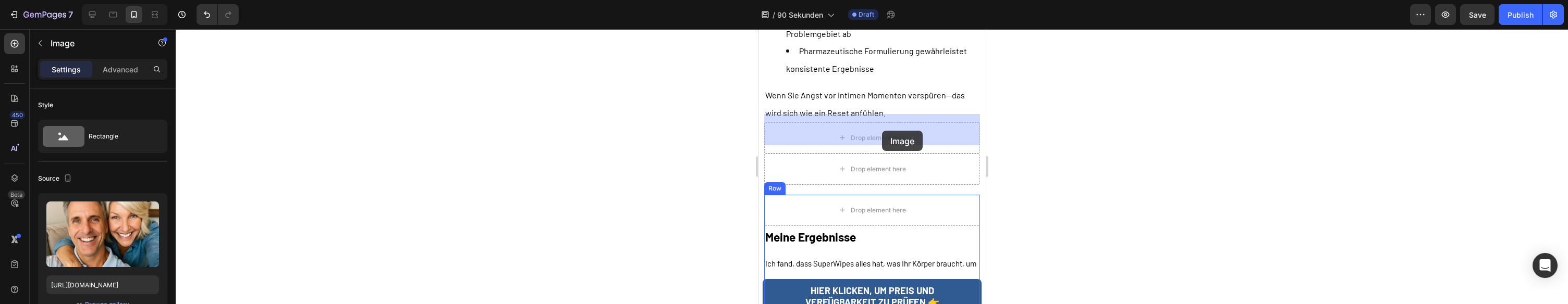
drag, startPoint x: 794, startPoint y: 69, endPoint x: 881, endPoint y: 130, distance: 106.3
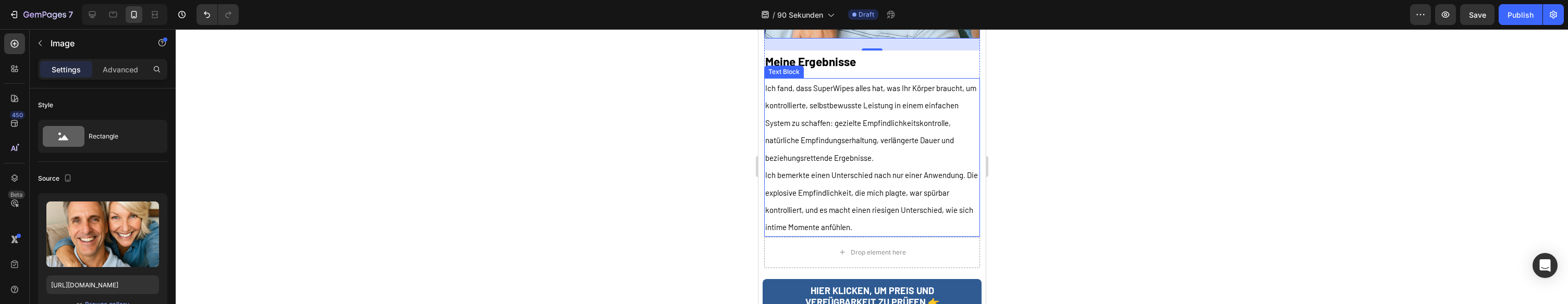
scroll to position [4636, 0]
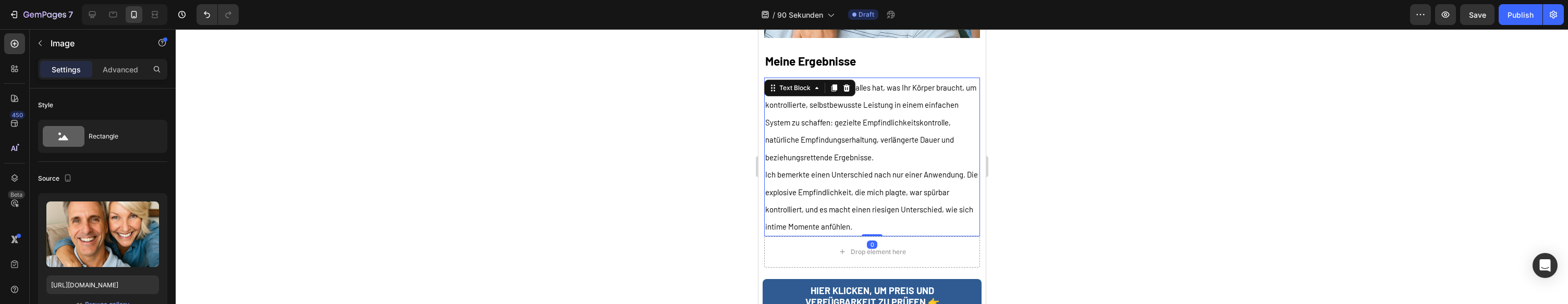
drag, startPoint x: 884, startPoint y: 142, endPoint x: 850, endPoint y: 53, distance: 95.3
click at [884, 166] on p "Ich bemerkte einen Unterschied nach nur einer Anwendung. Die explosive Empfindl…" at bounding box center [871, 201] width 214 height 70
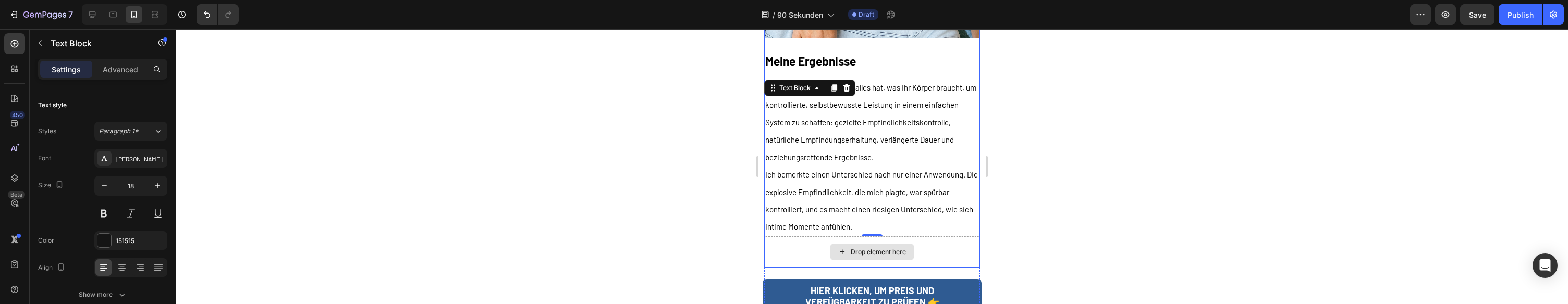
scroll to position [4638, 0]
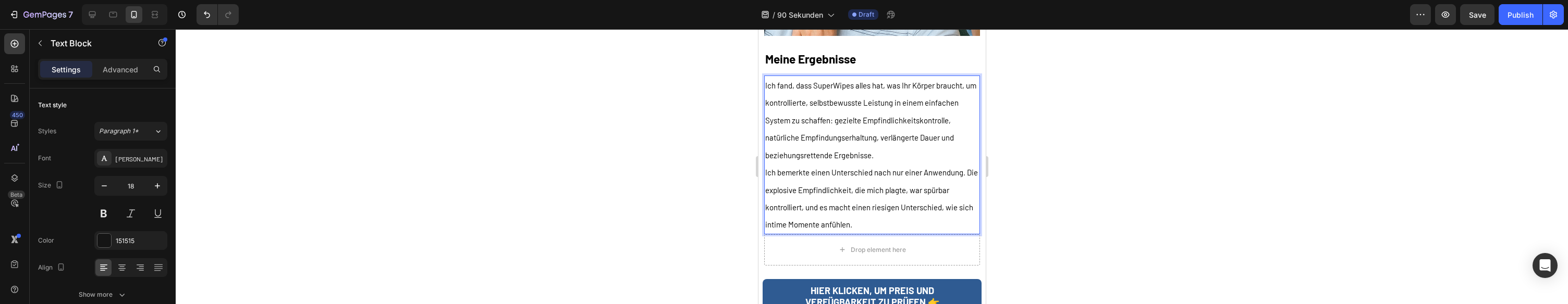
click at [896, 163] on p "Ich bemerkte einen Unterschied nach nur einer Anwendung. Die explosive Empfindl…" at bounding box center [871, 198] width 214 height 70
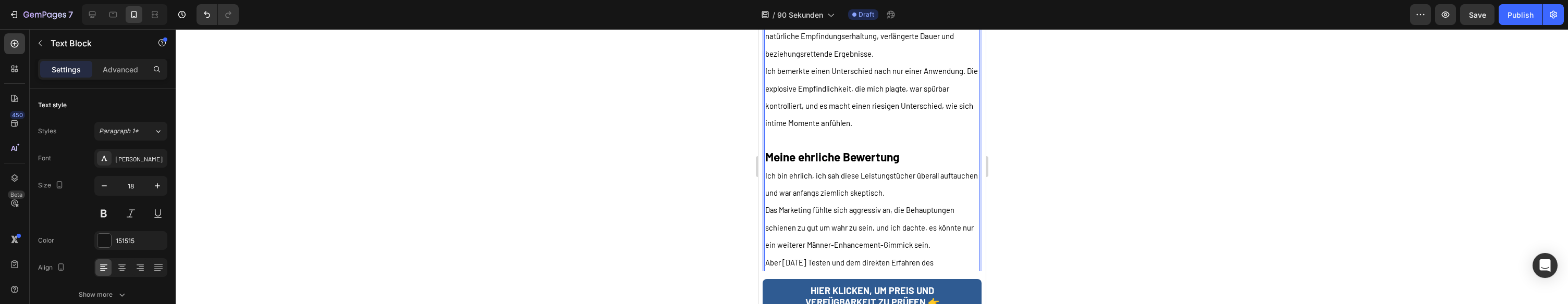
scroll to position [4739, 0]
click at [915, 78] on p "Ich bemerkte einen Unterschied nach nur einer Anwendung. Die explosive Empfindl…" at bounding box center [871, 115] width 214 height 104
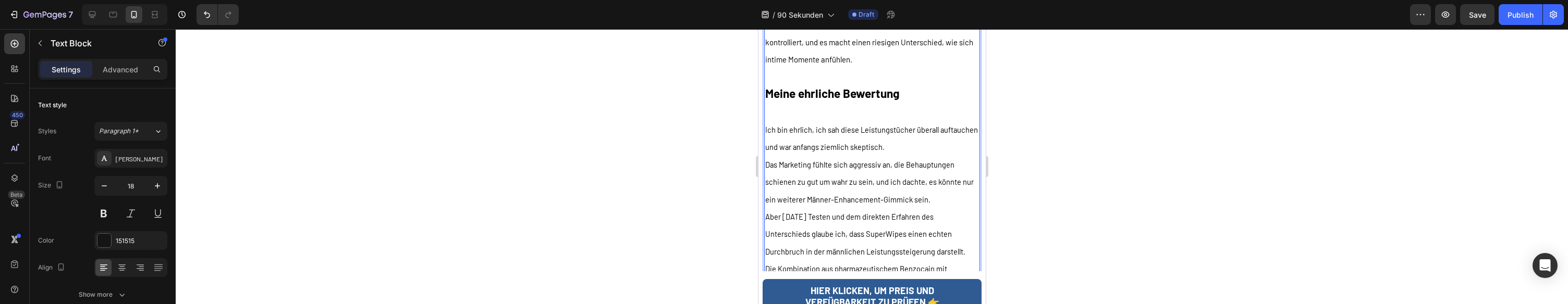
scroll to position [4796, 0]
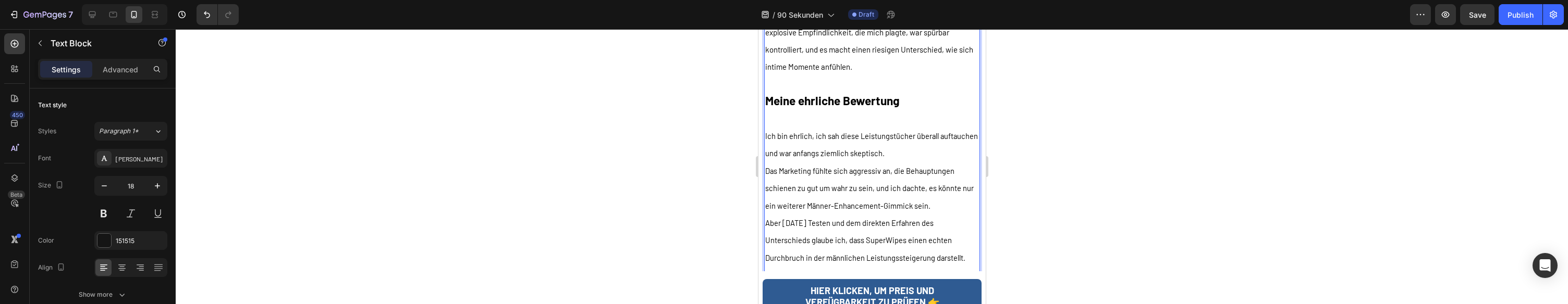
click at [934, 162] on p "Das Marketing fühlte sich aggressiv an, die Behauptungen schienen zu gut um wah…" at bounding box center [871, 188] width 214 height 52
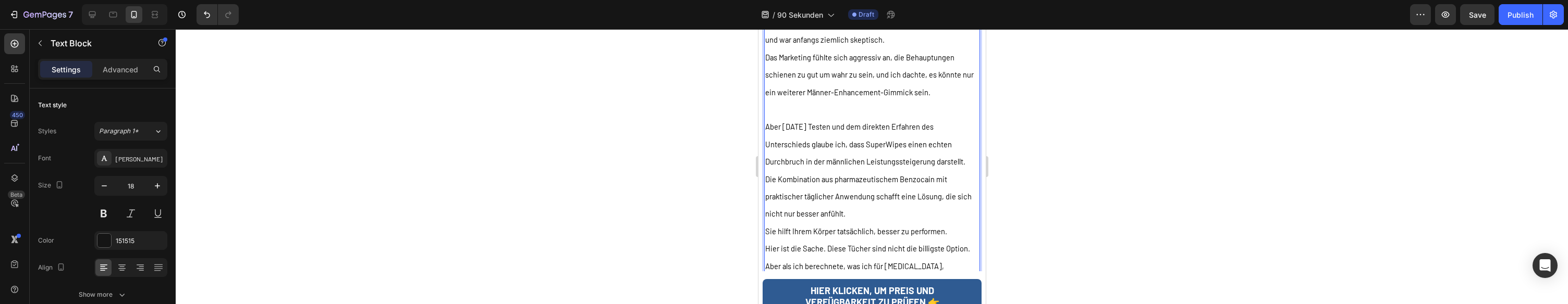
click at [903, 170] on p "Die Kombination aus pharmazeutischem Benzocain mit praktischer täglicher Anwend…" at bounding box center [871, 196] width 214 height 52
click at [908, 206] on span "Noch wichtiger, ich bekam mein Selbstvertrauen zurück." at bounding box center [858, 211] width 187 height 10
click at [905, 149] on p "Aber als ich berechnete, was ich für [MEDICAL_DATA], Therapiesitzungen und Paar…" at bounding box center [871, 175] width 214 height 52
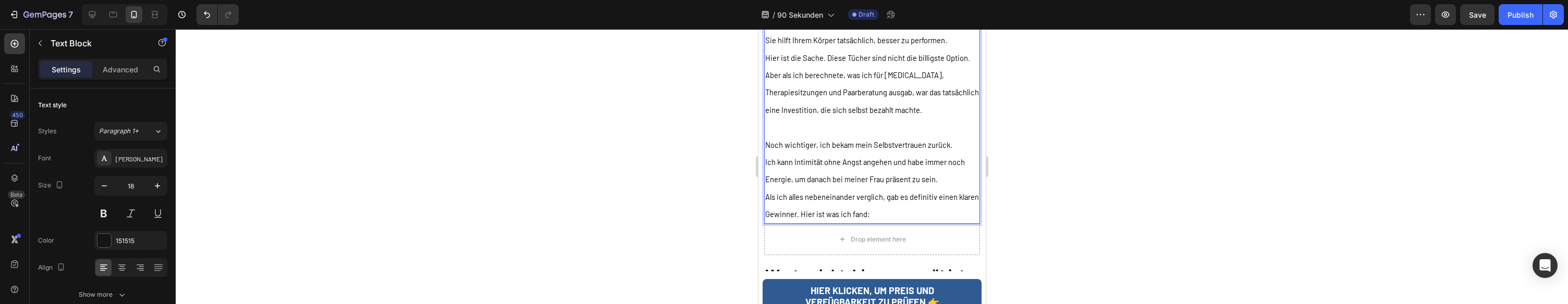
scroll to position [5131, 0]
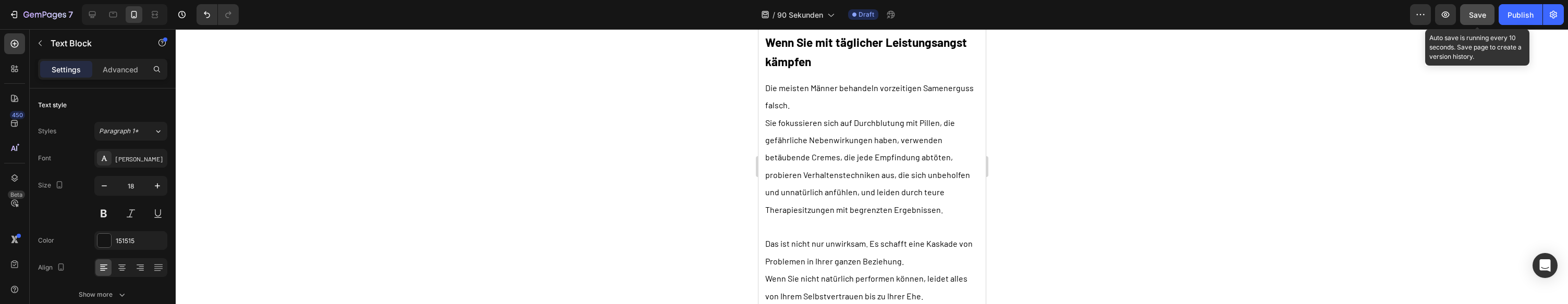
click at [1481, 22] on button "Save" at bounding box center [1477, 15] width 34 height 21
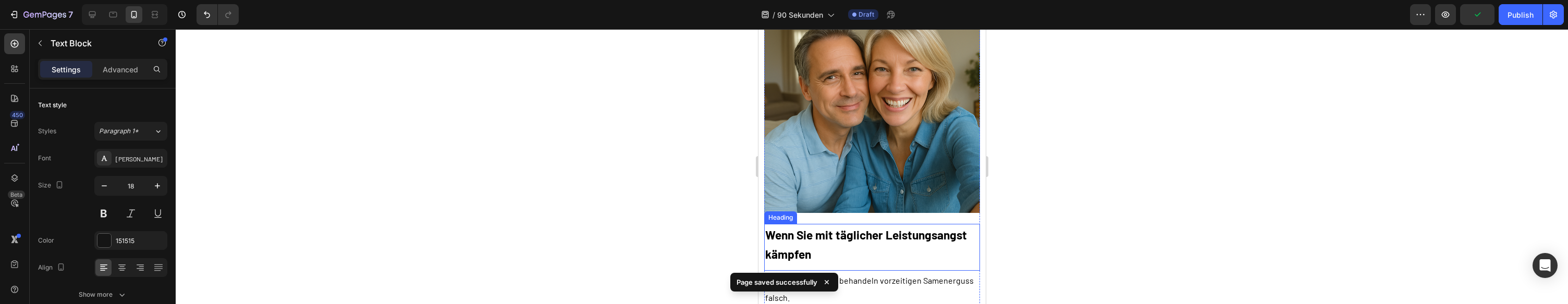
scroll to position [0, 0]
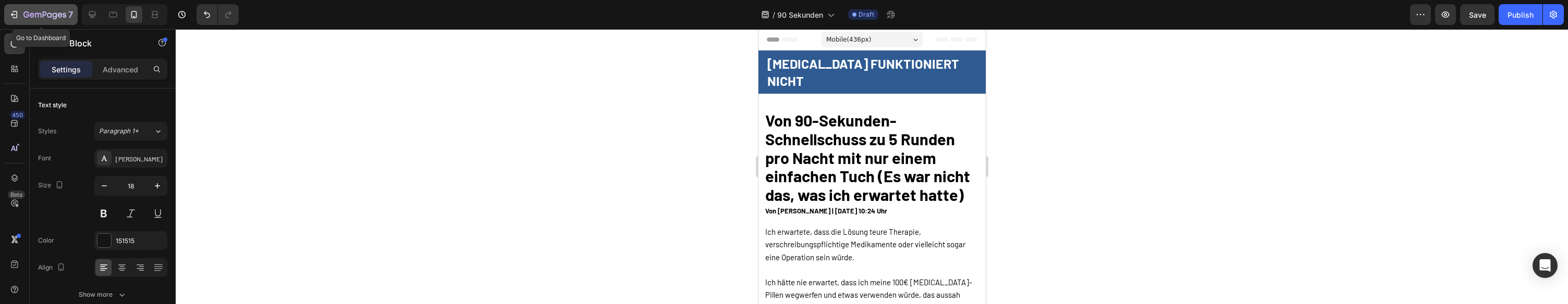
click at [28, 8] on div "7" at bounding box center [48, 15] width 49 height 13
